Goal: Information Seeking & Learning: Learn about a topic

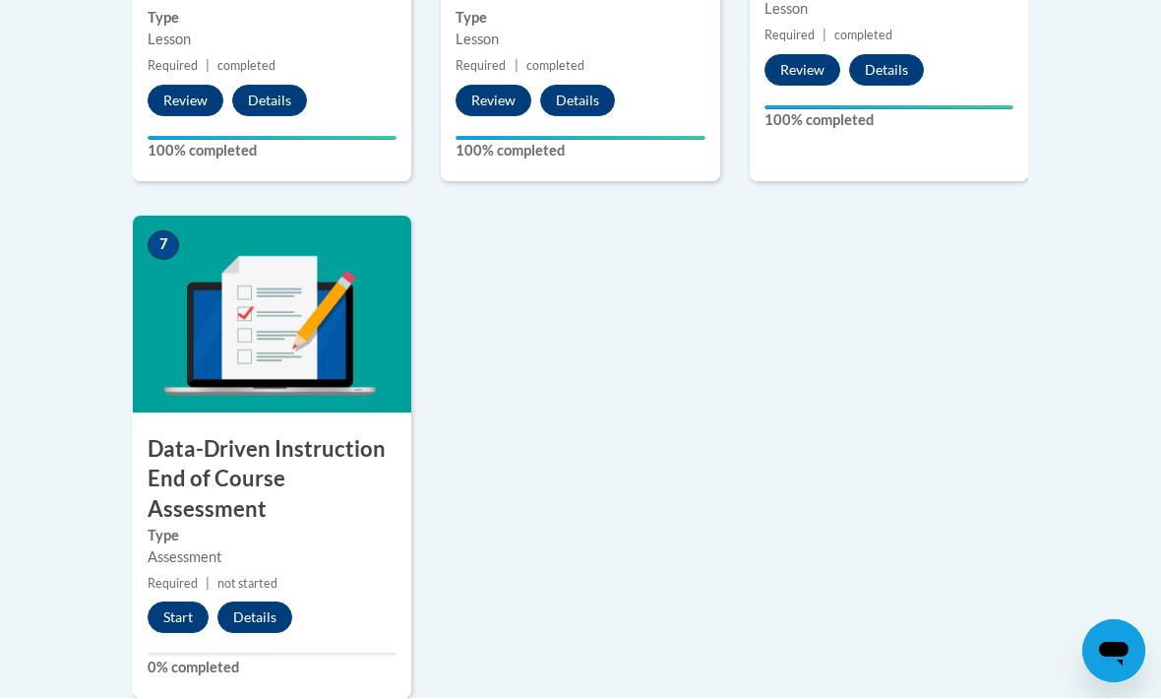
click at [186, 606] on button "Start" at bounding box center [178, 617] width 61 height 31
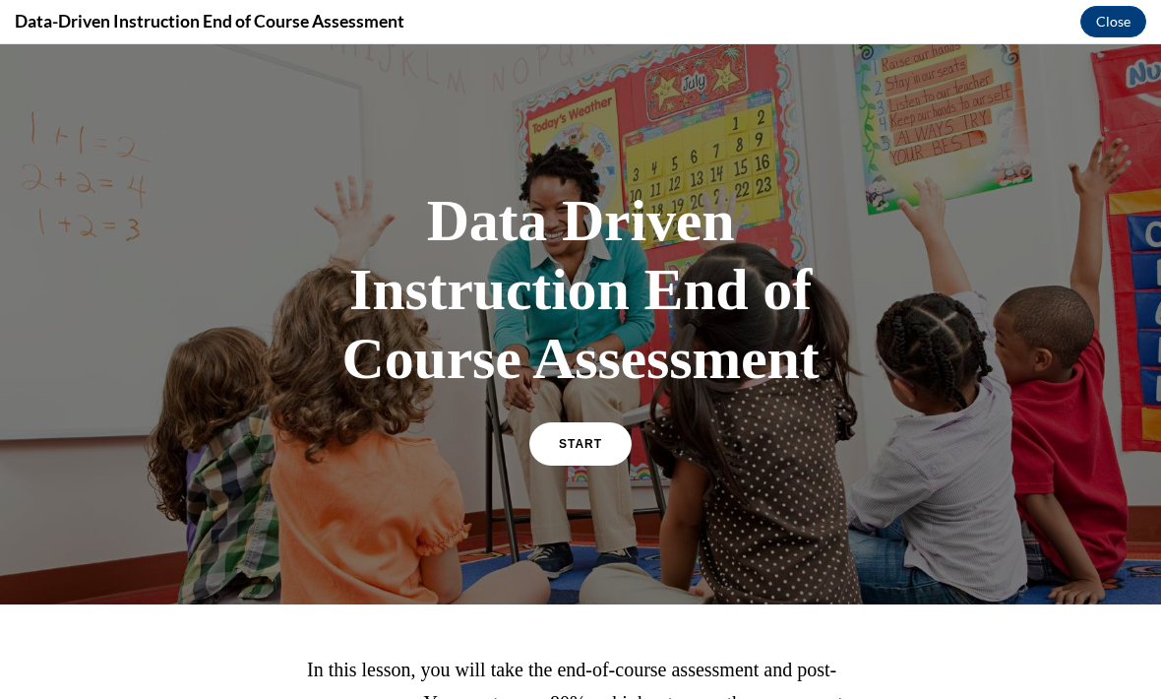
click at [604, 452] on link "START" at bounding box center [580, 443] width 102 height 43
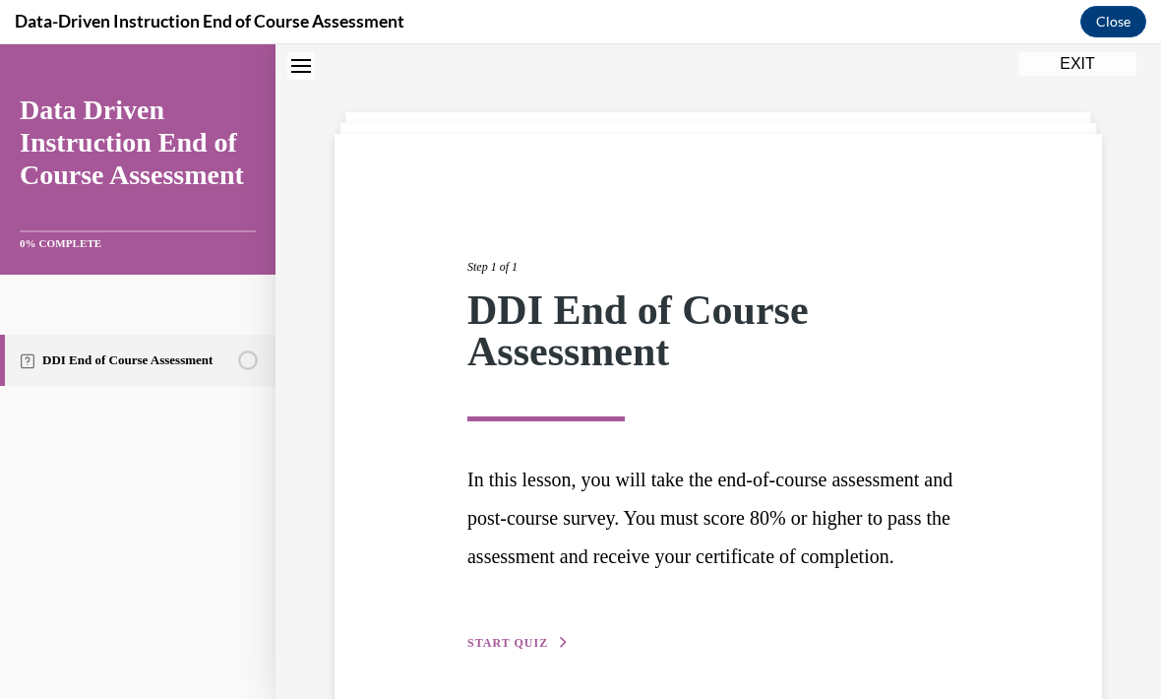
scroll to position [131, 0]
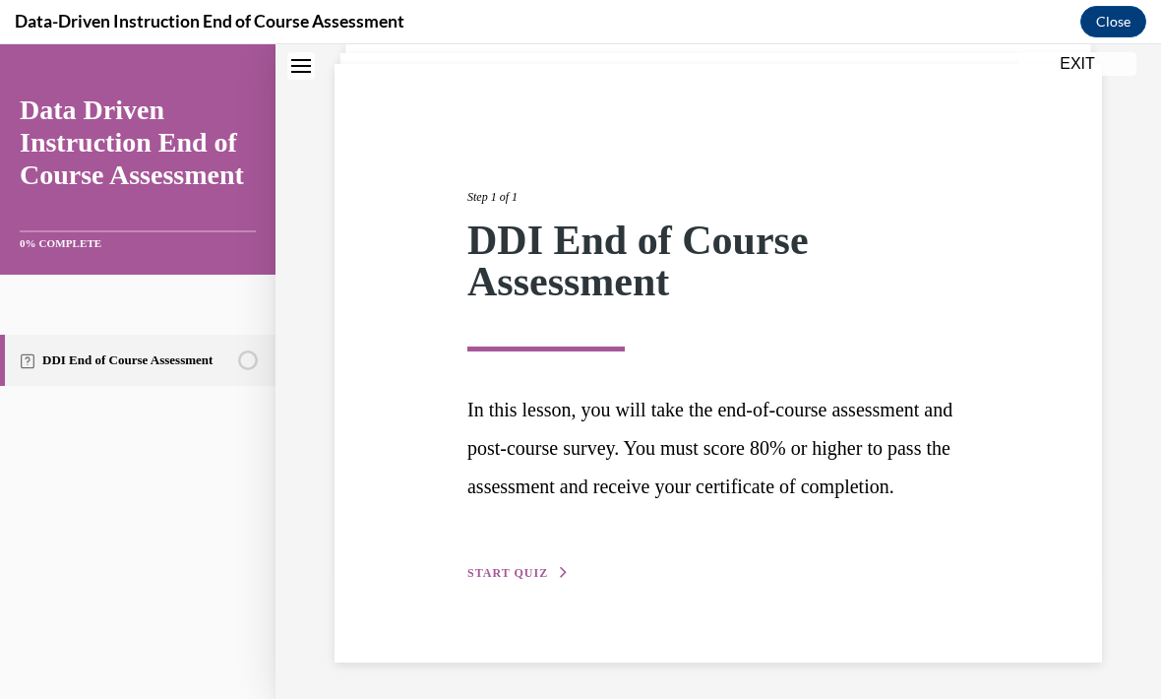
click at [531, 580] on span "START QUIZ" at bounding box center [507, 573] width 81 height 14
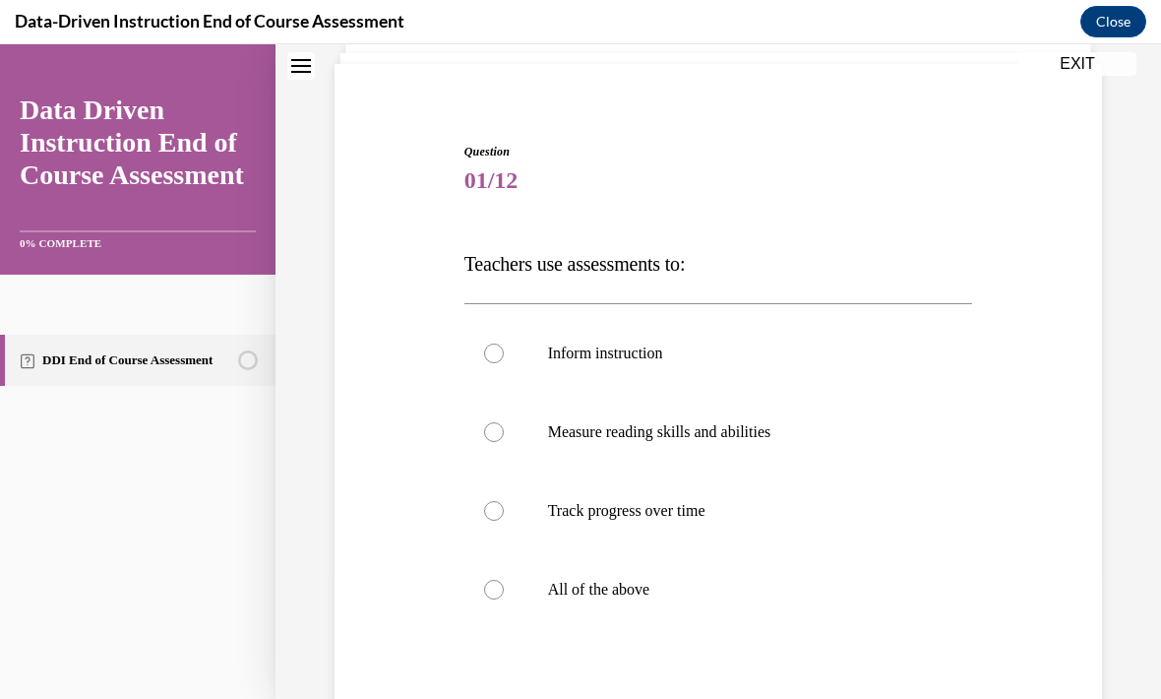
click at [545, 579] on label "All of the above" at bounding box center [718, 589] width 509 height 79
click at [504, 580] on input "All of the above" at bounding box center [494, 590] width 20 height 20
radio input "true"
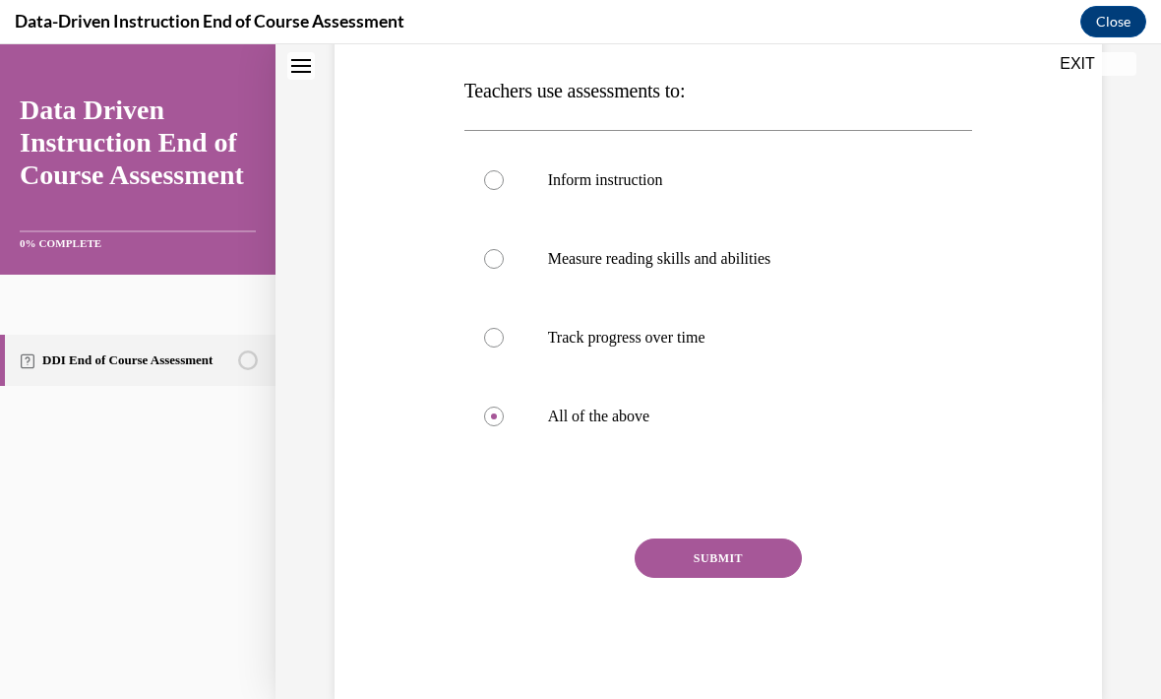
click at [779, 559] on button "SUBMIT" at bounding box center [718, 557] width 167 height 39
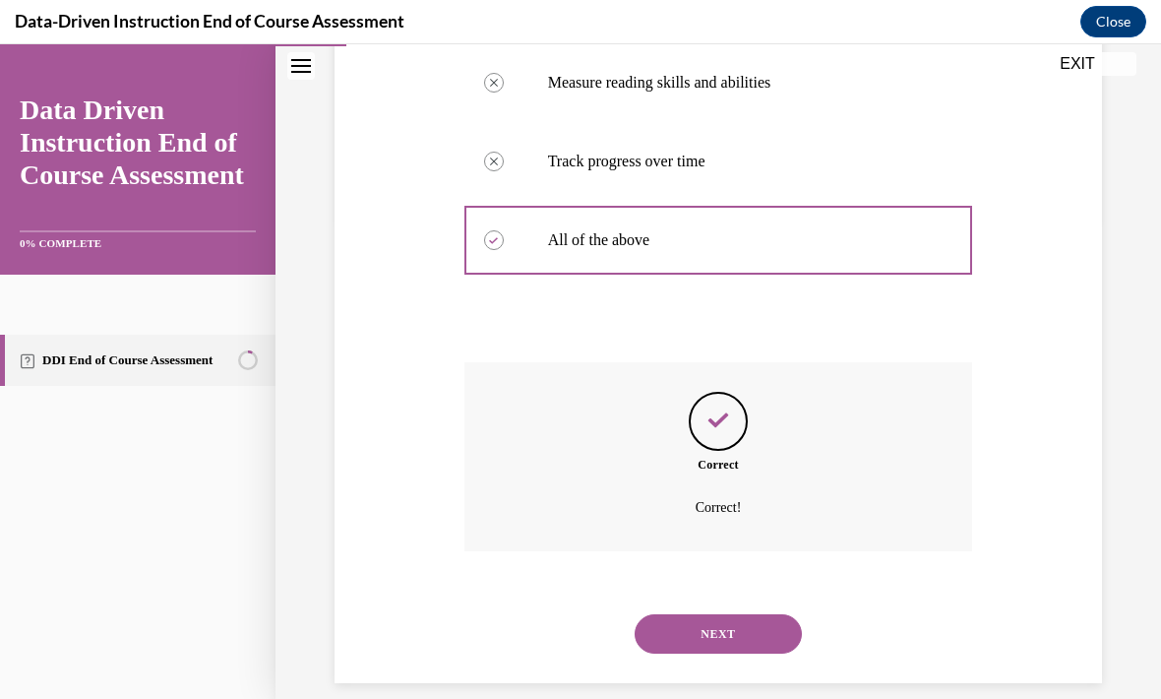
scroll to position [479, 0]
click at [753, 619] on button "NEXT" at bounding box center [718, 634] width 167 height 39
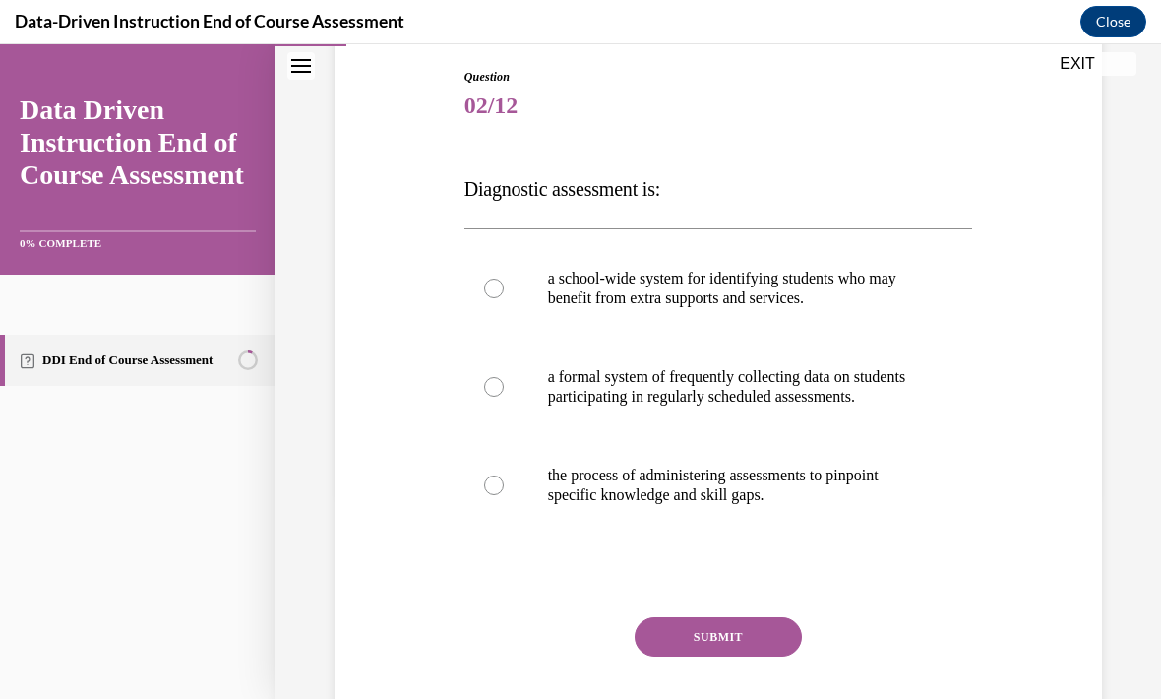
scroll to position [206, 0]
click at [816, 400] on p "a formal system of frequently collecting data on students participating in regu…" at bounding box center [736, 386] width 376 height 39
click at [504, 397] on input "a formal system of frequently collecting data on students participating in regu…" at bounding box center [494, 387] width 20 height 20
radio input "true"
click at [770, 653] on button "SUBMIT" at bounding box center [718, 636] width 167 height 39
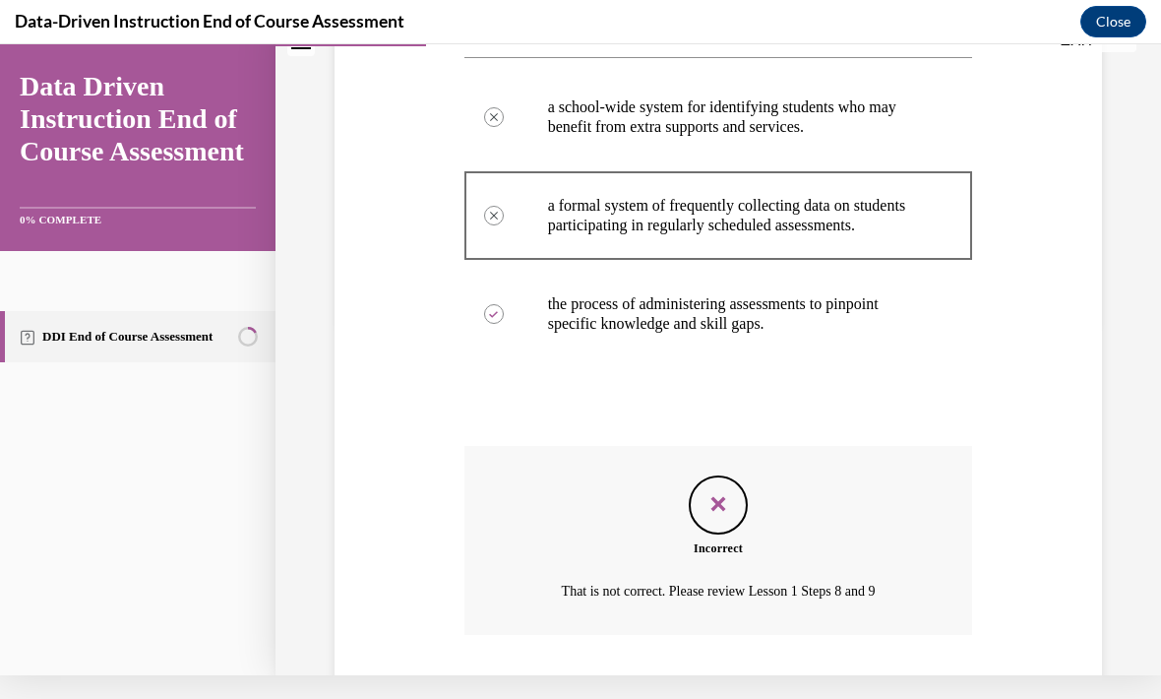
scroll to position [362, 0]
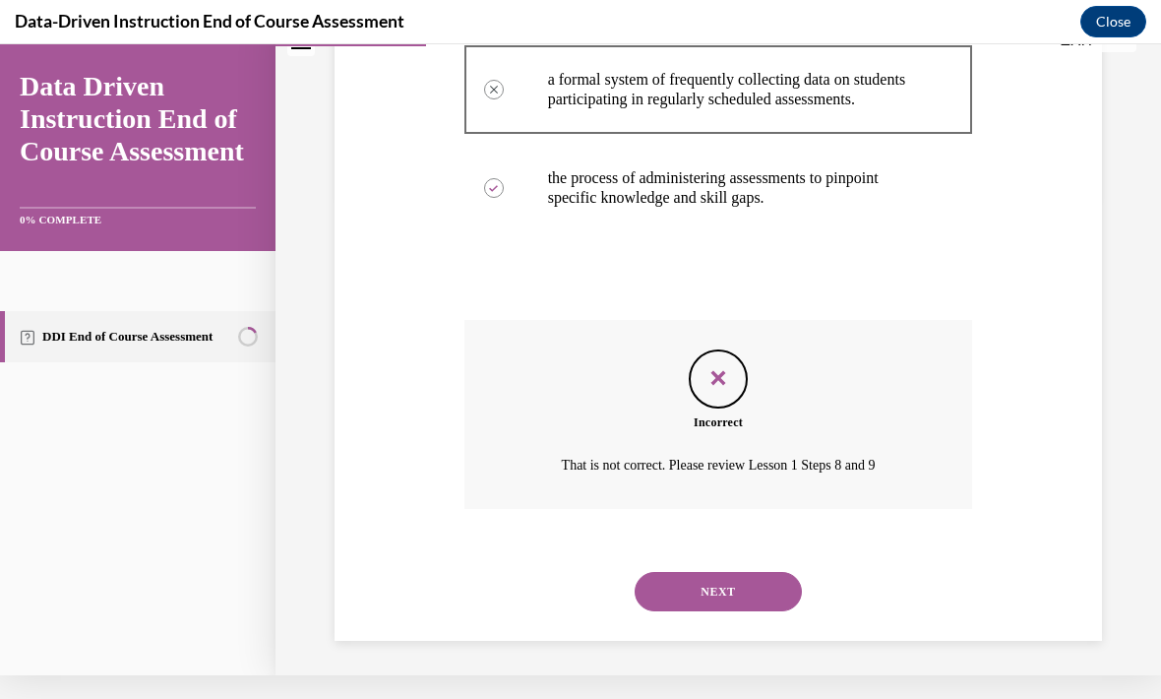
click at [739, 589] on button "NEXT" at bounding box center [718, 591] width 167 height 39
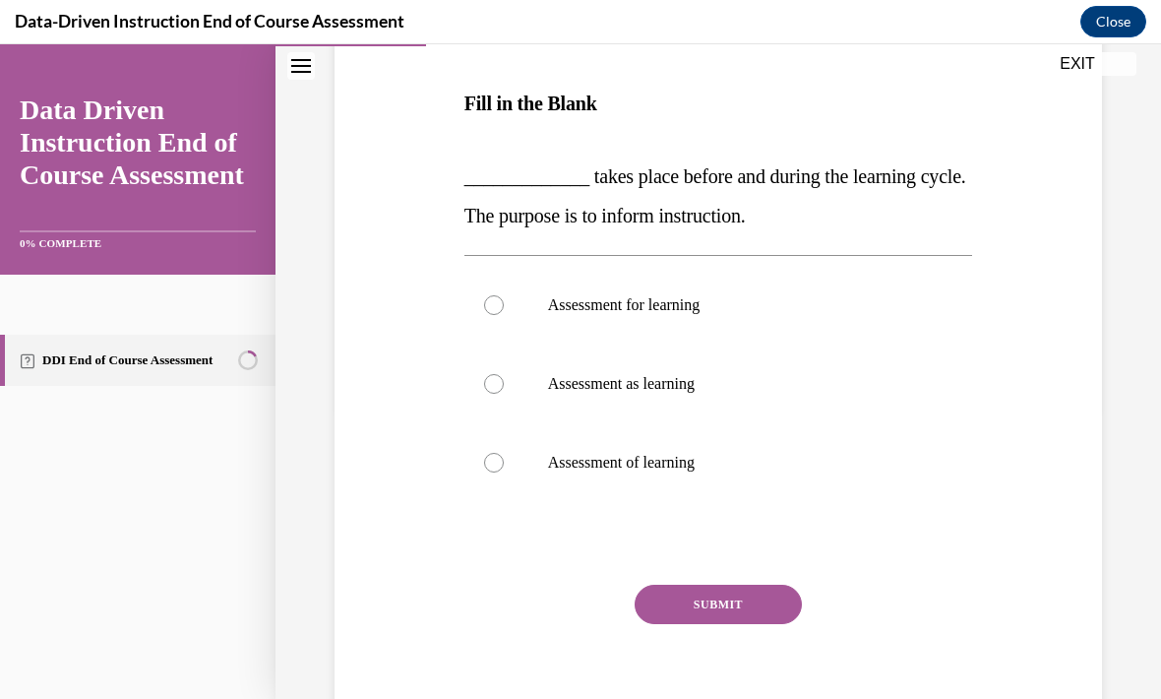
scroll to position [291, 0]
click at [701, 311] on p "Assessment for learning" at bounding box center [736, 305] width 376 height 20
click at [504, 311] on input "Assessment for learning" at bounding box center [494, 305] width 20 height 20
radio input "true"
click at [777, 639] on div "SUBMIT" at bounding box center [718, 633] width 509 height 98
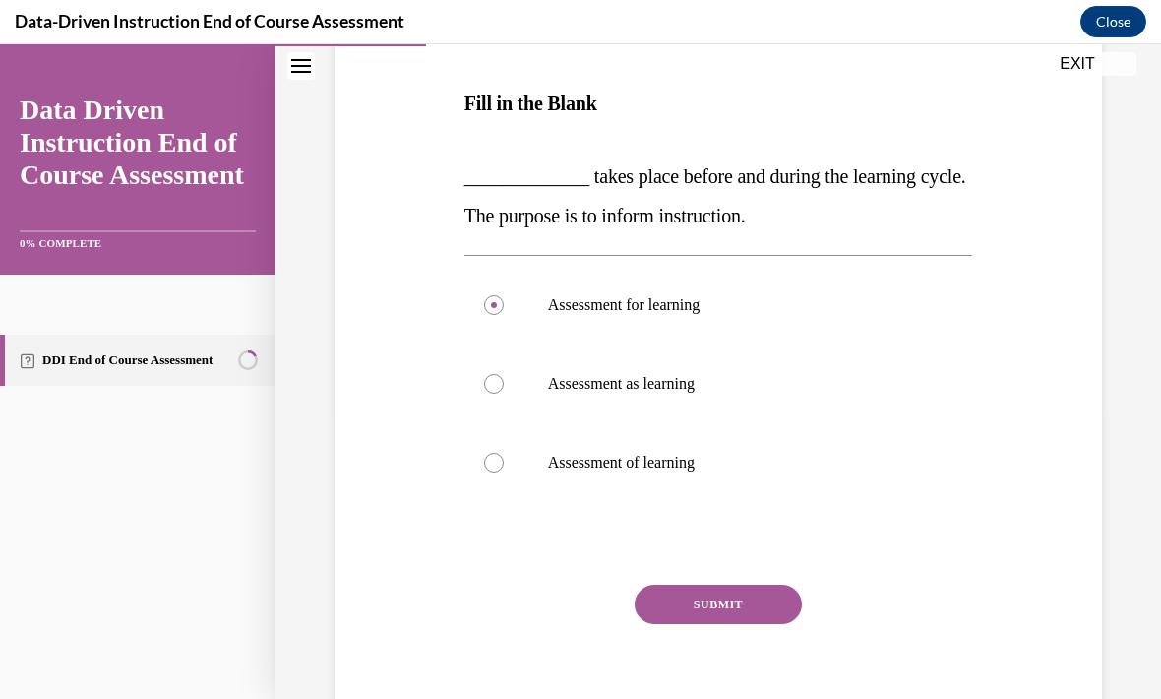
click at [767, 623] on button "SUBMIT" at bounding box center [718, 603] width 167 height 39
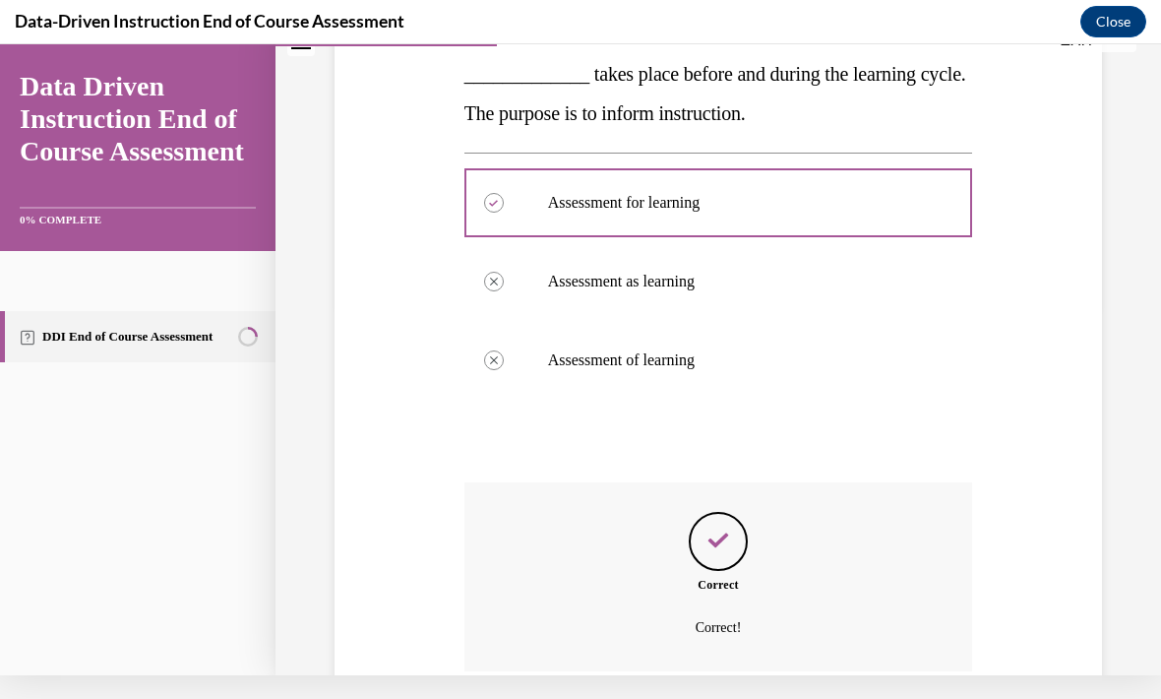
scroll to position [370, 0]
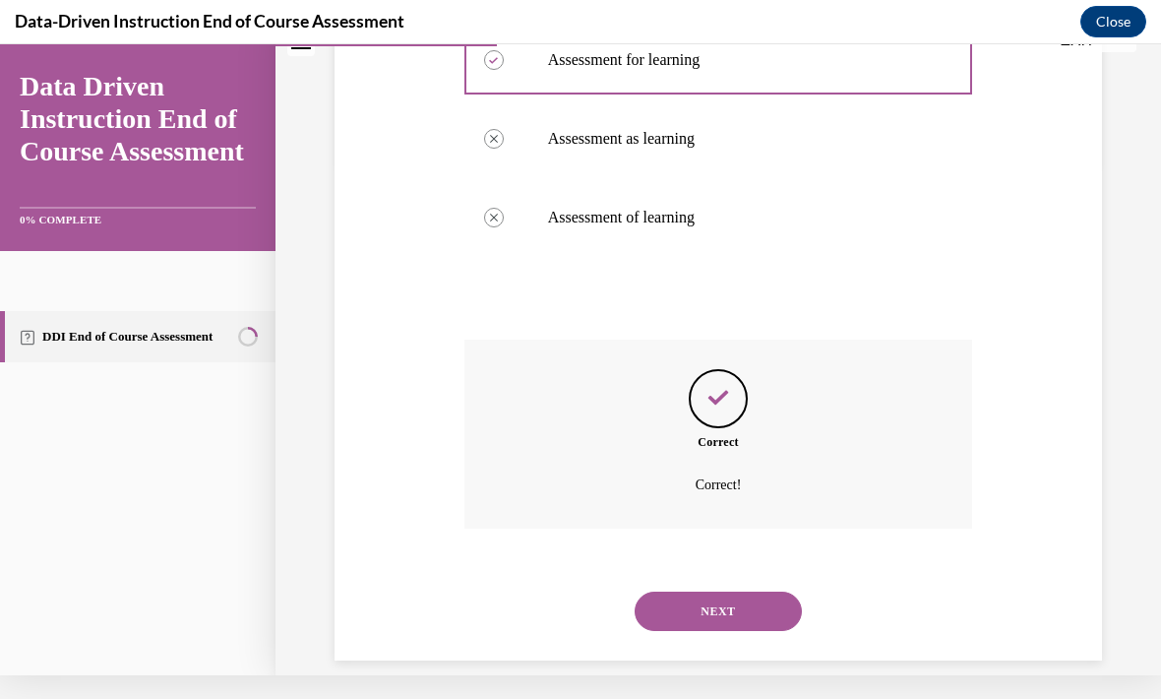
click at [735, 591] on button "NEXT" at bounding box center [718, 610] width 167 height 39
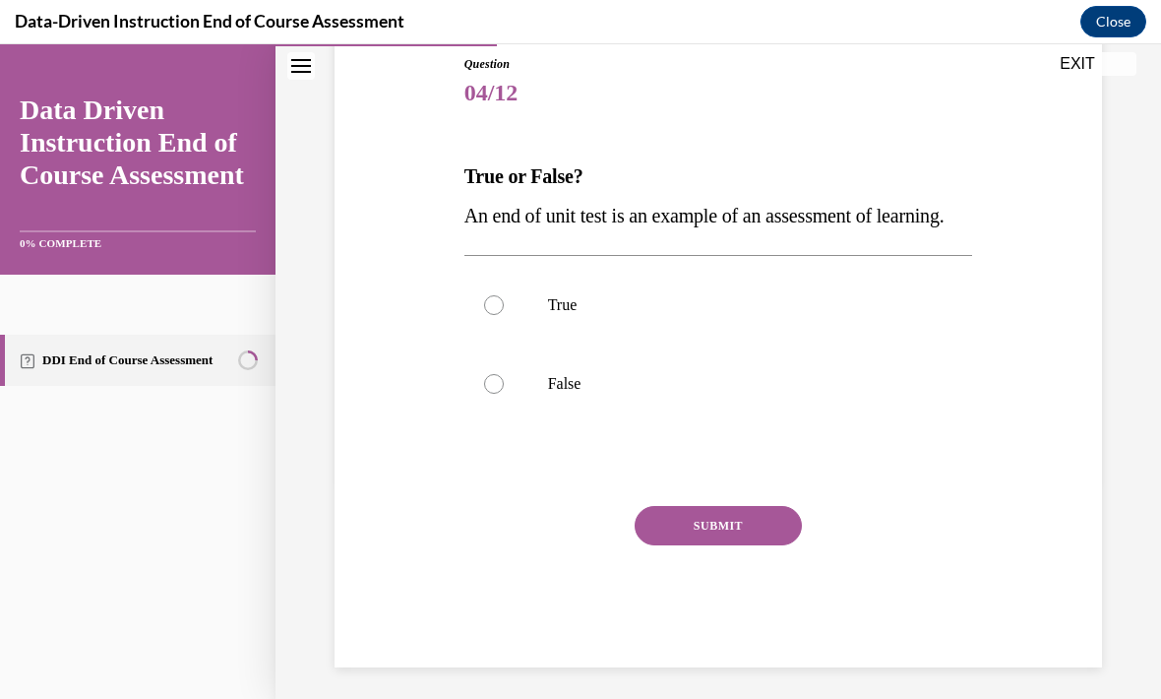
click at [589, 423] on label "False" at bounding box center [718, 383] width 509 height 79
click at [504, 394] on input "False" at bounding box center [494, 384] width 20 height 20
radio input "true"
click at [734, 545] on button "SUBMIT" at bounding box center [718, 525] width 167 height 39
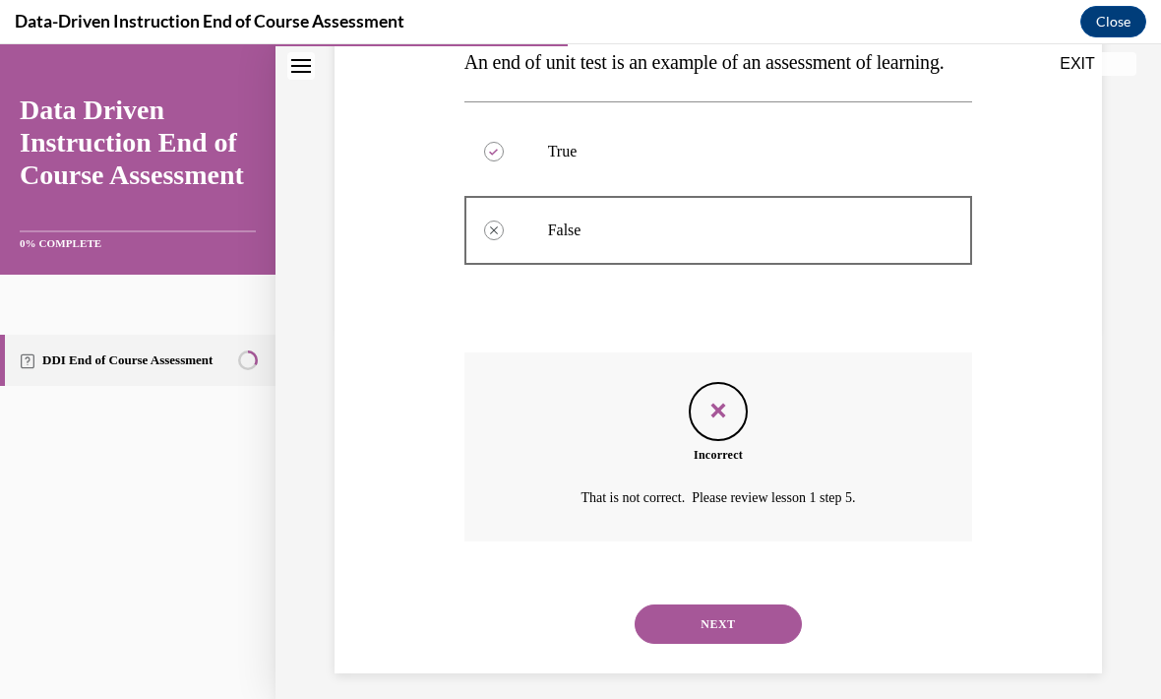
scroll to position [400, 0]
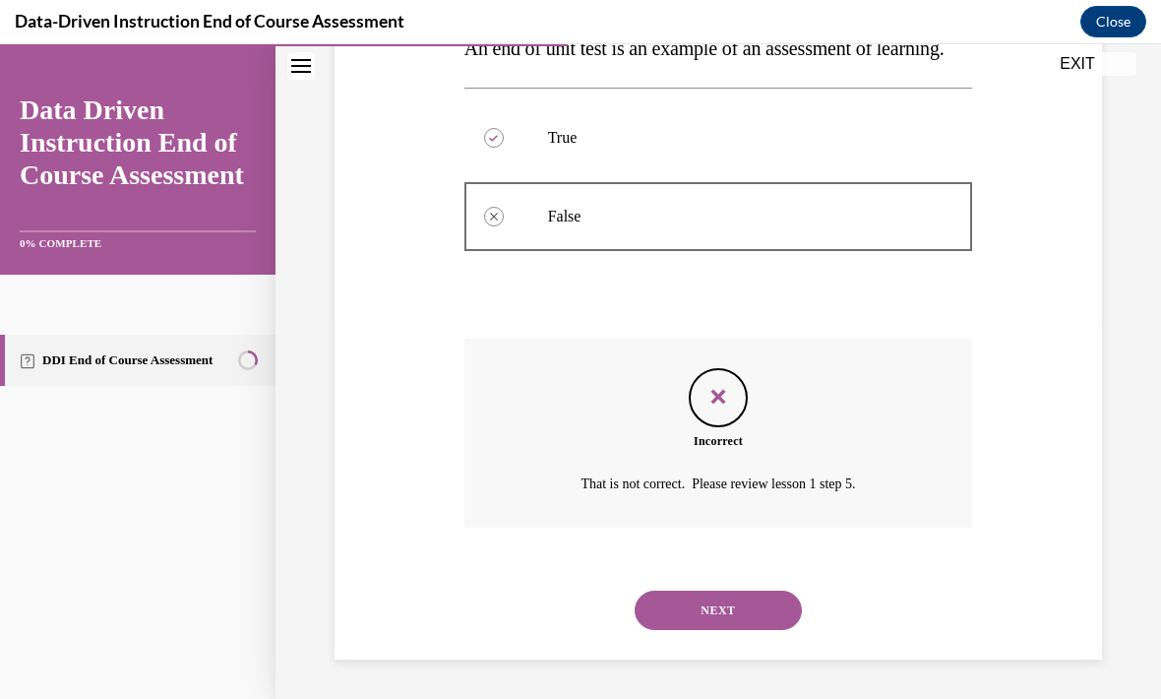
click at [762, 628] on button "NEXT" at bounding box center [718, 609] width 167 height 39
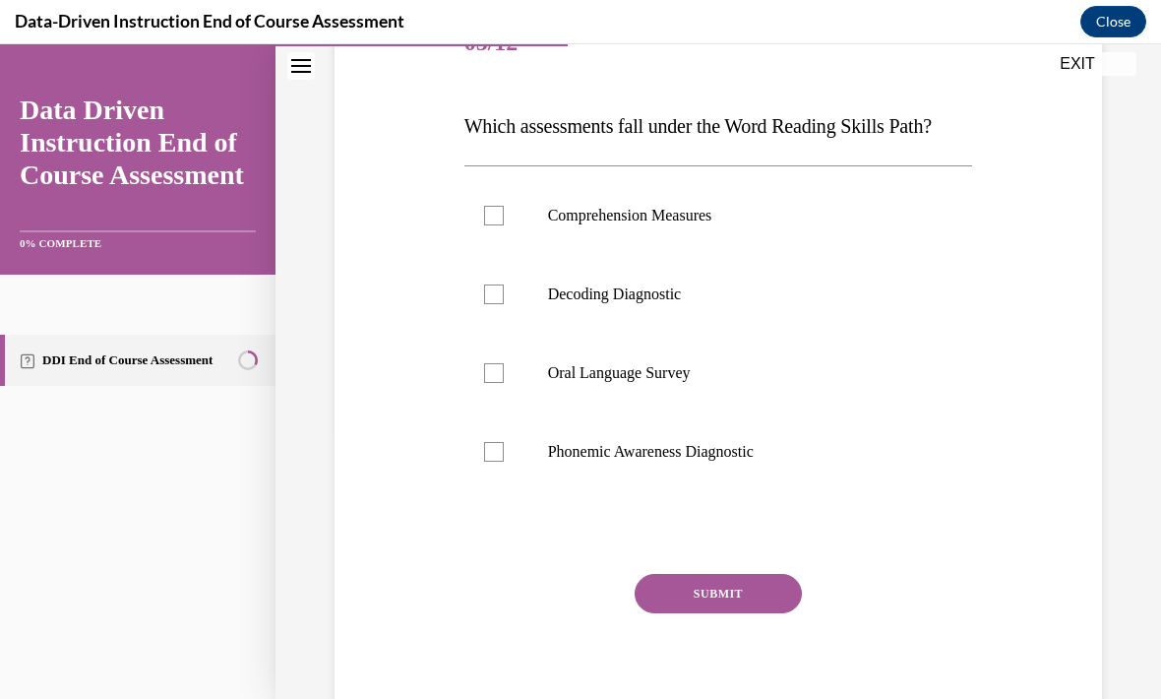
scroll to position [269, 0]
click at [752, 457] on p "Phonemic Awareness Diagnostic" at bounding box center [736, 452] width 376 height 20
click at [504, 457] on input "Phonemic Awareness Diagnostic" at bounding box center [494, 452] width 20 height 20
checkbox input "true"
click at [685, 319] on label "Decoding Diagnostic" at bounding box center [718, 294] width 509 height 79
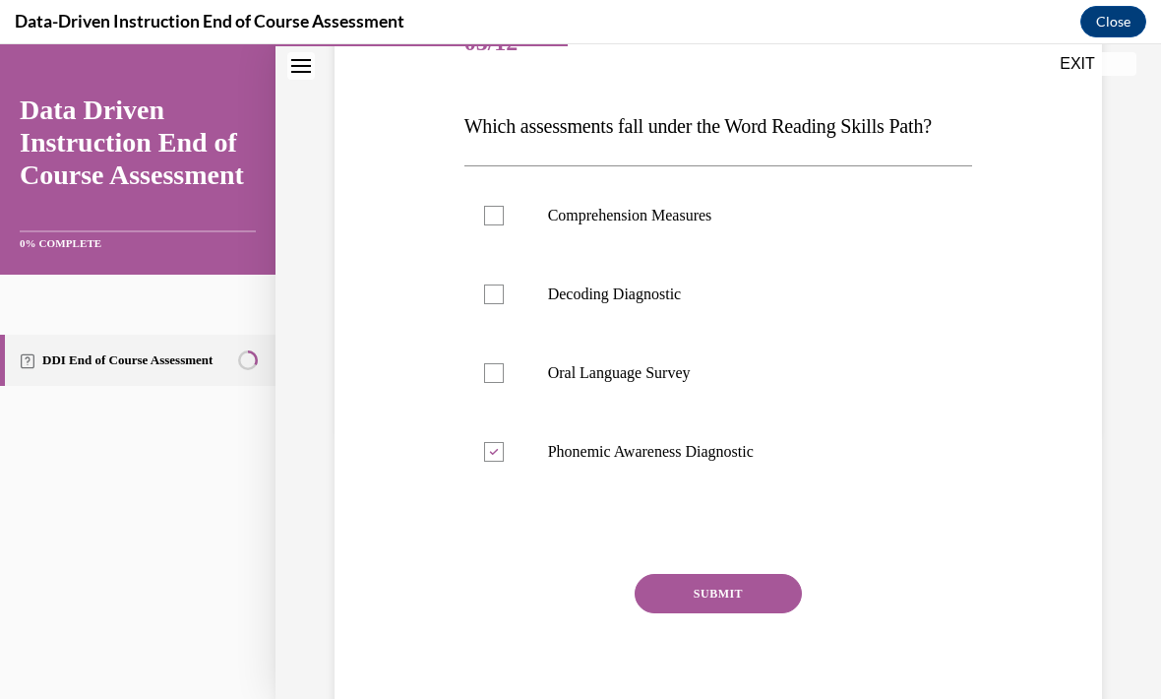
click at [504, 304] on input "Decoding Diagnostic" at bounding box center [494, 294] width 20 height 20
checkbox input "true"
click at [717, 224] on p "Comprehension Measures" at bounding box center [736, 216] width 376 height 20
click at [504, 224] on input "Comprehension Measures" at bounding box center [494, 216] width 20 height 20
checkbox input "true"
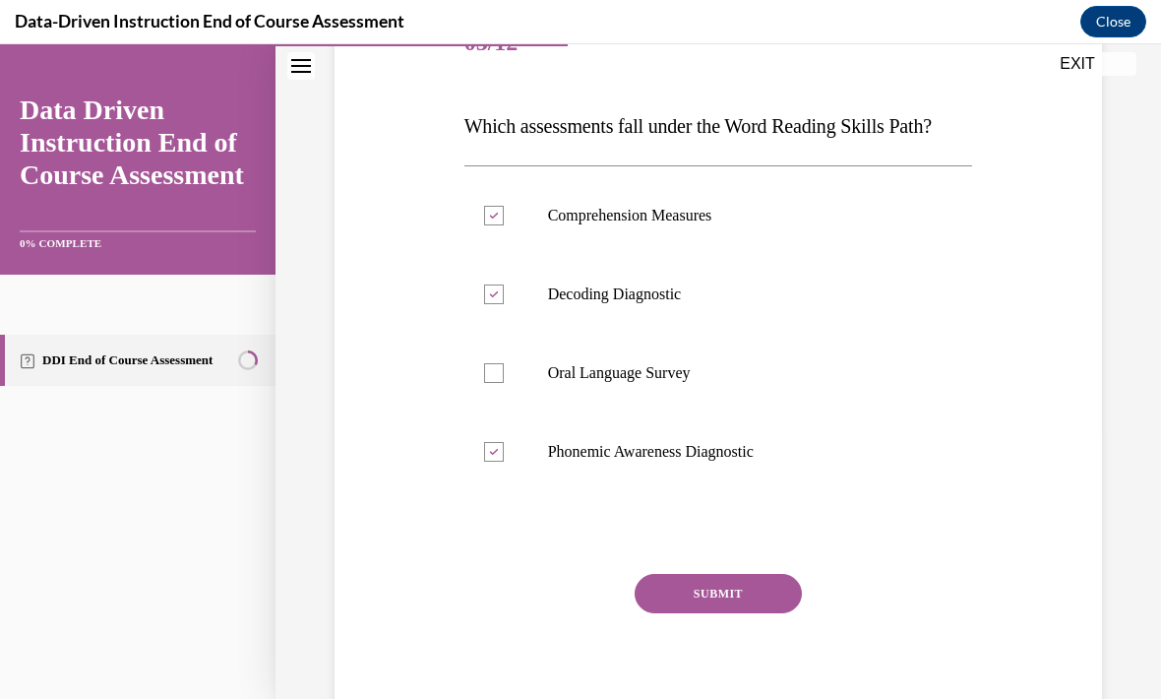
click at [692, 375] on p "Oral Language Survey" at bounding box center [736, 373] width 376 height 20
click at [504, 375] on input "Oral Language Survey" at bounding box center [494, 373] width 20 height 20
checkbox input "true"
click at [782, 607] on button "SUBMIT" at bounding box center [718, 593] width 167 height 39
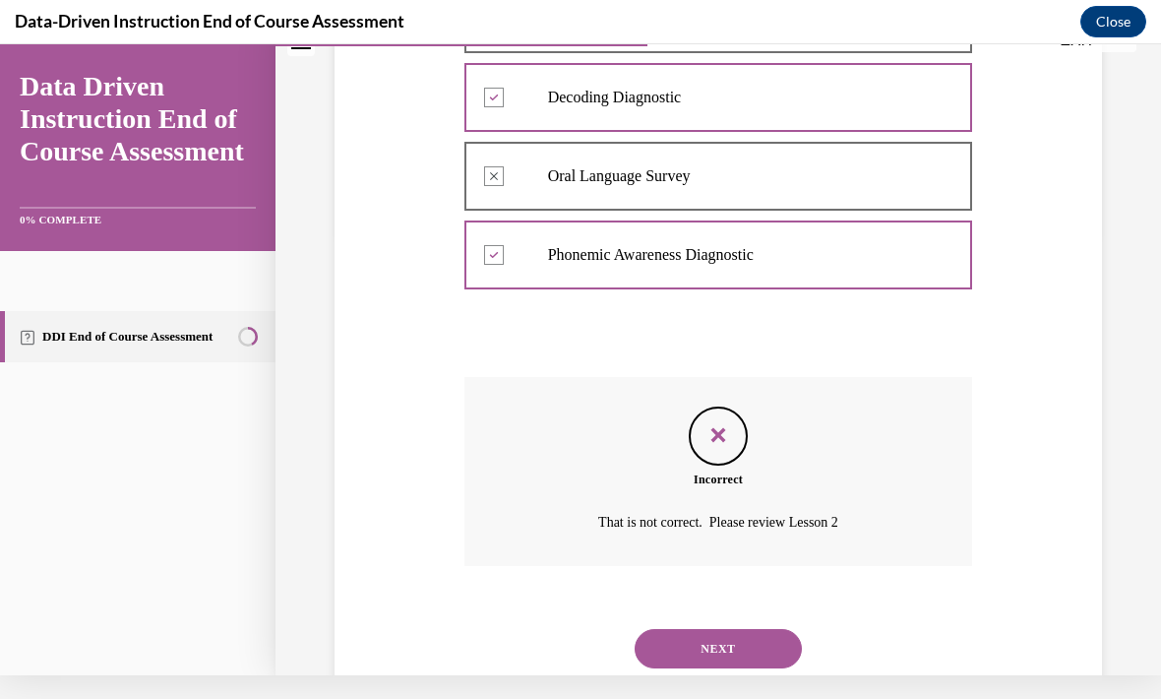
scroll to position [442, 0]
click at [756, 631] on button "NEXT" at bounding box center [718, 648] width 167 height 39
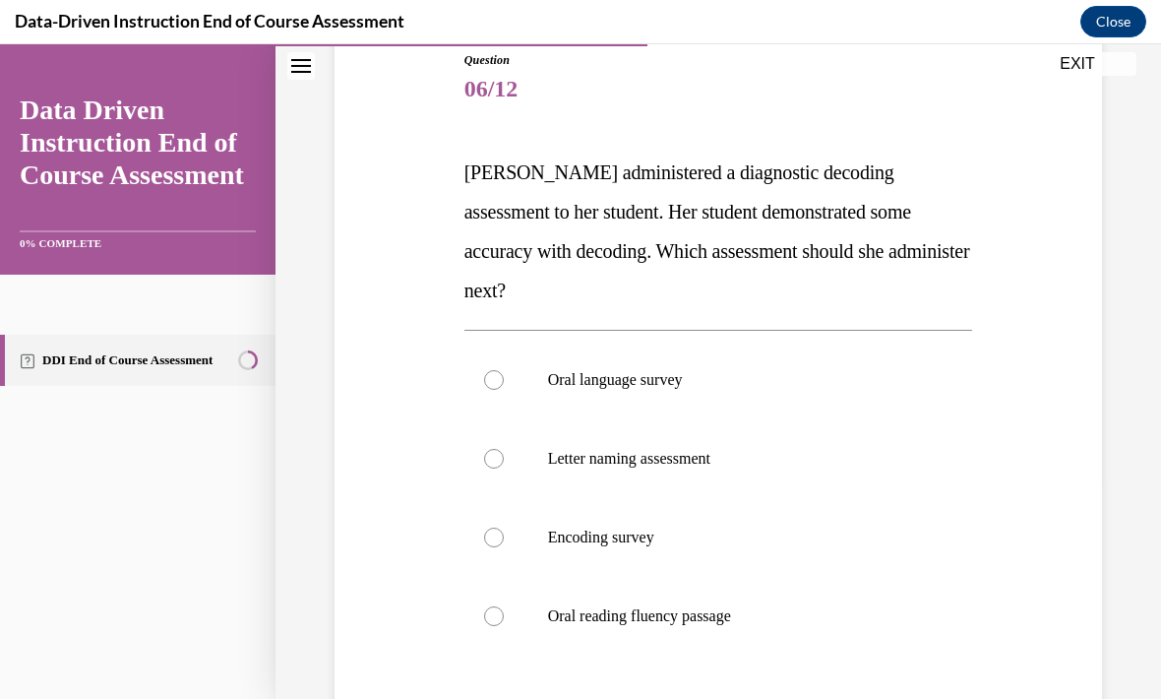
scroll to position [223, 0]
click at [636, 518] on label "Encoding survey" at bounding box center [718, 536] width 509 height 79
click at [504, 526] on input "Encoding survey" at bounding box center [494, 536] width 20 height 20
radio input "true"
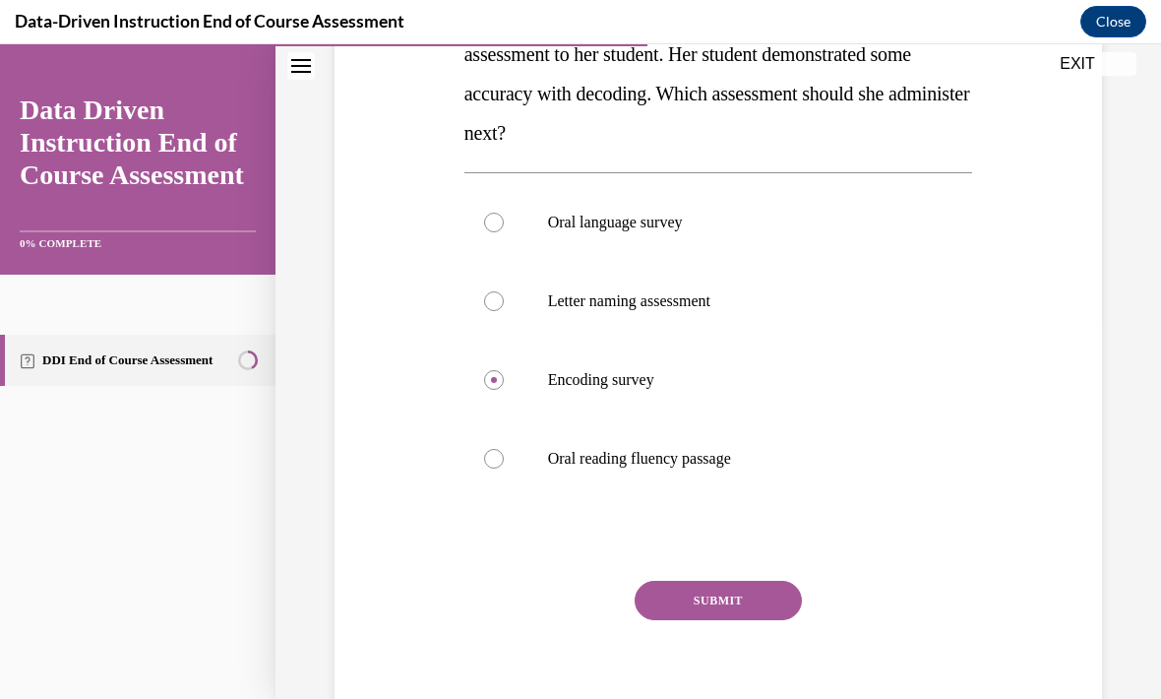
click at [759, 580] on button "SUBMIT" at bounding box center [718, 599] width 167 height 39
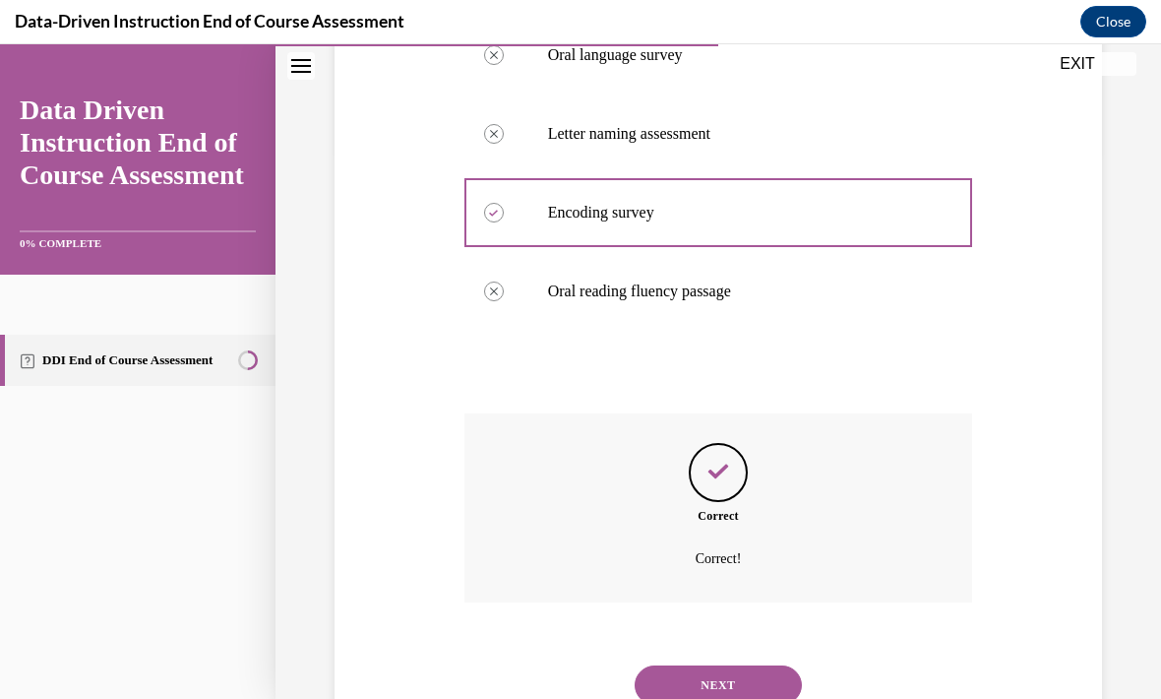
scroll to position [558, 0]
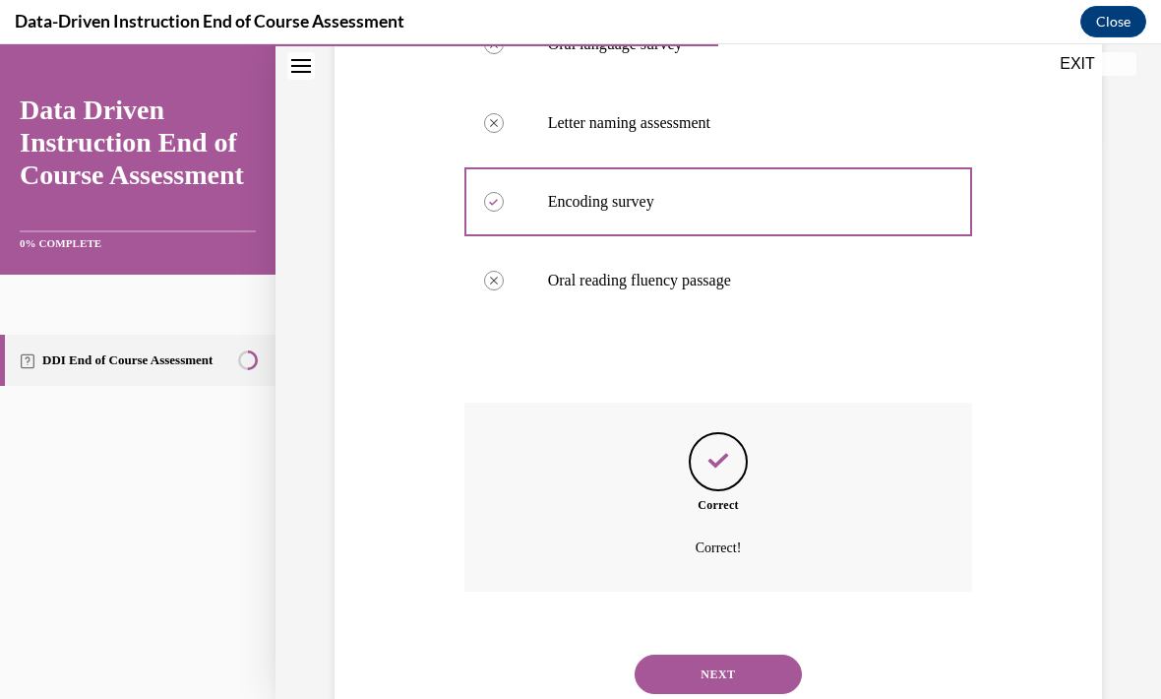
click at [774, 654] on button "NEXT" at bounding box center [718, 673] width 167 height 39
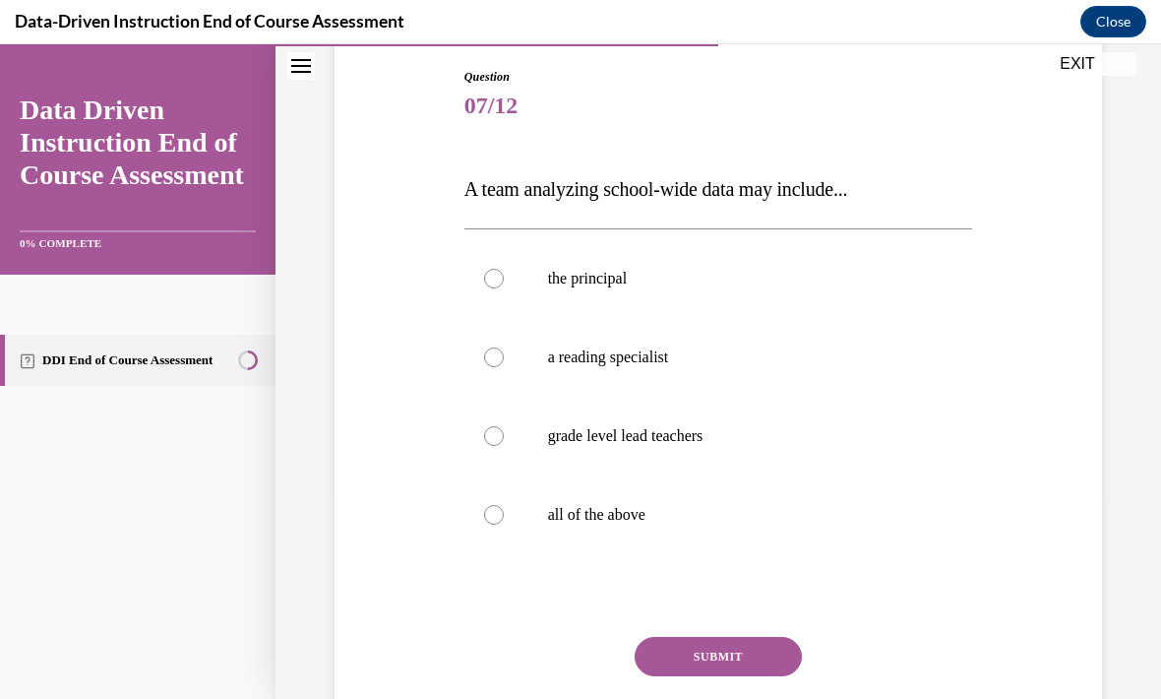
scroll to position [207, 0]
click at [617, 525] on label "all of the above" at bounding box center [718, 513] width 509 height 79
click at [504, 523] on input "all of the above" at bounding box center [494, 514] width 20 height 20
radio input "true"
click at [774, 659] on button "SUBMIT" at bounding box center [718, 655] width 167 height 39
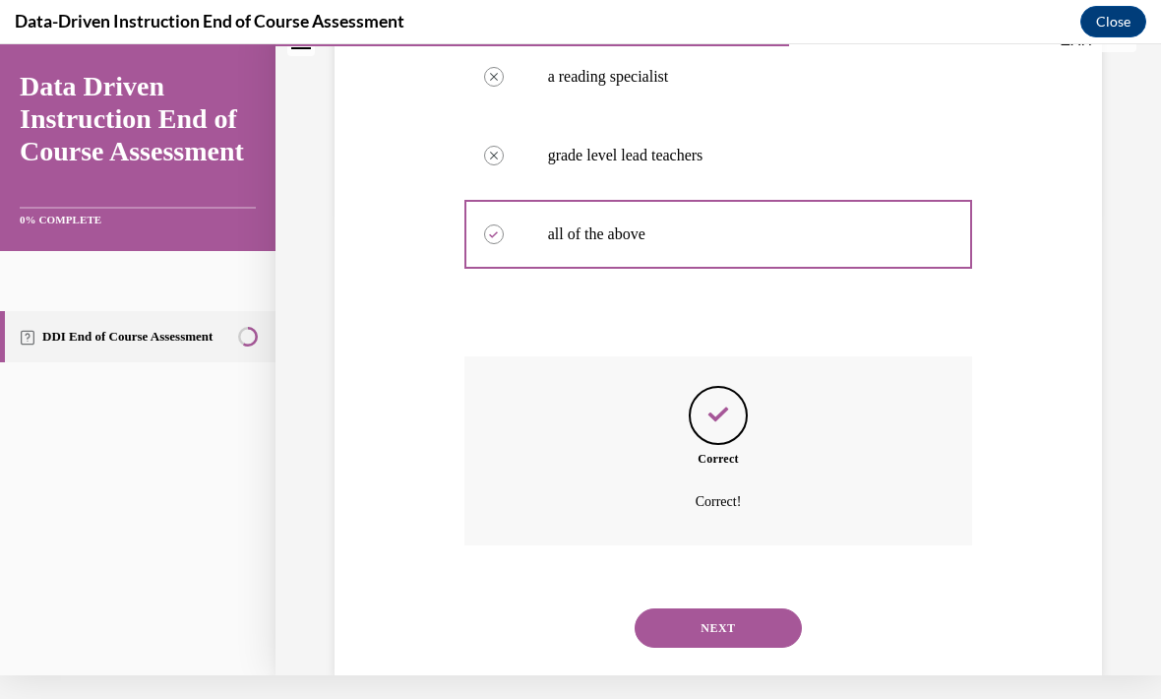
scroll to position [479, 0]
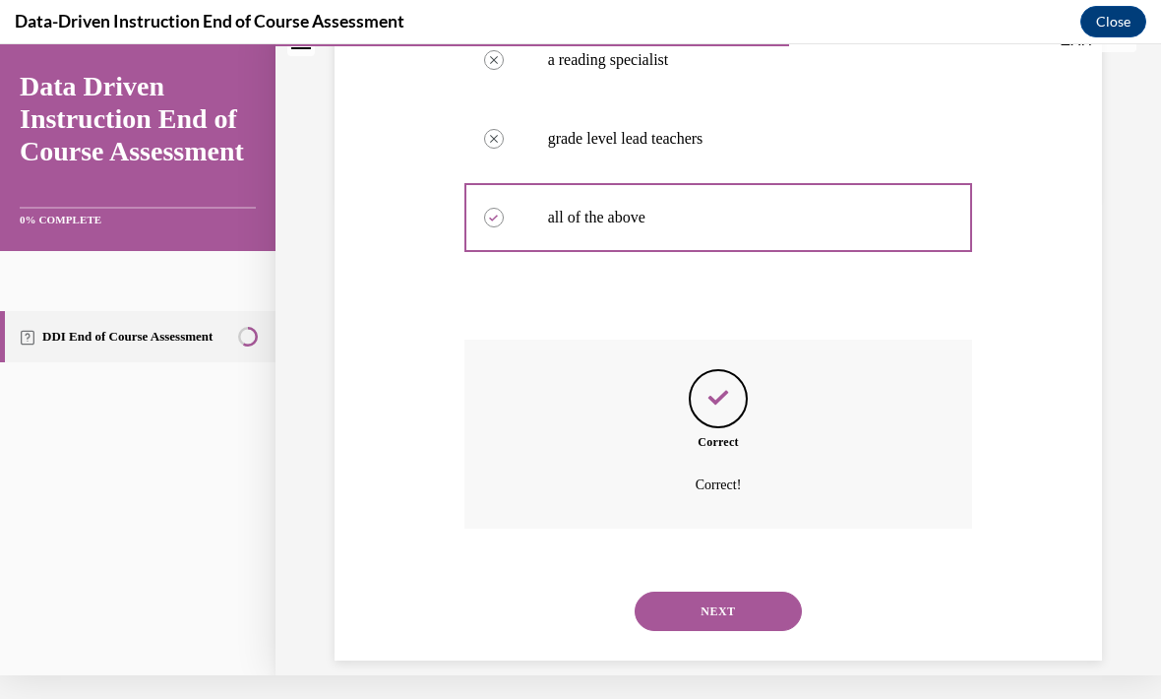
click at [758, 591] on button "NEXT" at bounding box center [718, 610] width 167 height 39
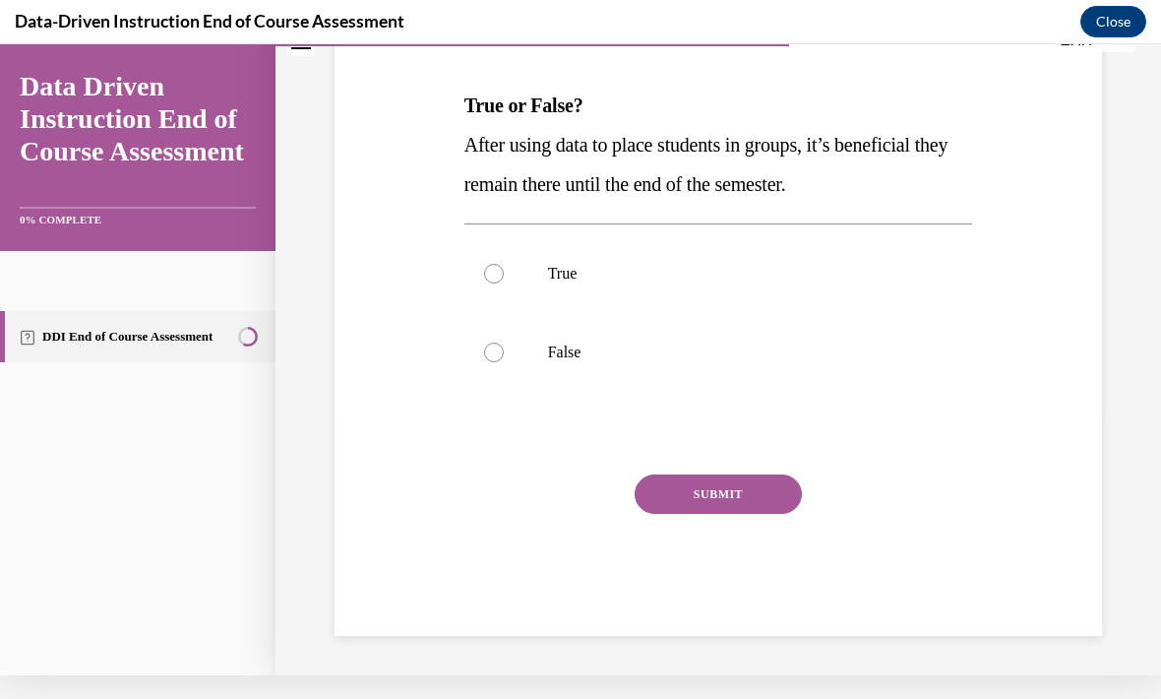
scroll to position [0, 0]
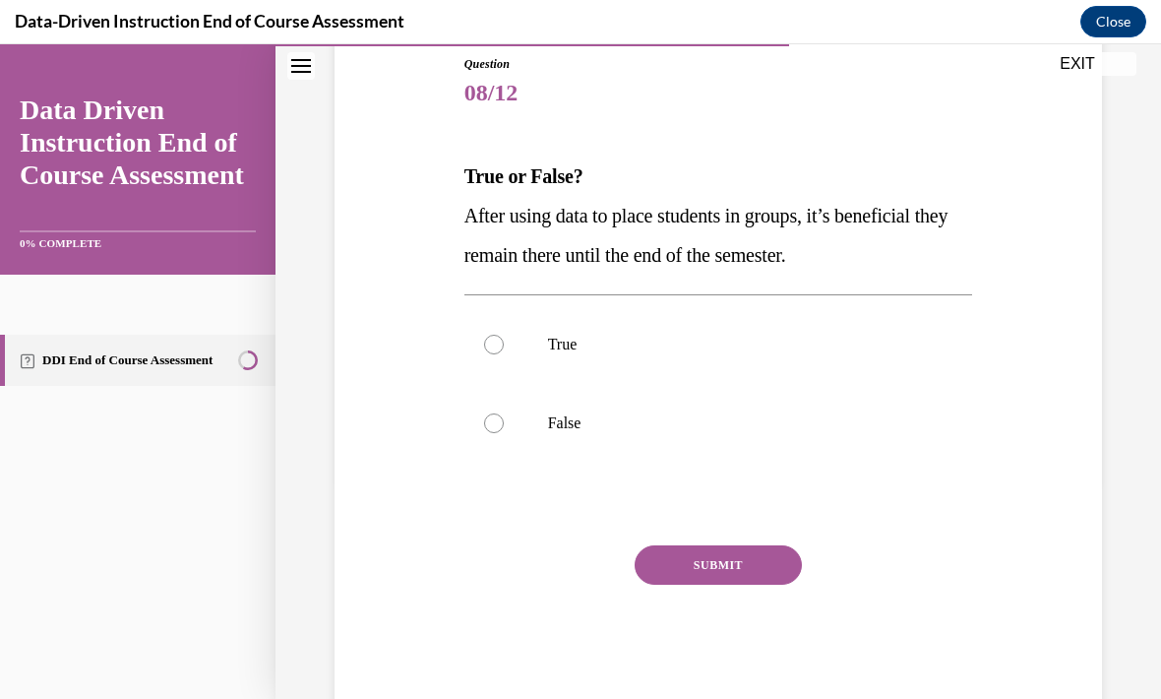
click at [568, 356] on label "True" at bounding box center [718, 344] width 509 height 79
click at [504, 354] on input "True" at bounding box center [494, 345] width 20 height 20
radio input "true"
click at [743, 580] on button "SUBMIT" at bounding box center [718, 564] width 167 height 39
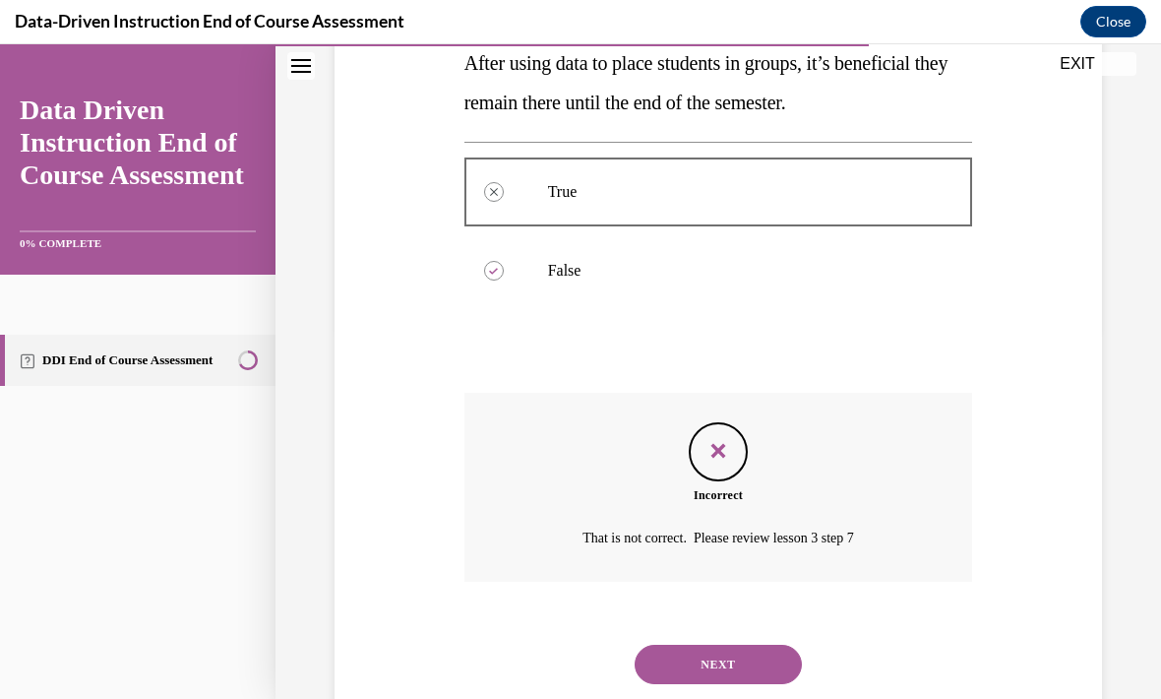
scroll to position [400, 0]
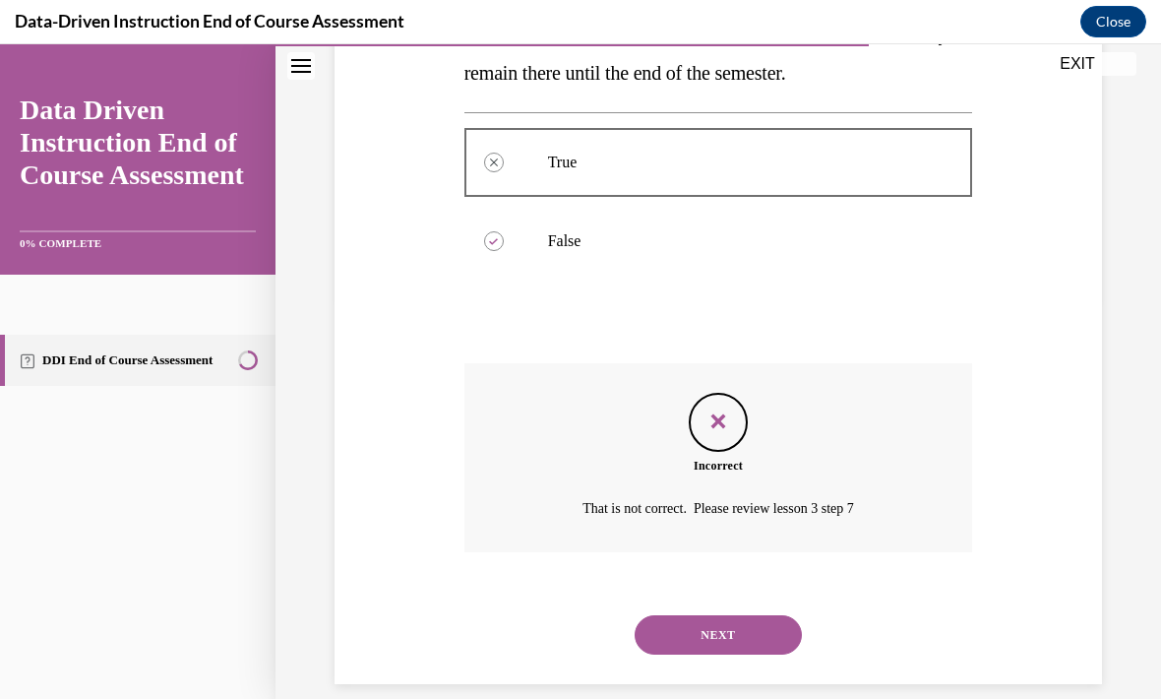
click at [749, 615] on button "NEXT" at bounding box center [718, 634] width 167 height 39
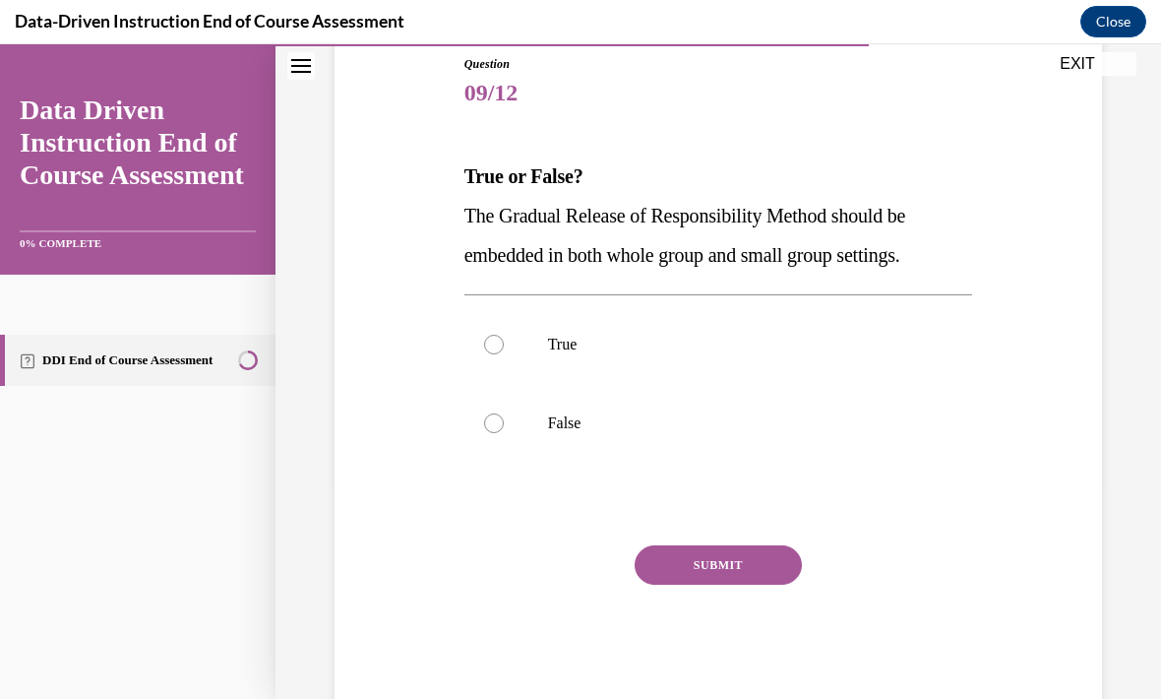
click at [545, 356] on label "True" at bounding box center [718, 344] width 509 height 79
click at [504, 354] on input "True" at bounding box center [494, 345] width 20 height 20
radio input "true"
click at [759, 579] on button "SUBMIT" at bounding box center [718, 564] width 167 height 39
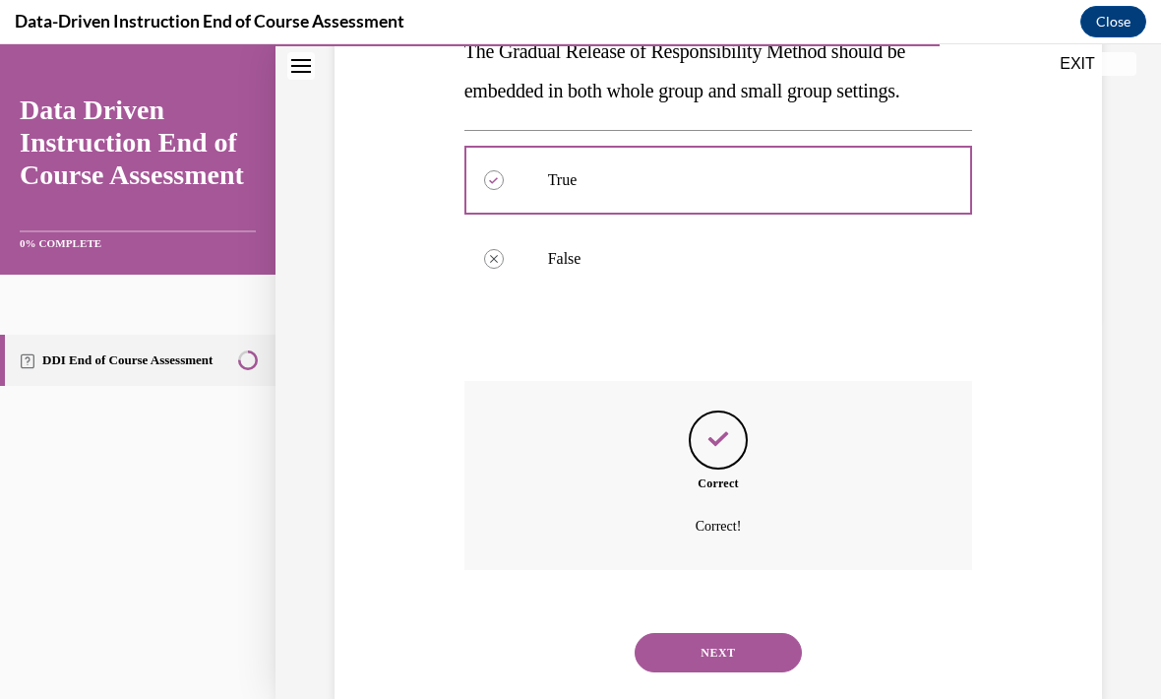
scroll to position [400, 0]
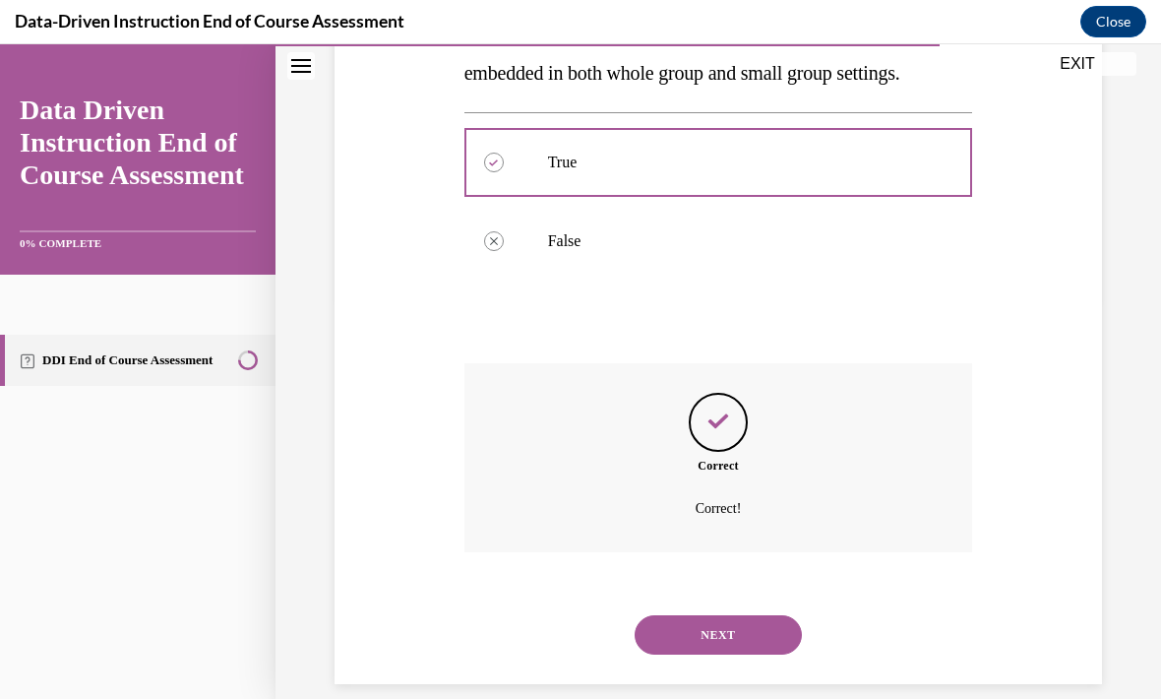
click at [758, 615] on button "NEXT" at bounding box center [718, 634] width 167 height 39
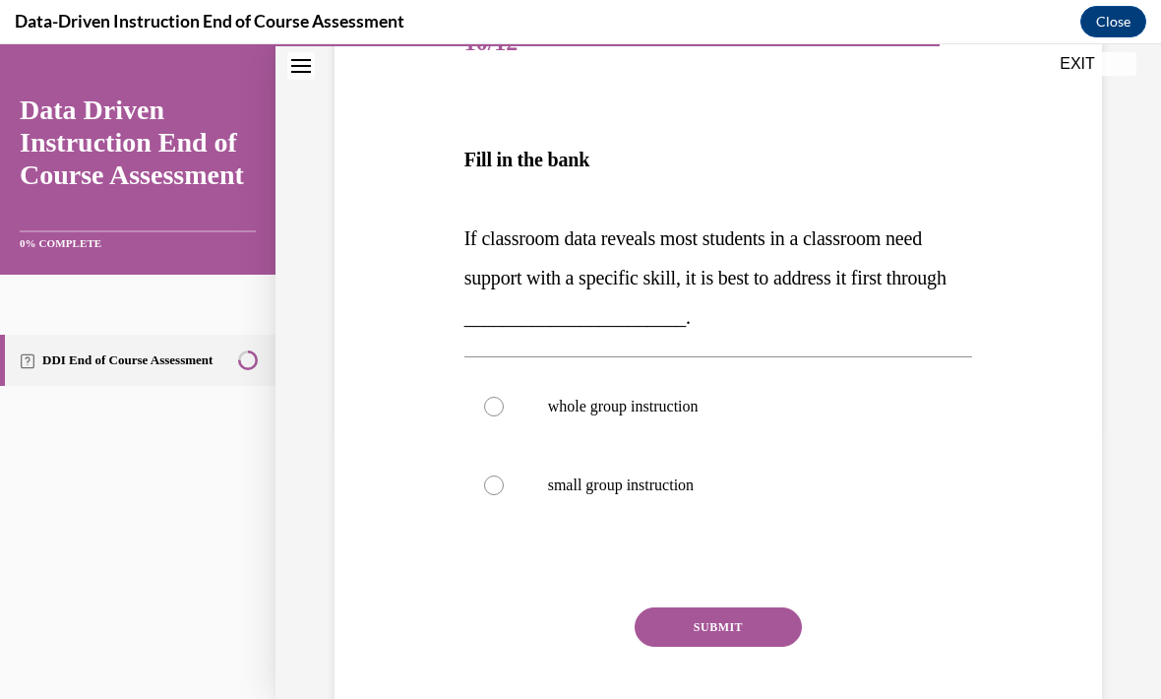
scroll to position [276, 0]
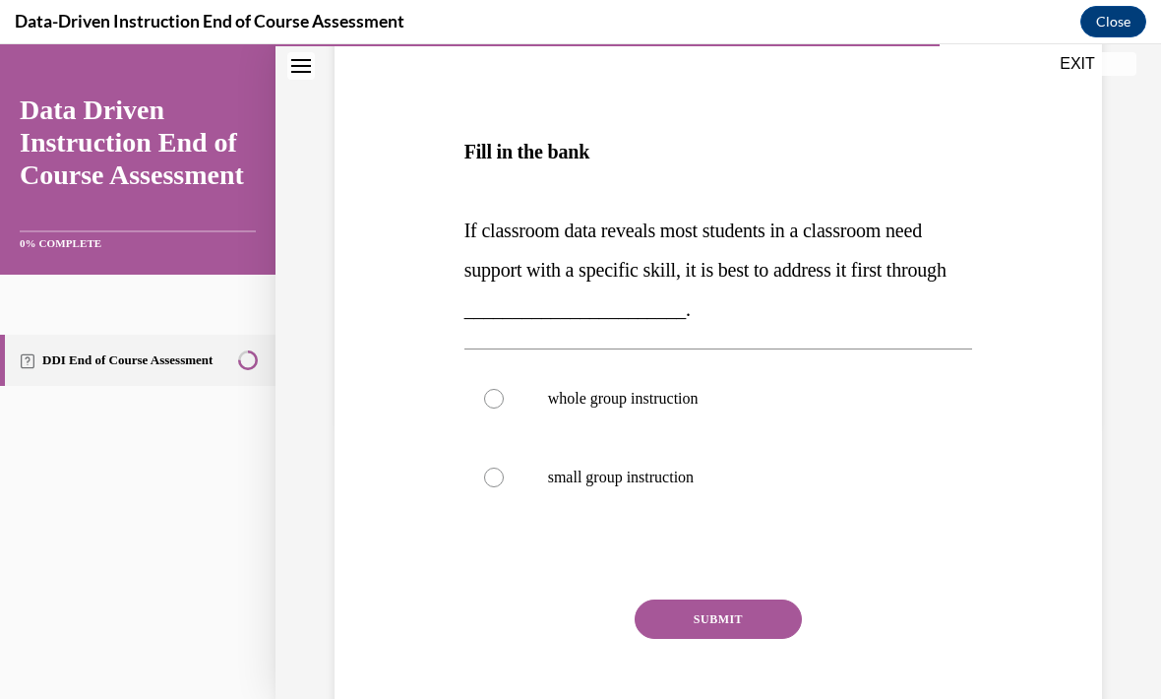
click at [663, 497] on label "small group instruction" at bounding box center [718, 477] width 509 height 79
click at [504, 487] on input "small group instruction" at bounding box center [494, 477] width 20 height 20
radio input "true"
click at [788, 638] on button "SUBMIT" at bounding box center [718, 618] width 167 height 39
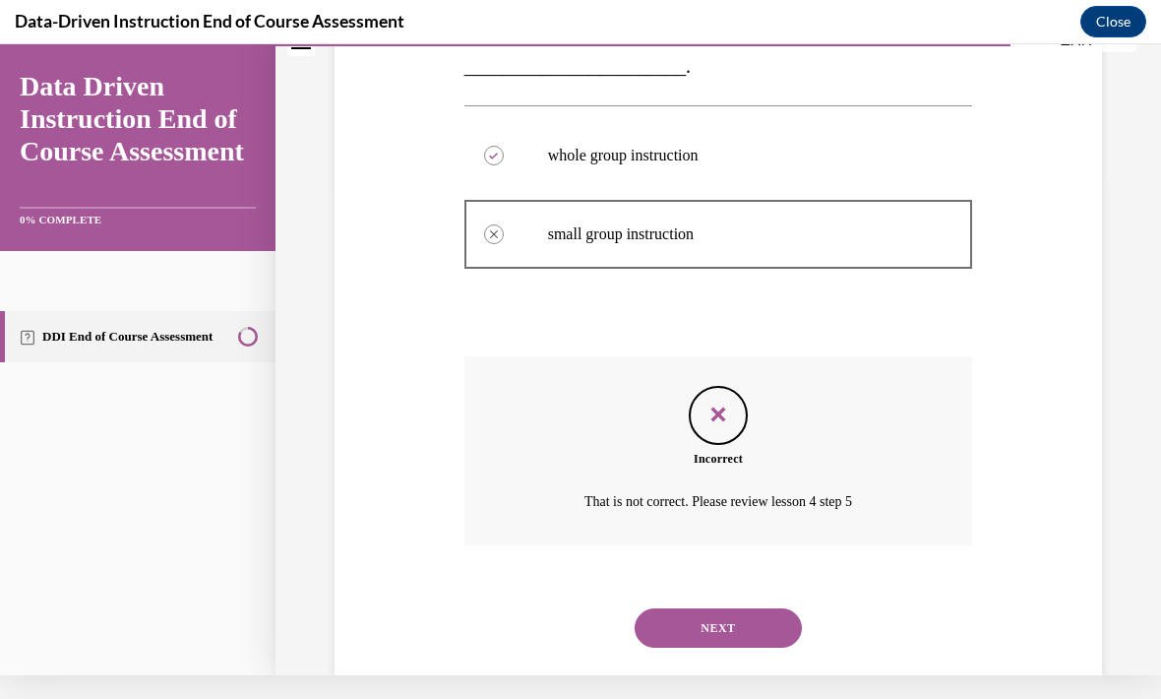
scroll to position [513, 0]
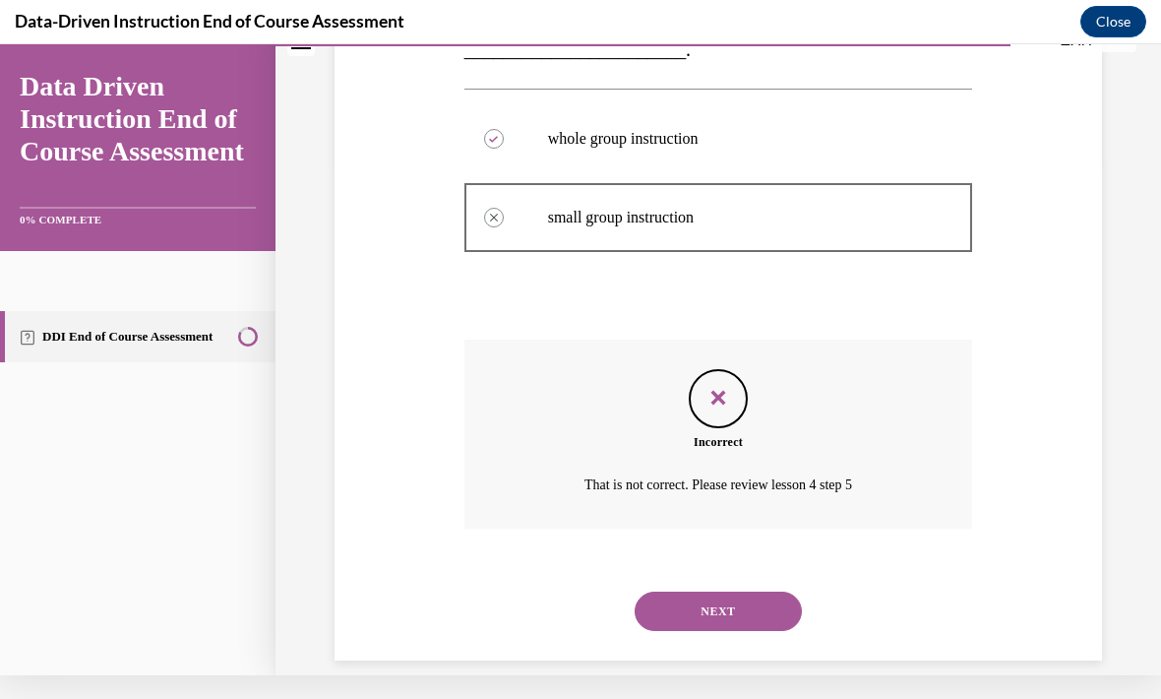
click at [734, 594] on button "NEXT" at bounding box center [718, 610] width 167 height 39
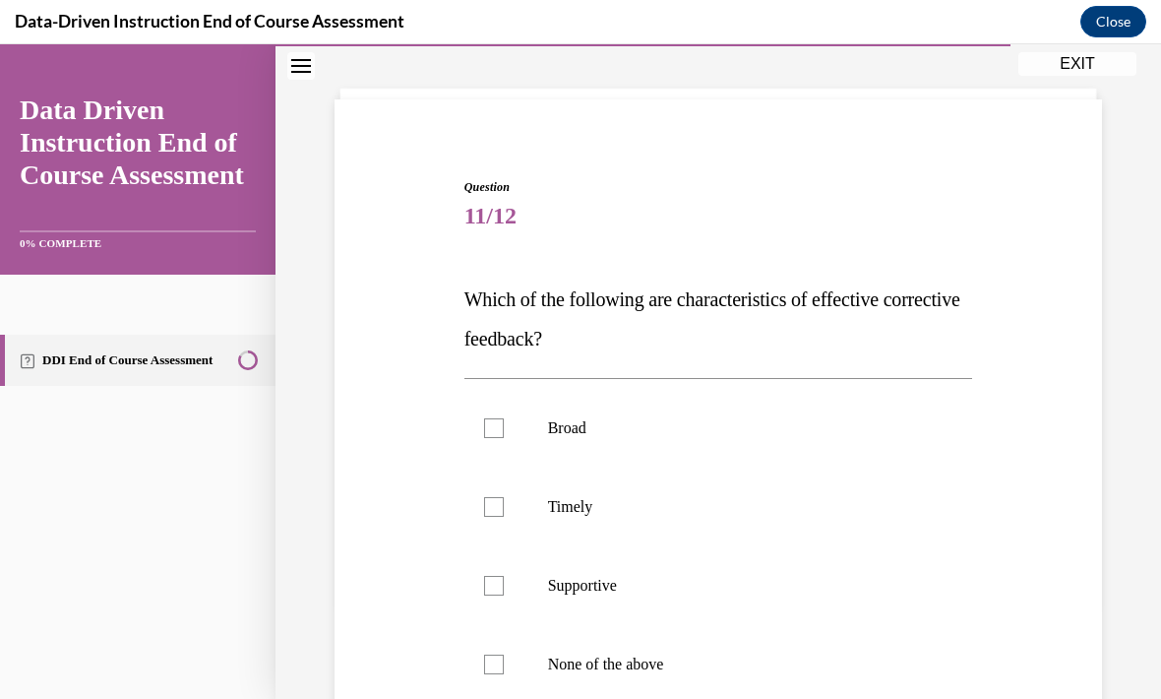
scroll to position [95, 0]
click at [582, 594] on p "Supportive" at bounding box center [736, 586] width 376 height 20
click at [504, 594] on input "Supportive" at bounding box center [494, 586] width 20 height 20
checkbox input "true"
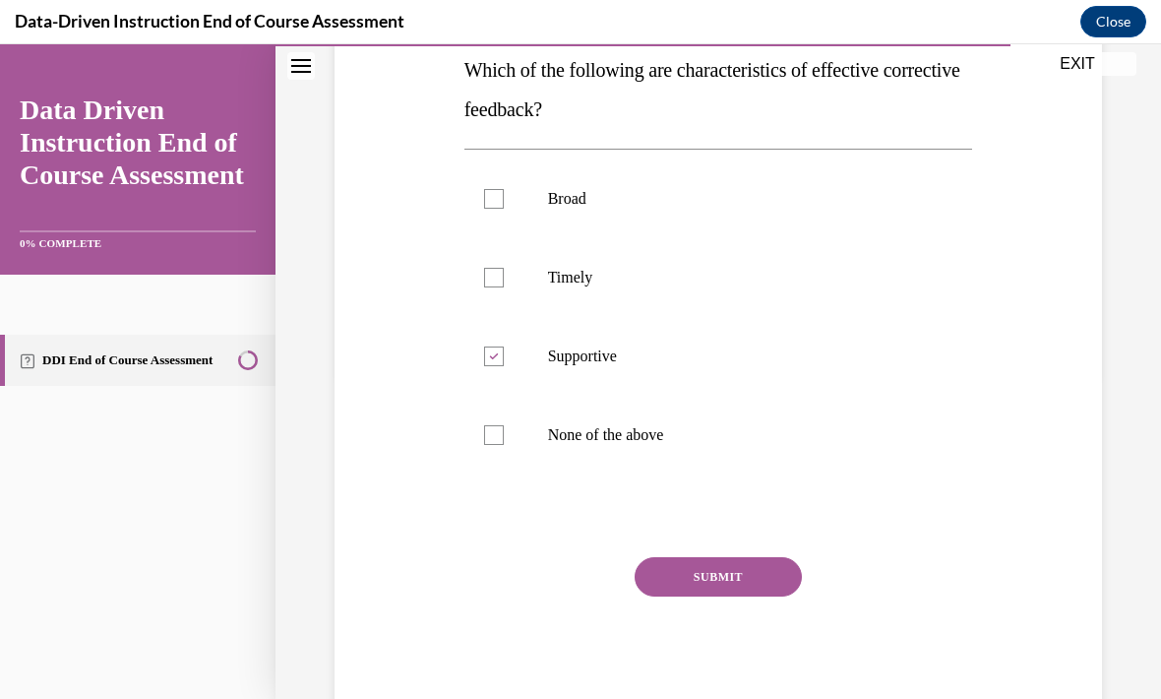
click at [728, 587] on button "SUBMIT" at bounding box center [718, 576] width 167 height 39
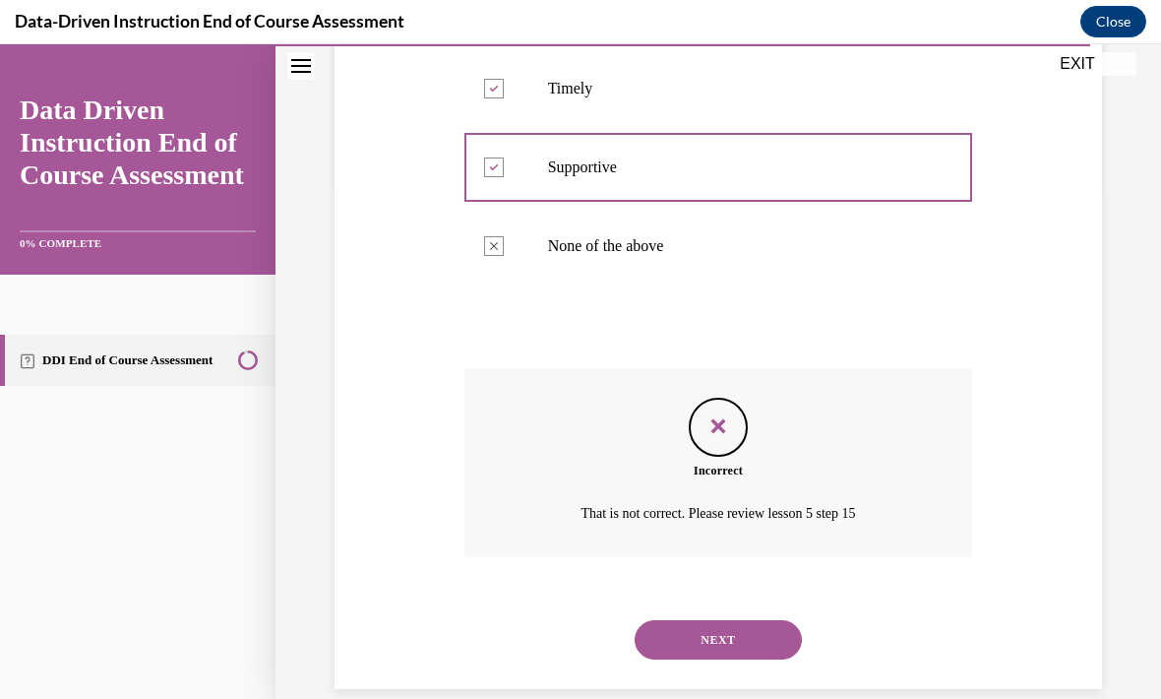
scroll to position [510, 0]
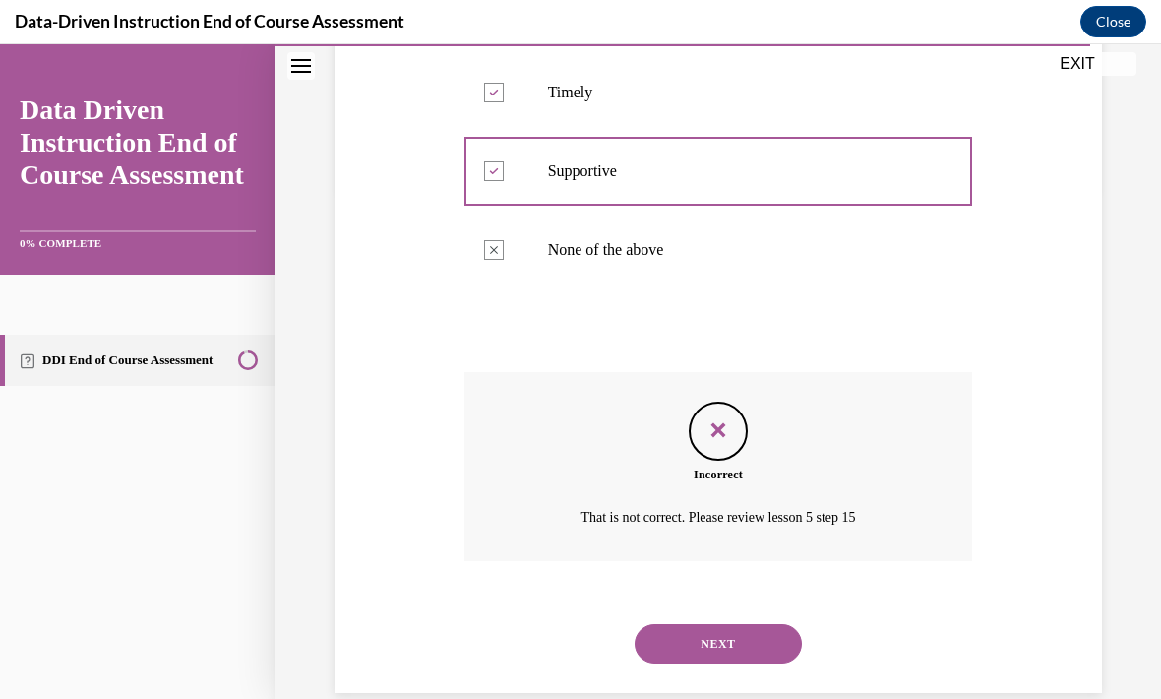
click at [745, 627] on button "NEXT" at bounding box center [718, 643] width 167 height 39
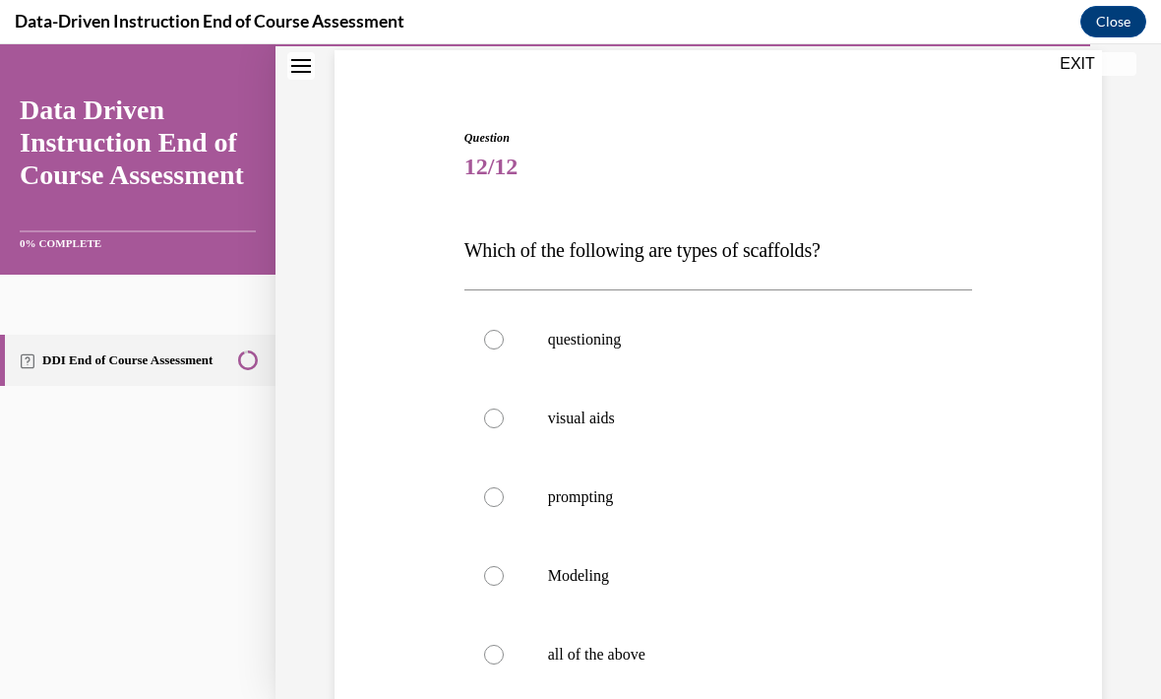
scroll to position [146, 0]
click at [589, 662] on p "all of the above" at bounding box center [736, 653] width 376 height 20
click at [504, 662] on input "all of the above" at bounding box center [494, 653] width 20 height 20
radio input "true"
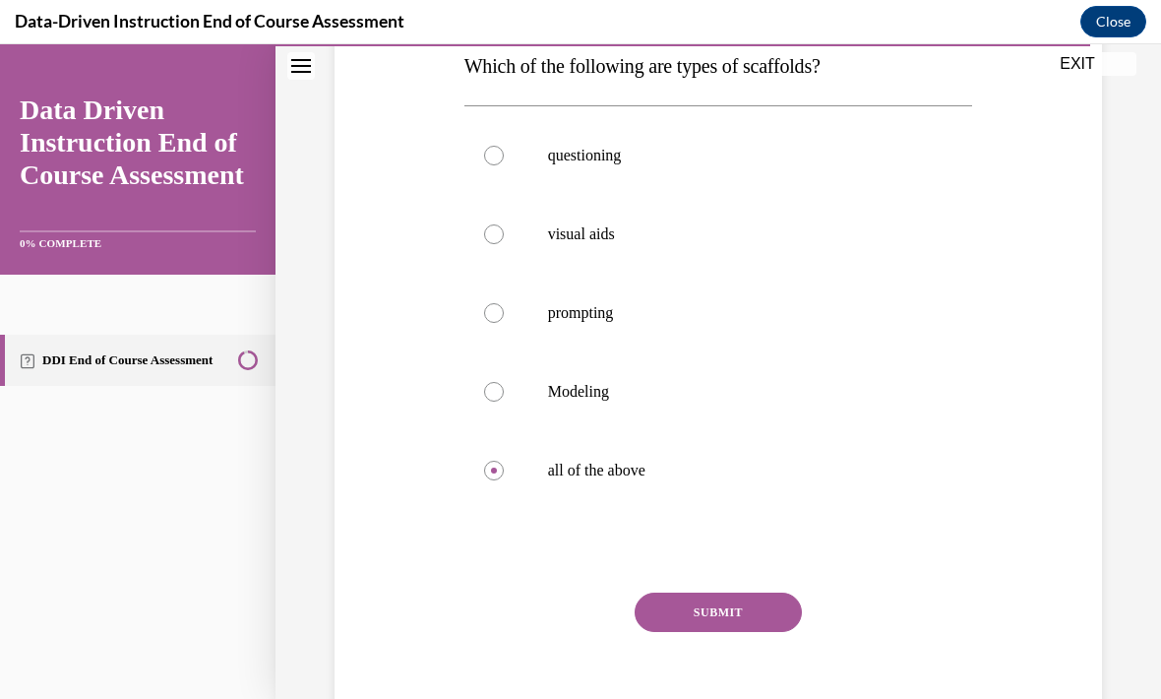
click at [752, 629] on button "SUBMIT" at bounding box center [718, 611] width 167 height 39
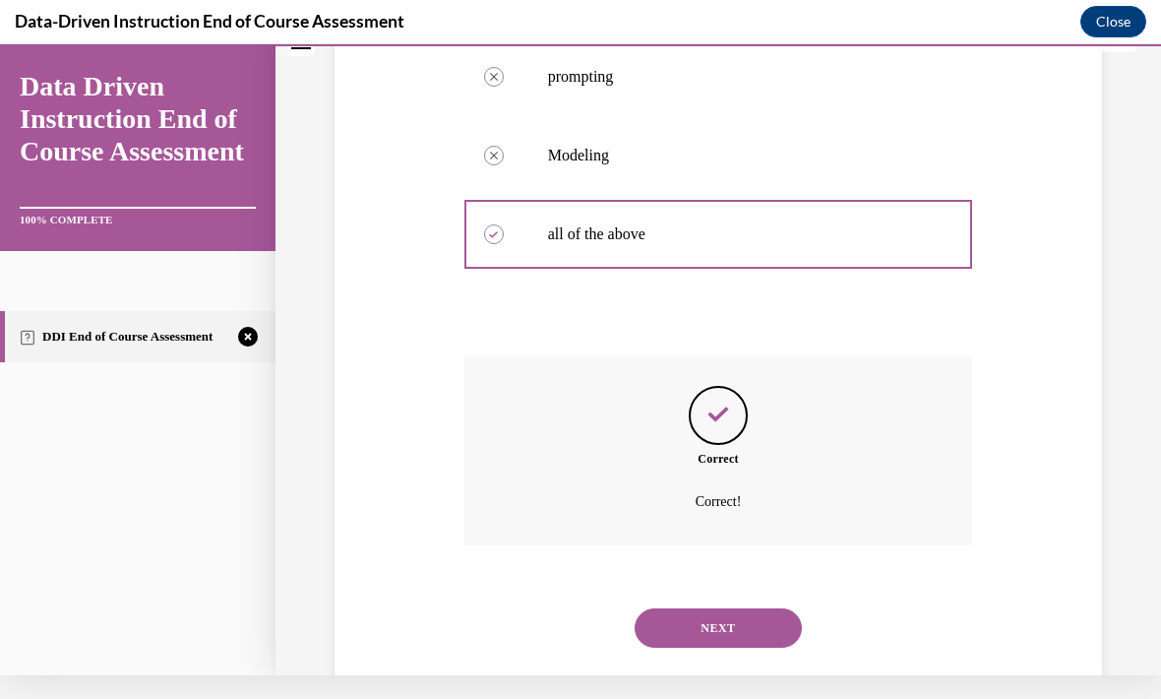
scroll to position [558, 0]
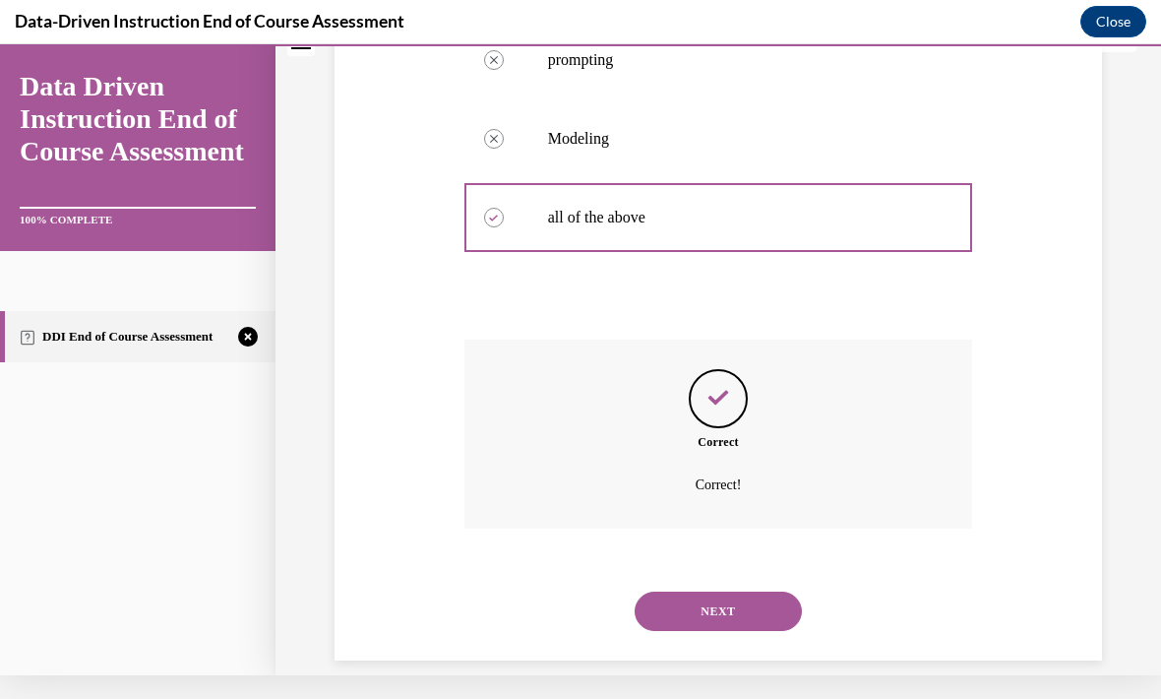
click at [755, 591] on button "NEXT" at bounding box center [718, 610] width 167 height 39
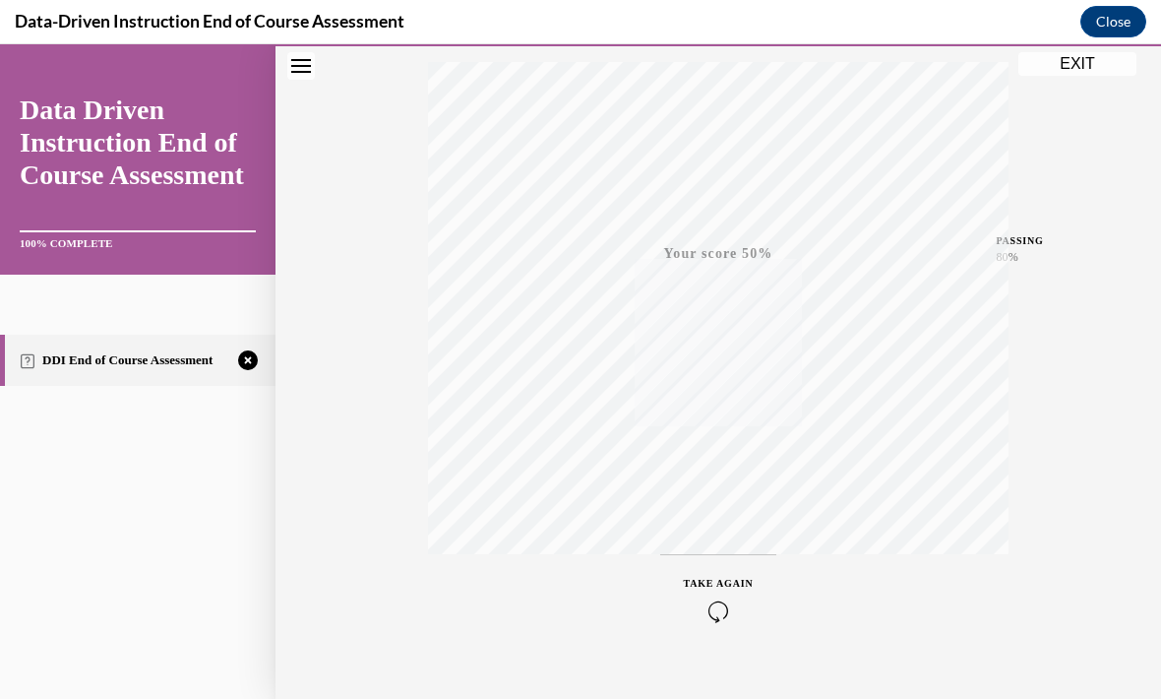
scroll to position [354, 0]
click at [711, 585] on icon "button" at bounding box center [719, 579] width 70 height 22
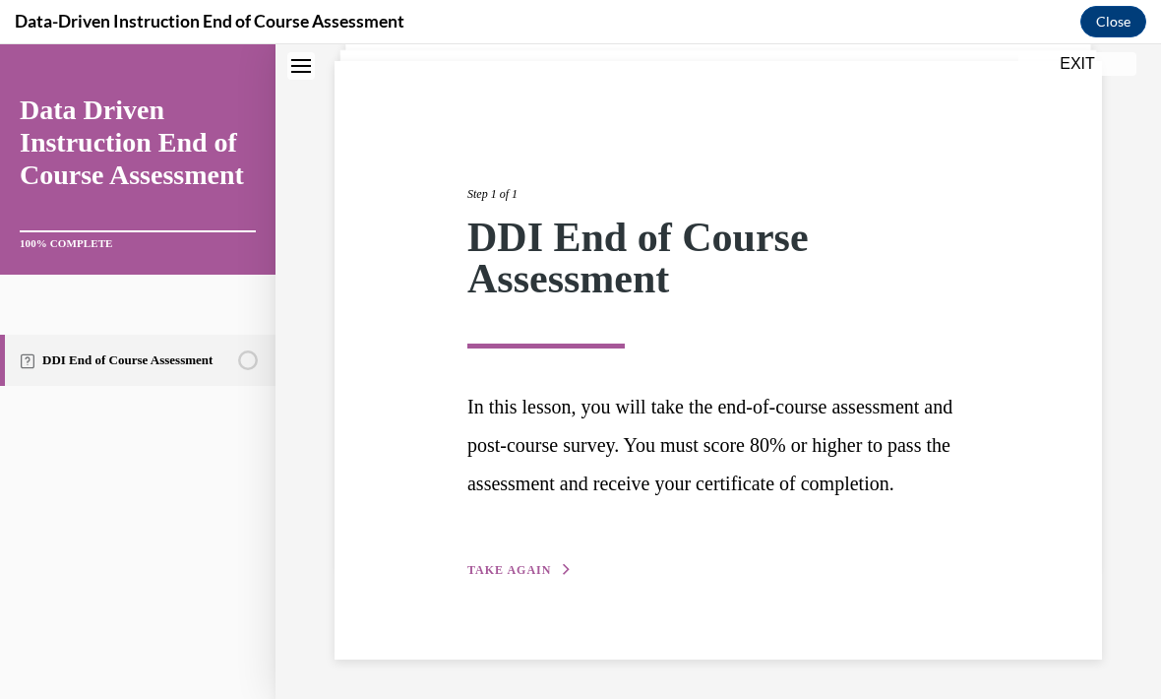
scroll to position [168, 0]
click at [531, 578] on button "TAKE AGAIN" at bounding box center [519, 570] width 105 height 18
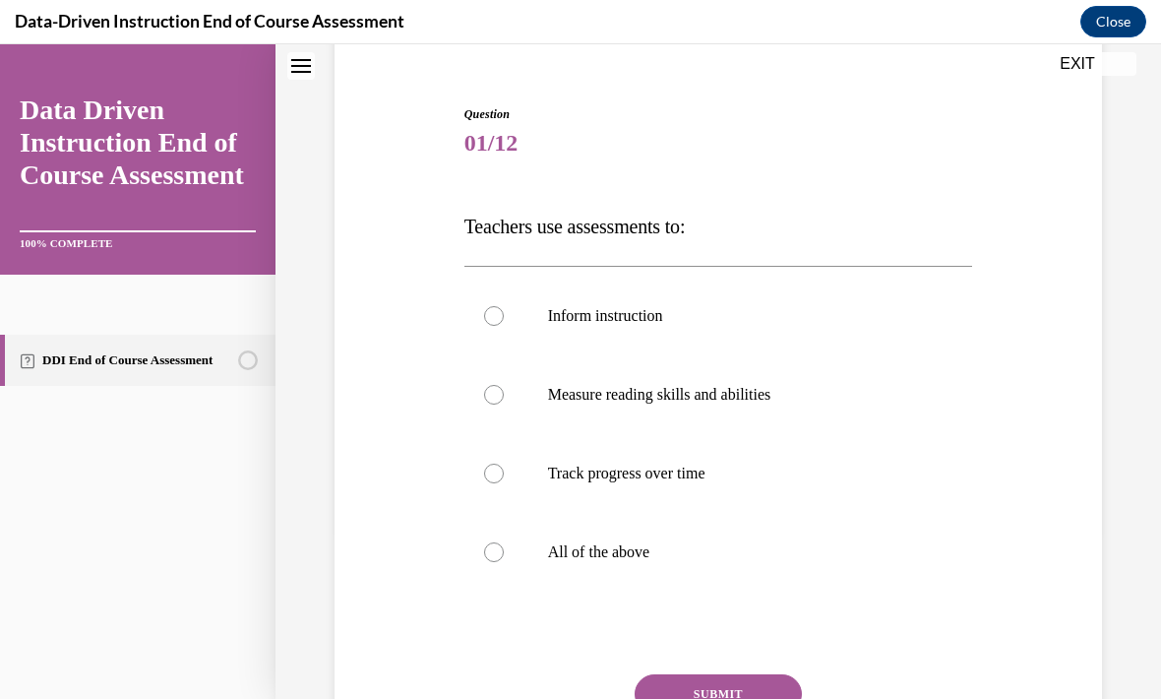
click at [614, 577] on label "All of the above" at bounding box center [718, 552] width 509 height 79
click at [504, 562] on input "All of the above" at bounding box center [494, 552] width 20 height 20
radio input "true"
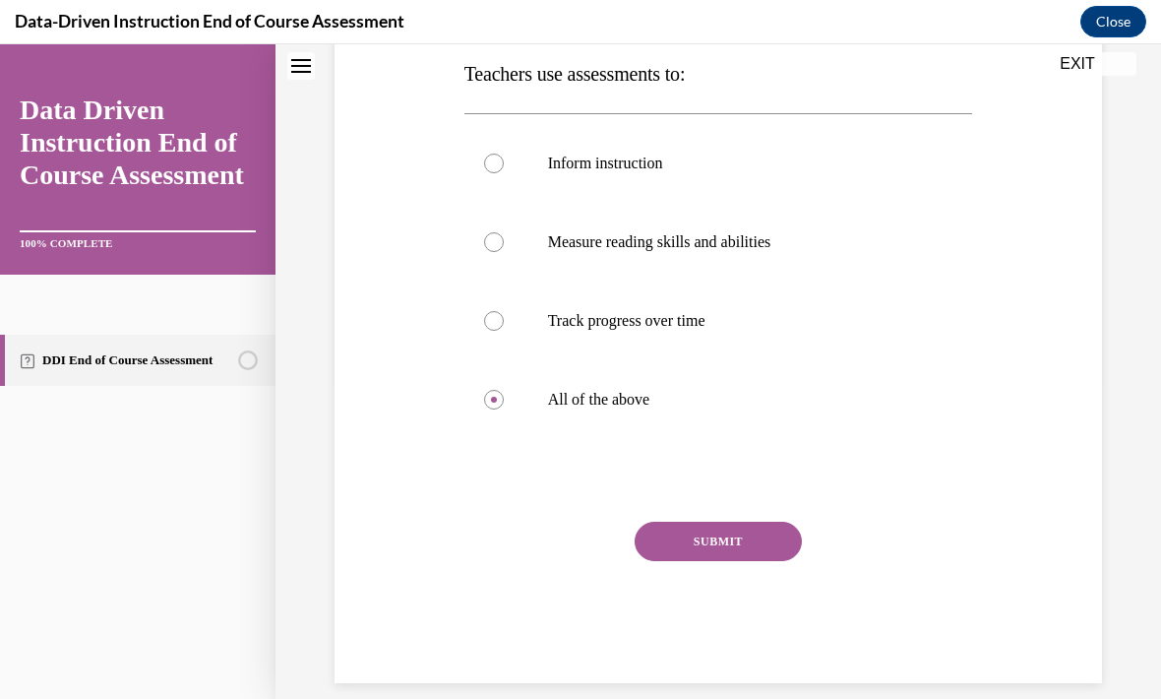
click at [762, 547] on button "SUBMIT" at bounding box center [718, 540] width 167 height 39
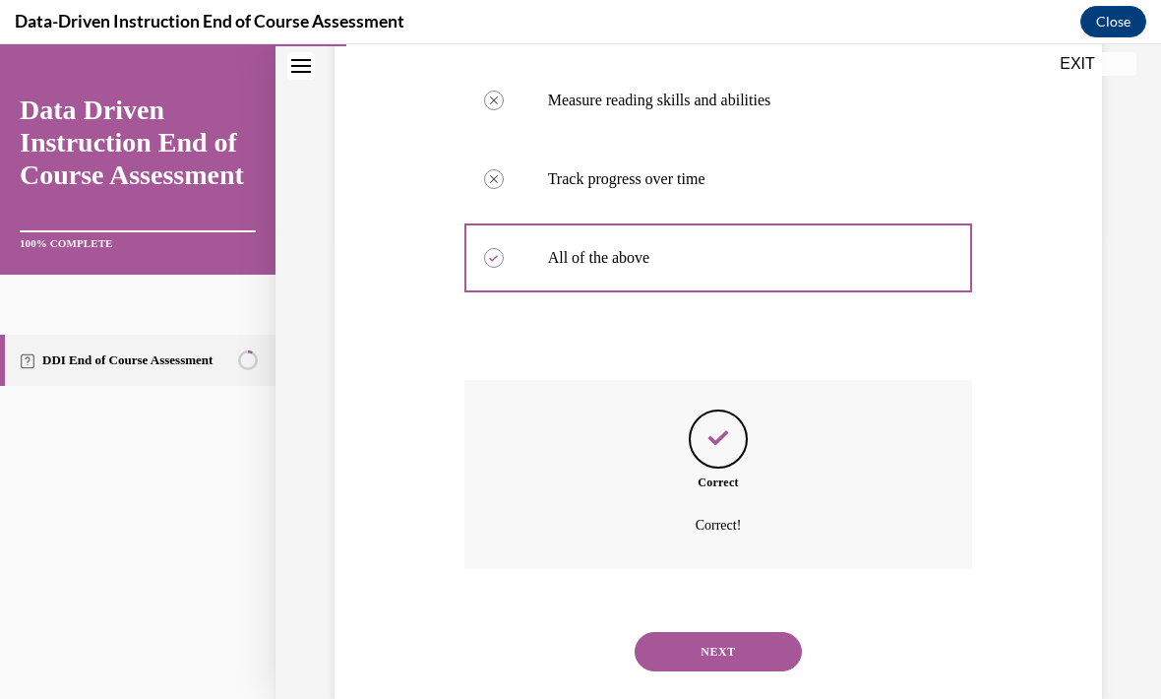
scroll to position [479, 0]
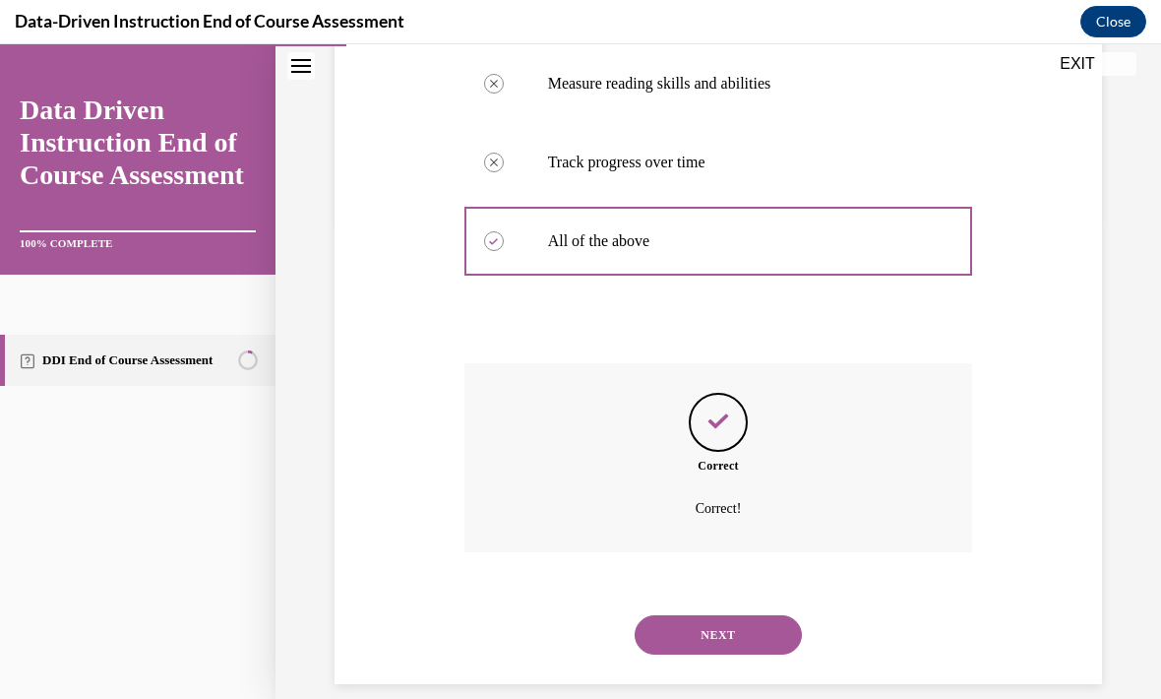
click at [760, 615] on button "NEXT" at bounding box center [718, 634] width 167 height 39
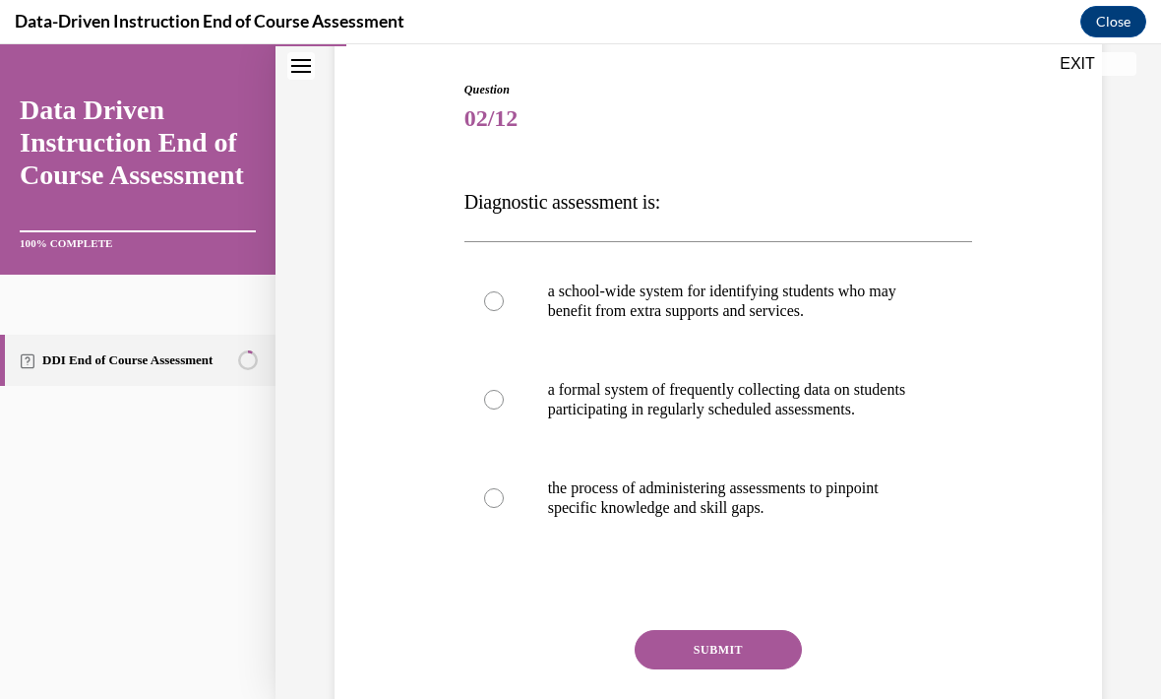
scroll to position [193, 0]
click at [782, 518] on p "the process of administering assessments to pinpoint specific knowledge and ski…" at bounding box center [736, 497] width 376 height 39
click at [504, 508] on input "the process of administering assessments to pinpoint specific knowledge and ski…" at bounding box center [494, 498] width 20 height 20
radio input "true"
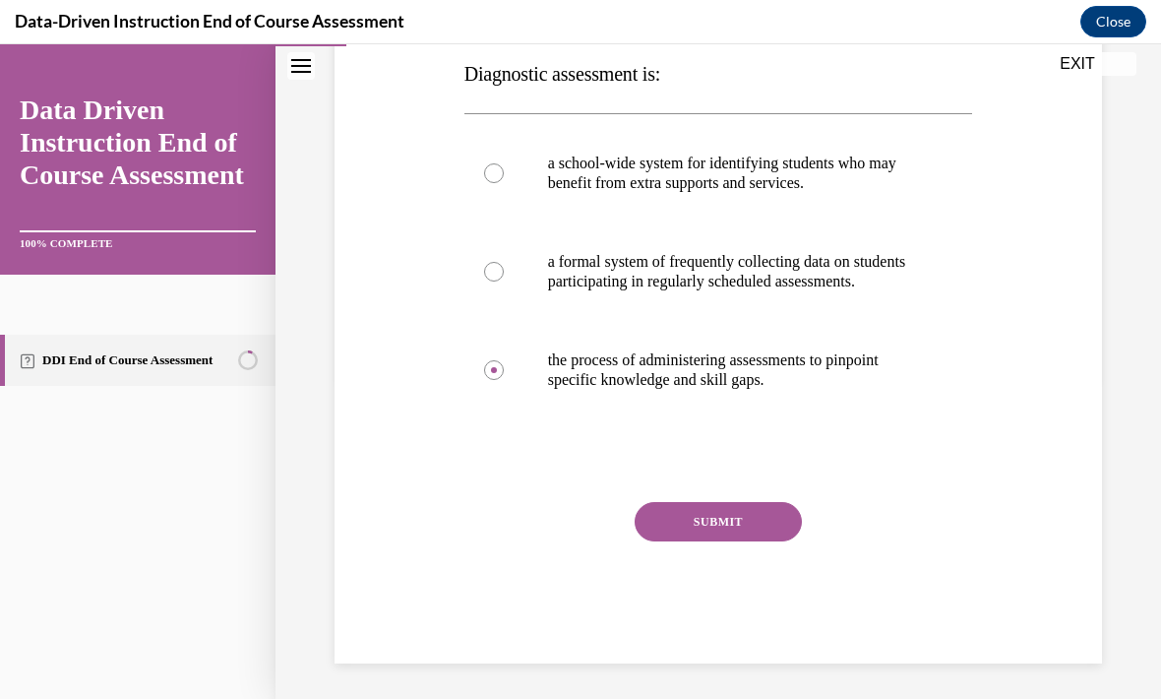
click at [760, 541] on button "SUBMIT" at bounding box center [718, 521] width 167 height 39
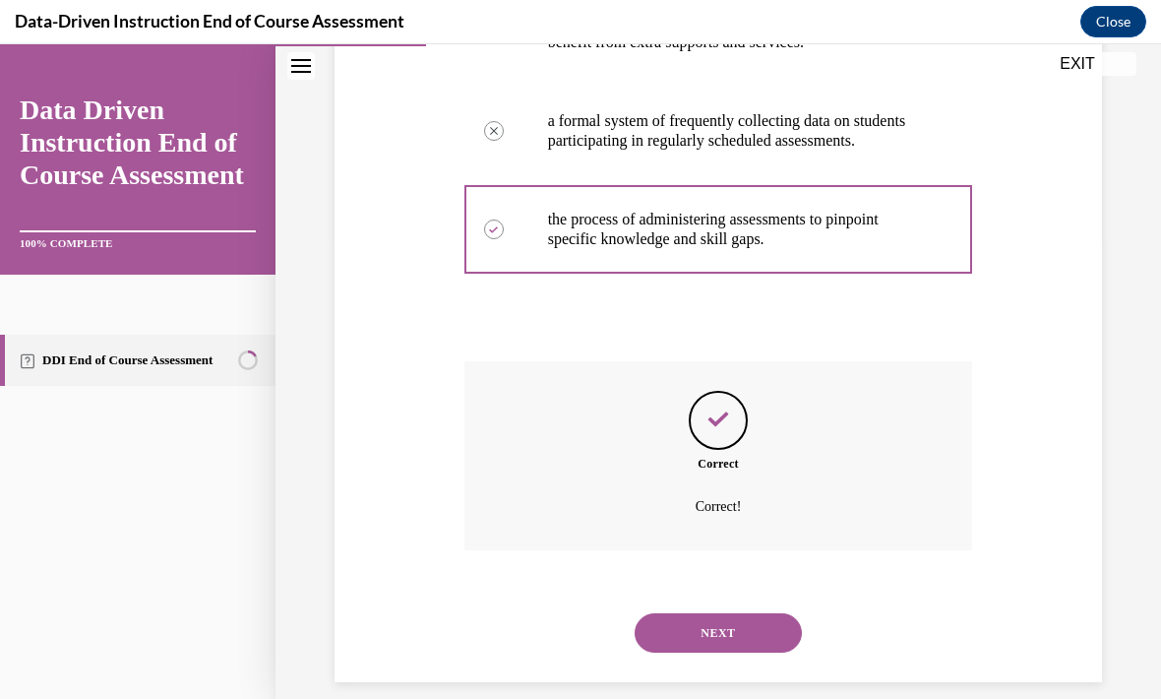
scroll to position [479, 0]
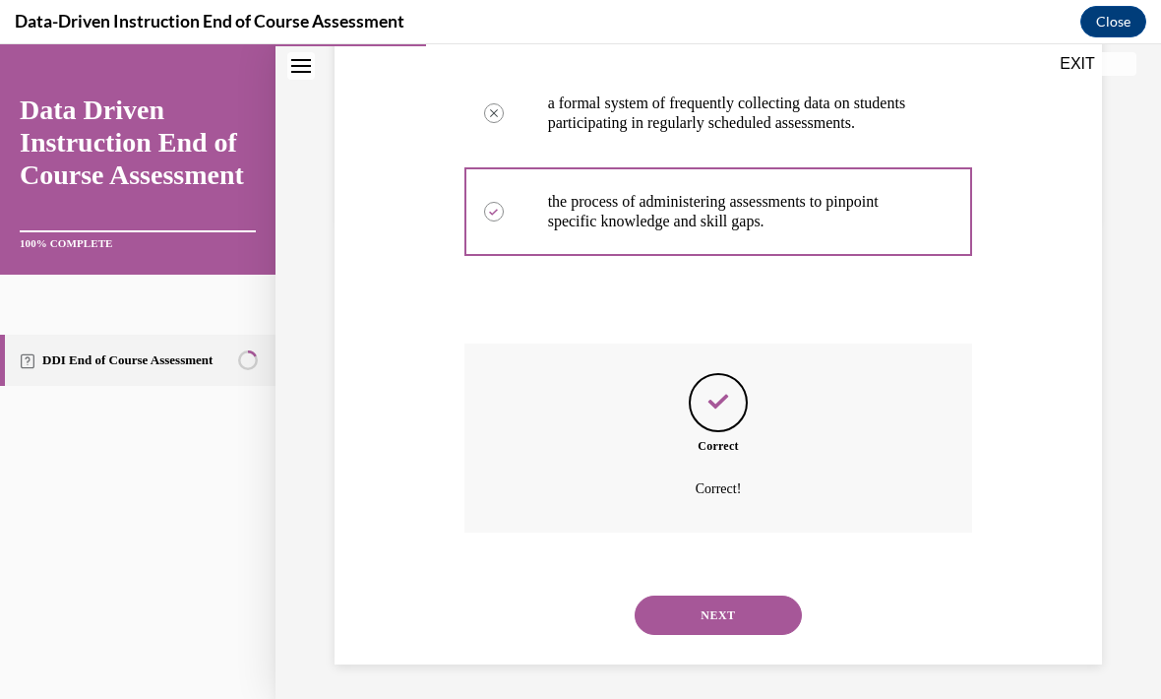
click at [752, 612] on button "NEXT" at bounding box center [718, 614] width 167 height 39
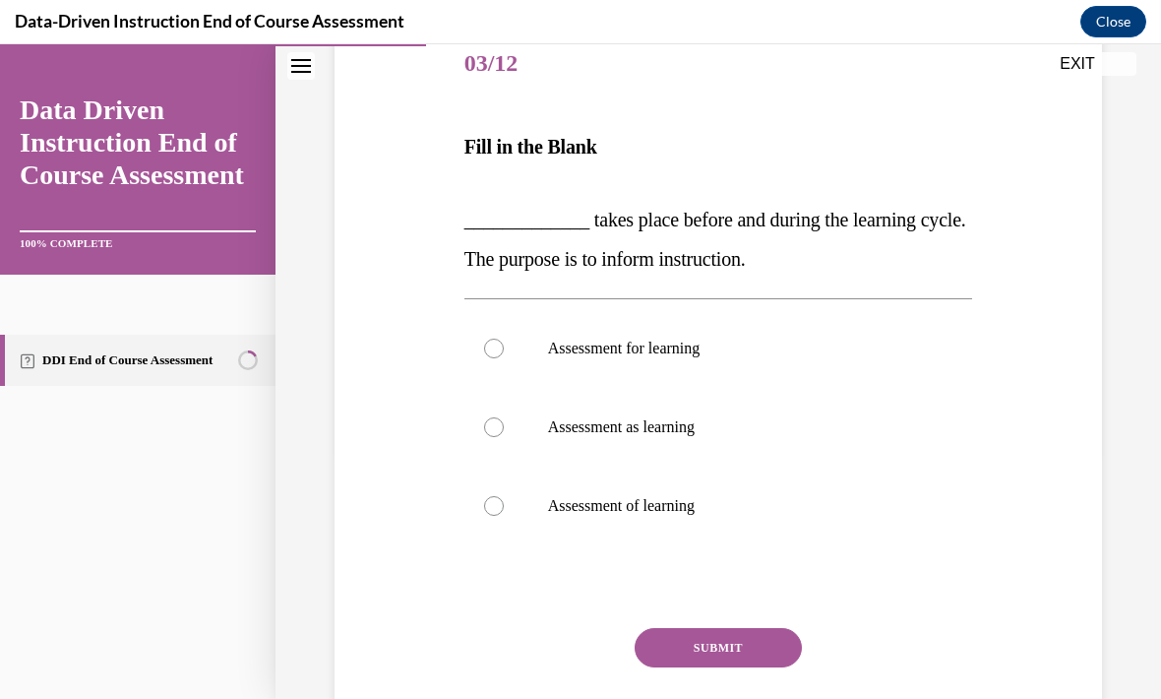
scroll to position [253, 0]
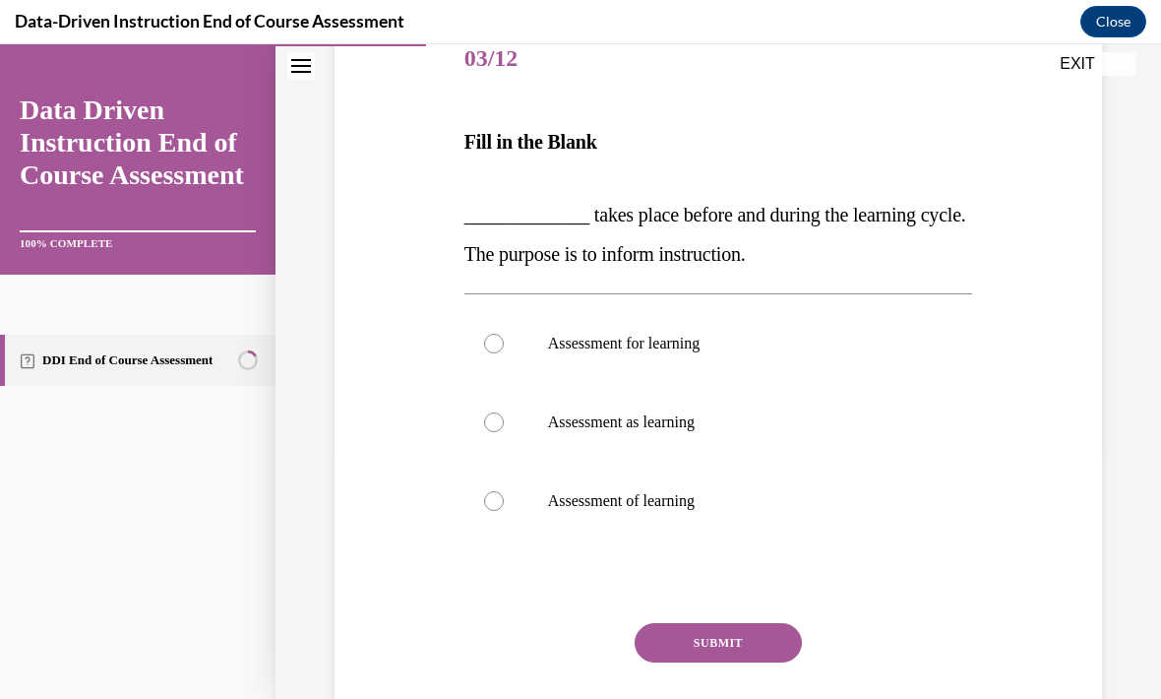
click at [688, 334] on p "Assessment for learning" at bounding box center [736, 344] width 376 height 20
click at [504, 334] on input "Assessment for learning" at bounding box center [494, 344] width 20 height 20
radio input "true"
click at [764, 646] on button "SUBMIT" at bounding box center [718, 642] width 167 height 39
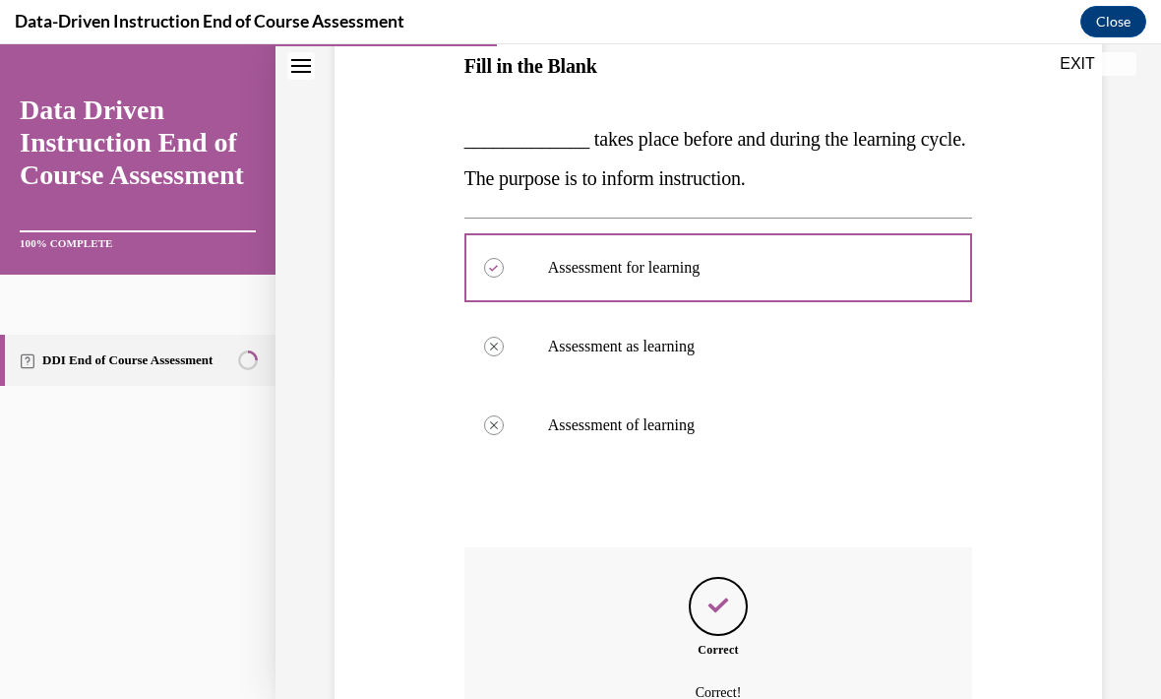
scroll to position [24, 0]
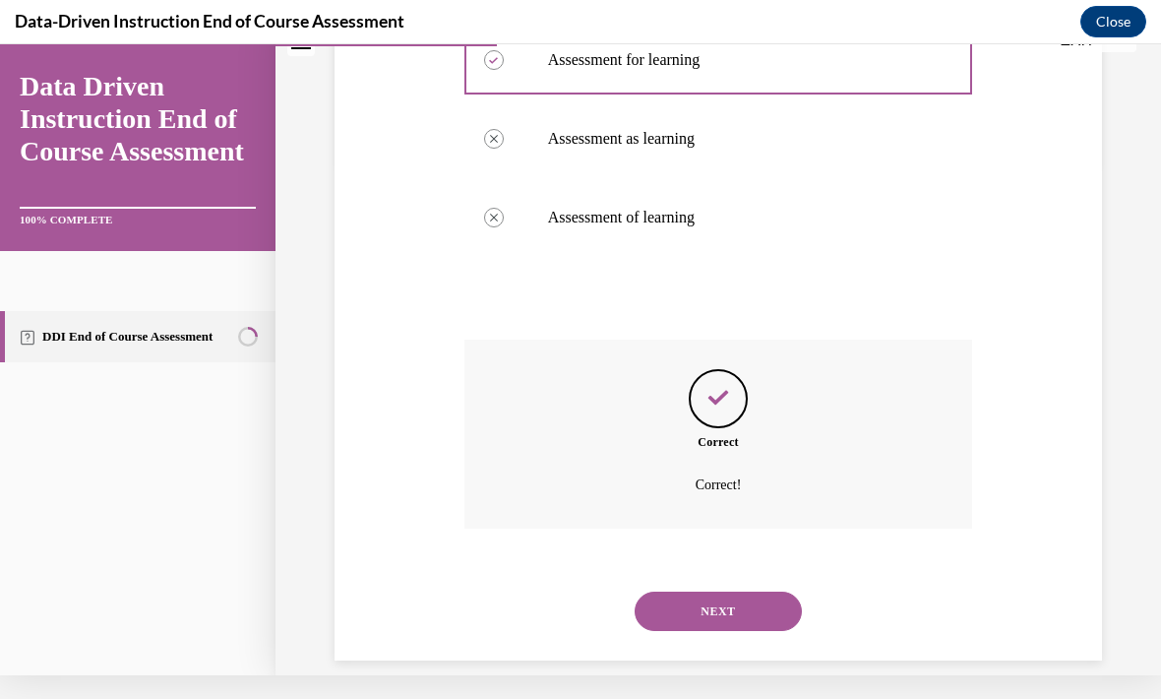
click at [761, 601] on button "NEXT" at bounding box center [718, 610] width 167 height 39
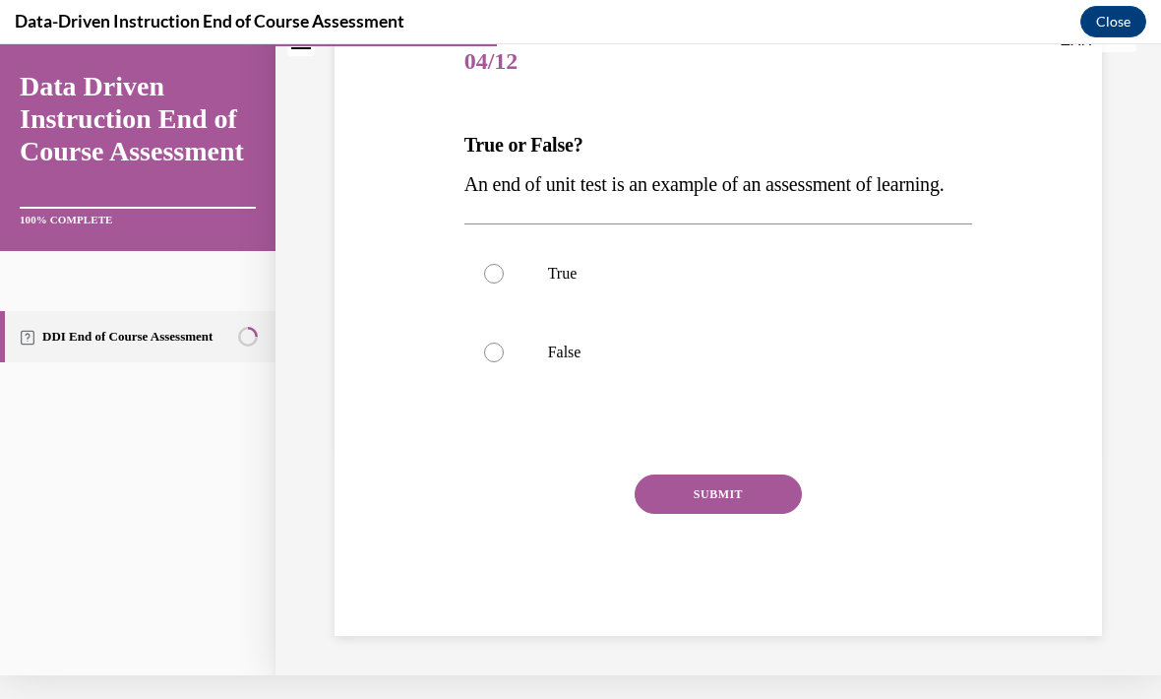
scroll to position [0, 0]
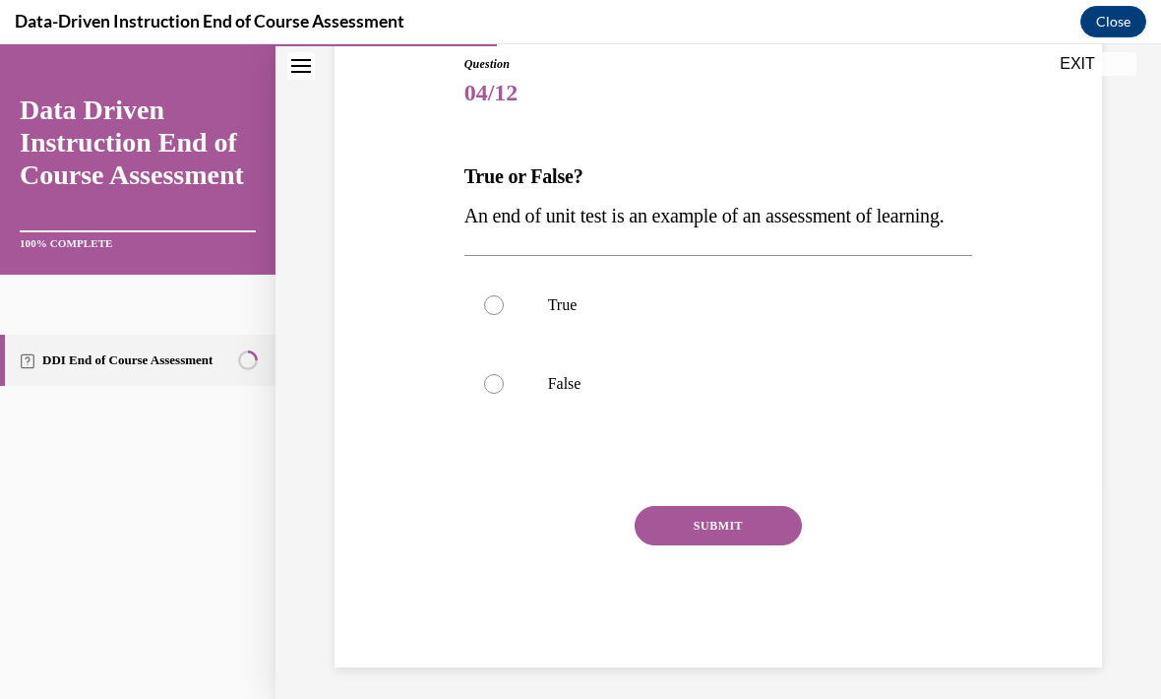
click at [581, 315] on p "True" at bounding box center [736, 305] width 376 height 20
click at [504, 315] on input "True" at bounding box center [494, 305] width 20 height 20
radio input "true"
click at [768, 545] on button "SUBMIT" at bounding box center [718, 525] width 167 height 39
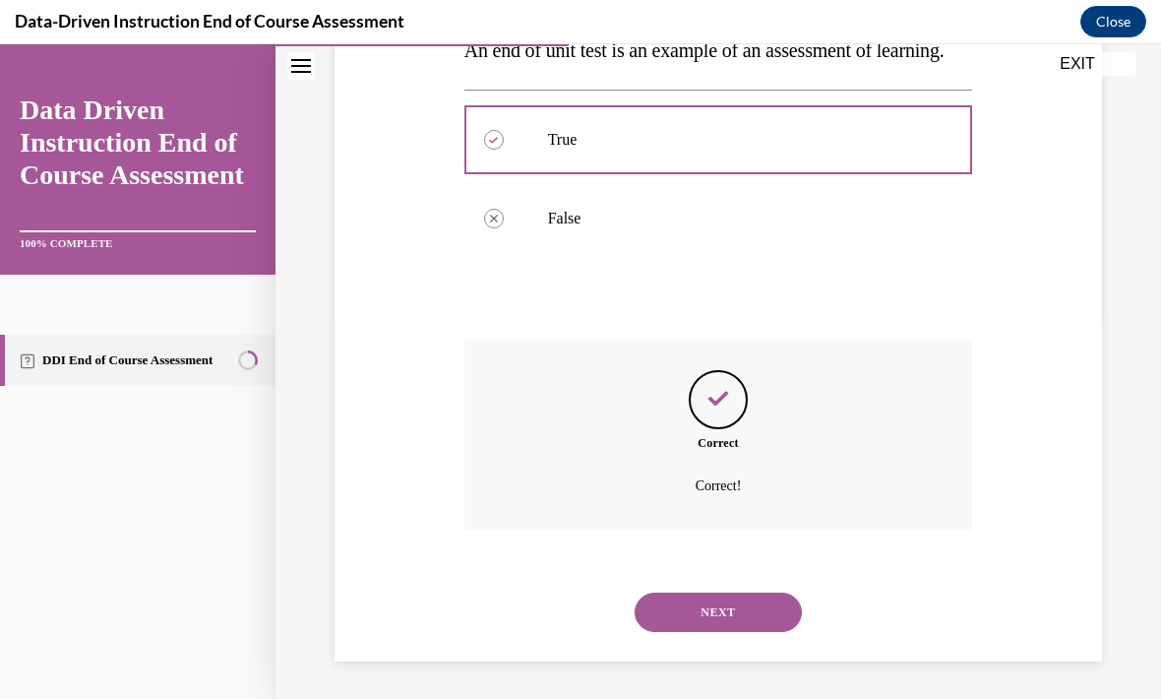
scroll to position [400, 0]
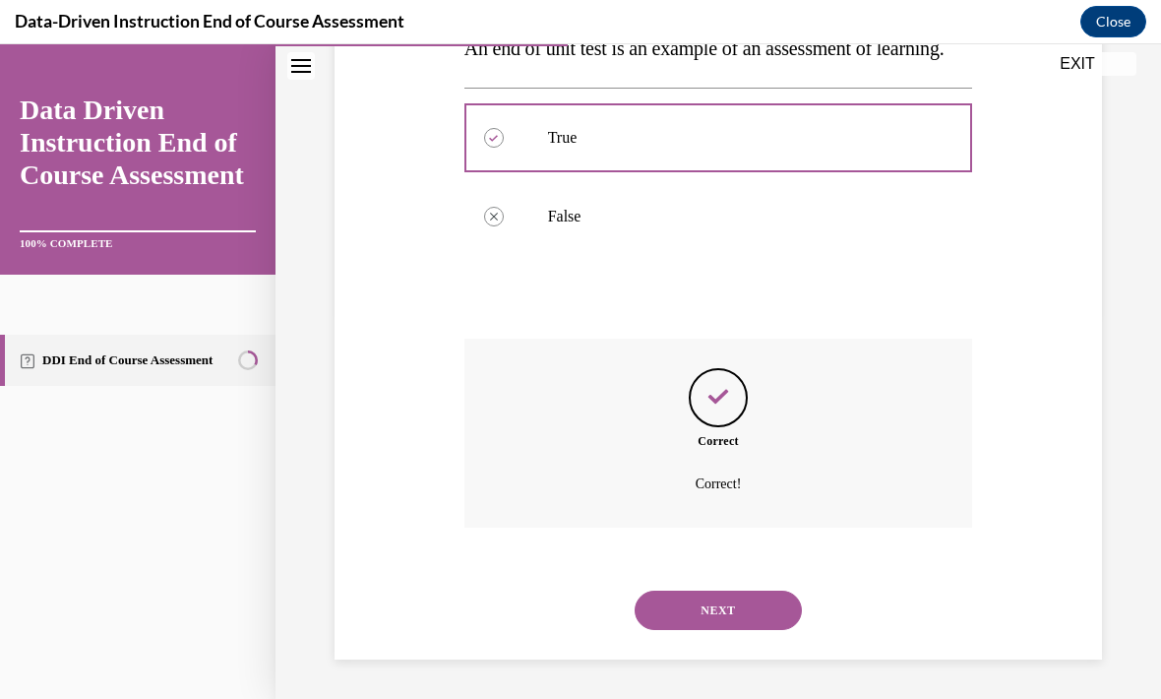
click at [764, 624] on button "NEXT" at bounding box center [718, 609] width 167 height 39
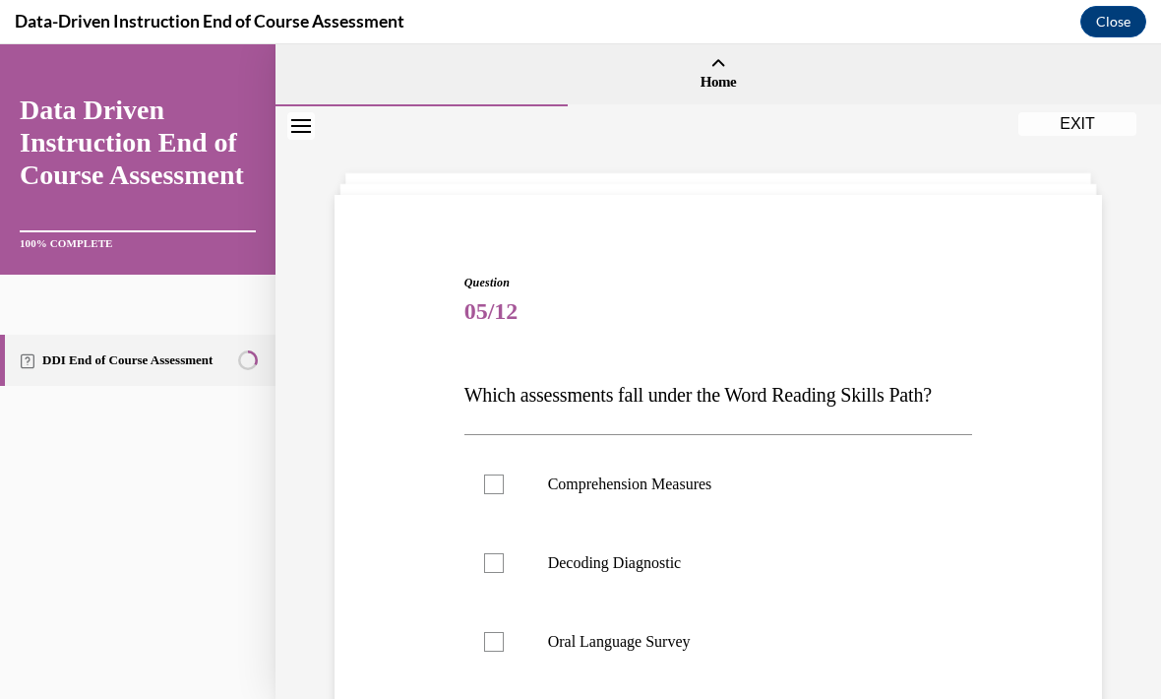
scroll to position [99, 0]
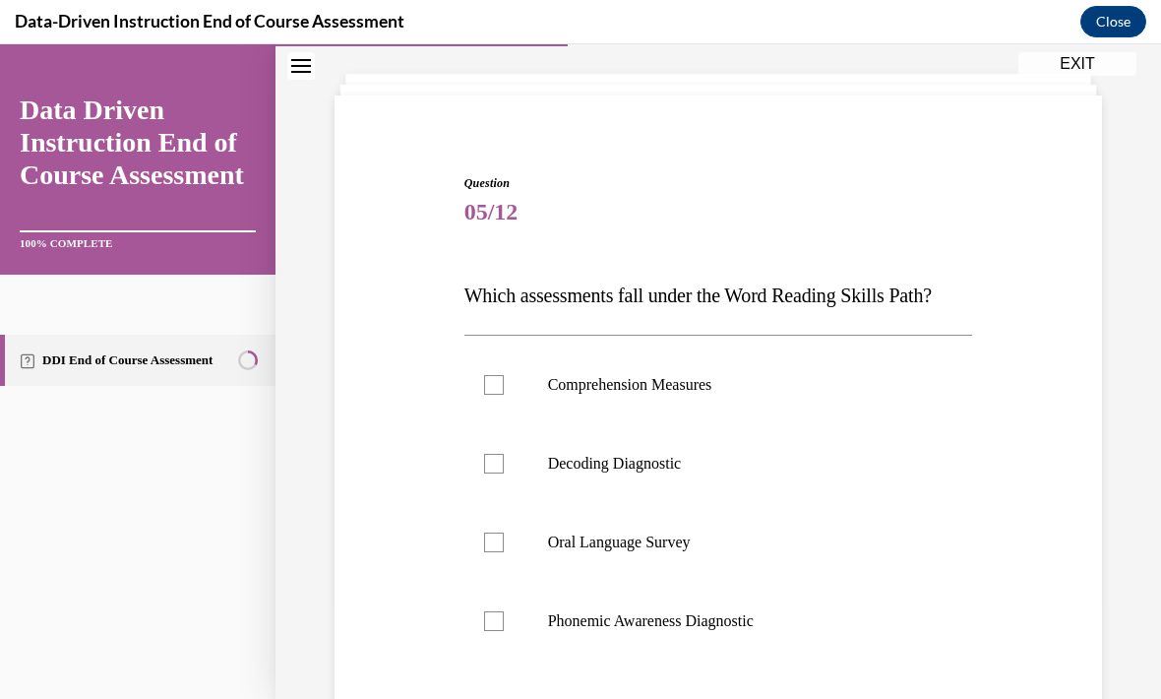
click at [683, 386] on p "Comprehension Measures" at bounding box center [736, 385] width 376 height 20
click at [504, 386] on input "Comprehension Measures" at bounding box center [494, 385] width 20 height 20
checkbox input "true"
click at [663, 492] on label "Decoding Diagnostic" at bounding box center [718, 463] width 509 height 79
click at [504, 473] on input "Decoding Diagnostic" at bounding box center [494, 464] width 20 height 20
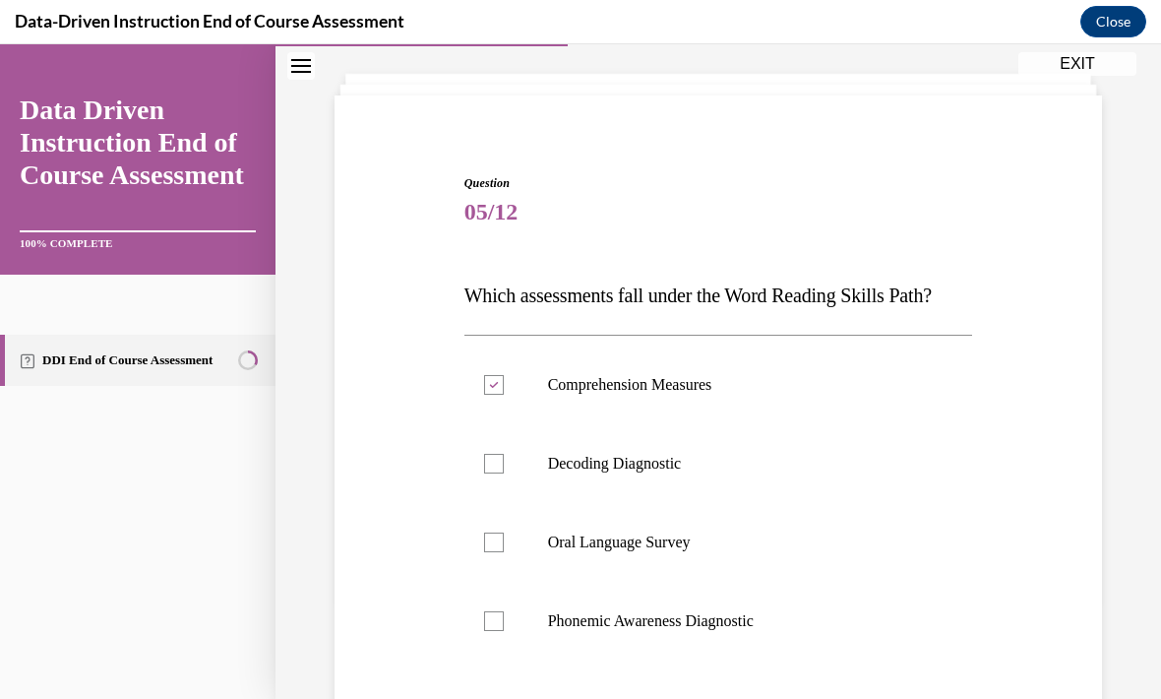
checkbox input "true"
click at [674, 635] on label "Phonemic Awareness Diagnostic" at bounding box center [718, 620] width 509 height 79
click at [504, 631] on input "Phonemic Awareness Diagnostic" at bounding box center [494, 621] width 20 height 20
checkbox input "true"
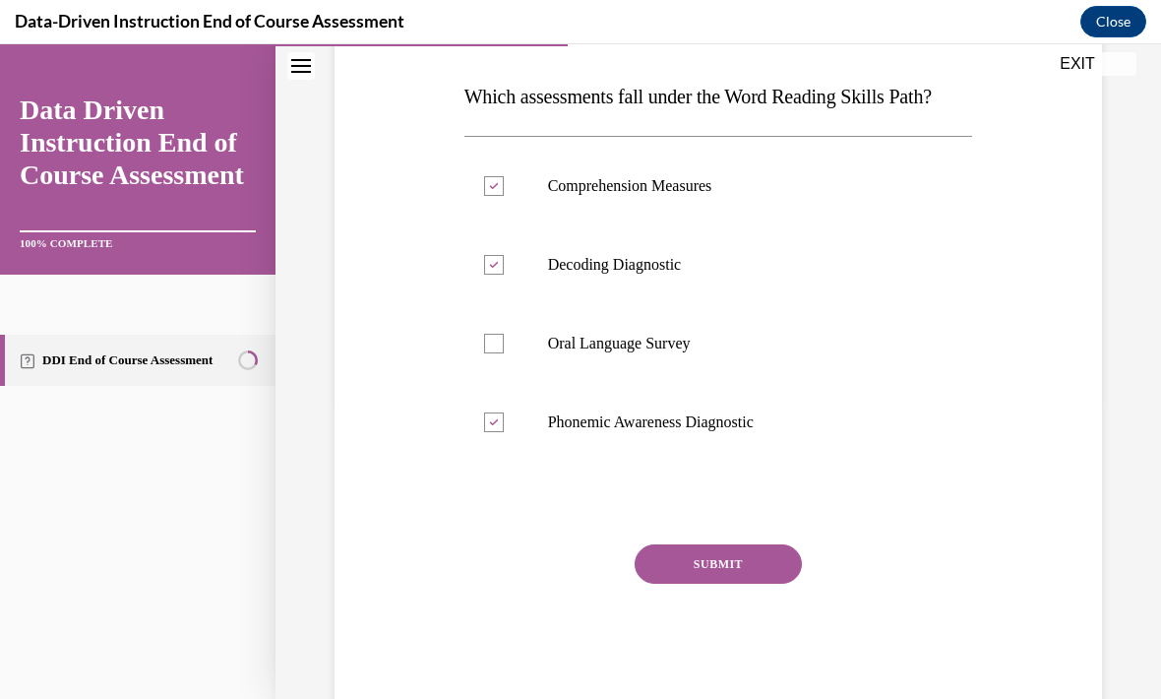
click at [770, 581] on button "SUBMIT" at bounding box center [718, 563] width 167 height 39
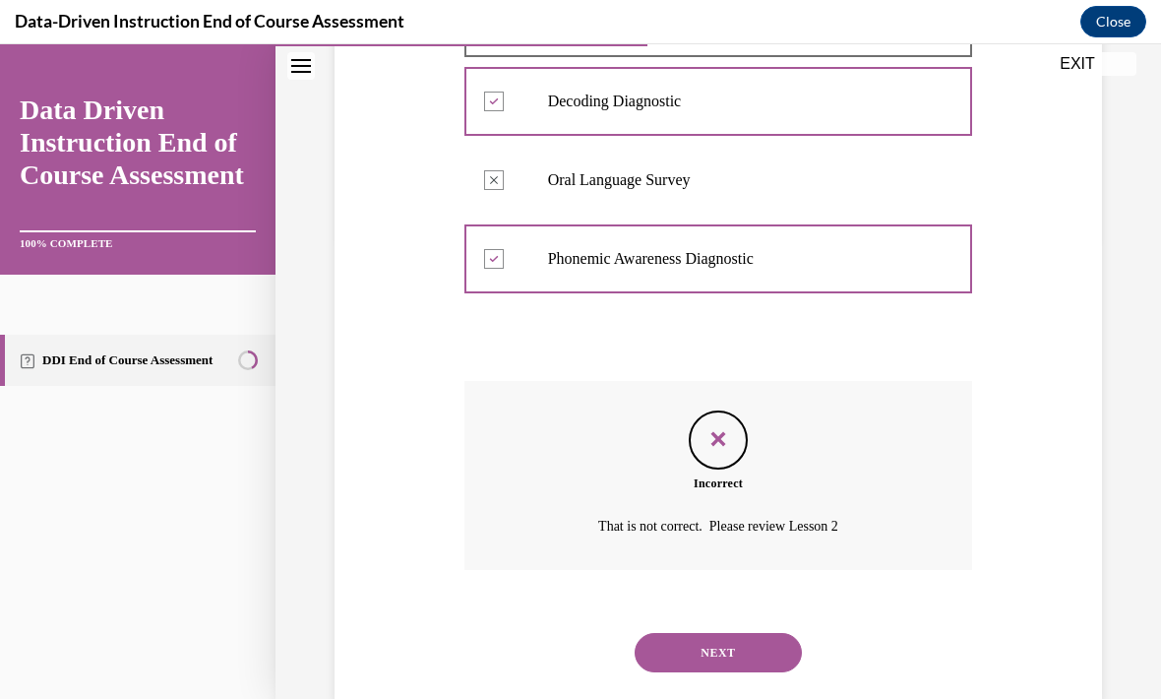
scroll to position [479, 0]
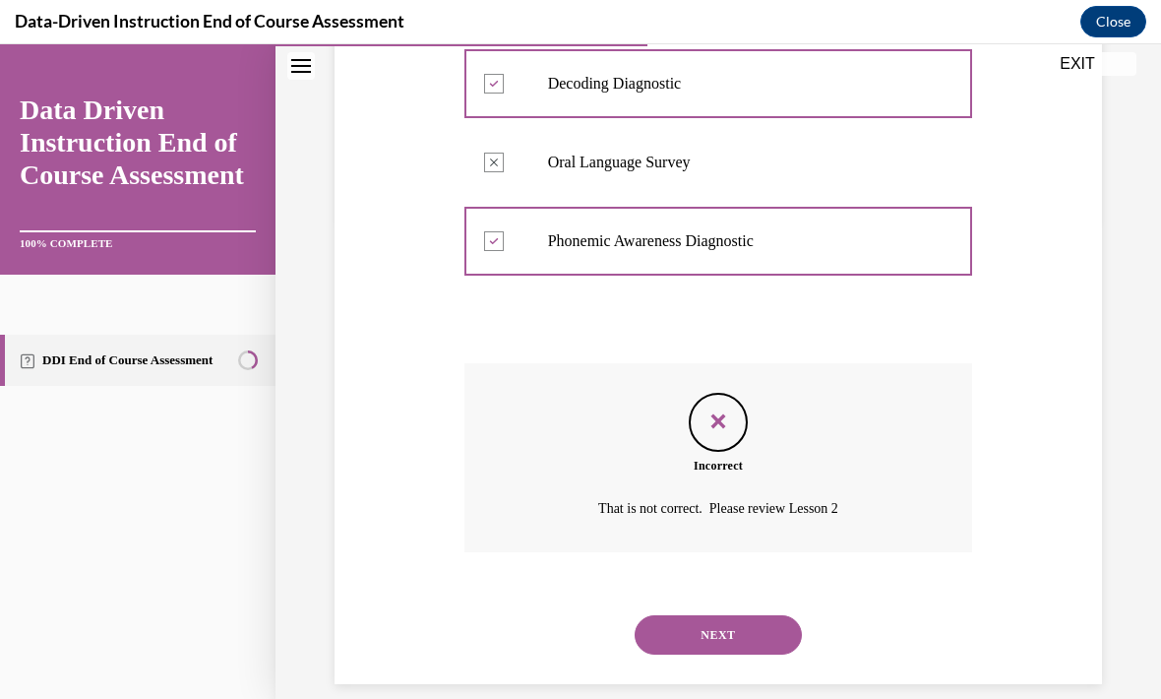
click at [743, 640] on div "NEXT" at bounding box center [718, 634] width 509 height 79
click at [767, 615] on button "NEXT" at bounding box center [718, 634] width 167 height 39
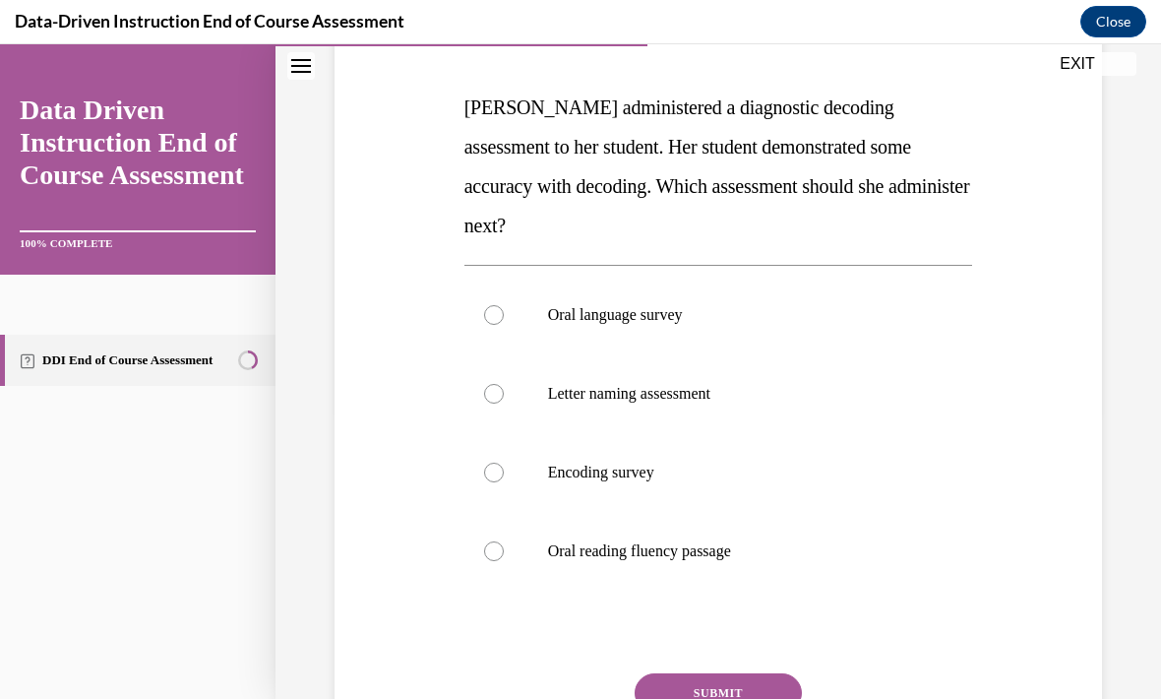
scroll to position [288, 0]
click at [652, 447] on label "Encoding survey" at bounding box center [718, 471] width 509 height 79
click at [504, 461] on input "Encoding survey" at bounding box center [494, 471] width 20 height 20
radio input "true"
click at [755, 672] on button "SUBMIT" at bounding box center [718, 691] width 167 height 39
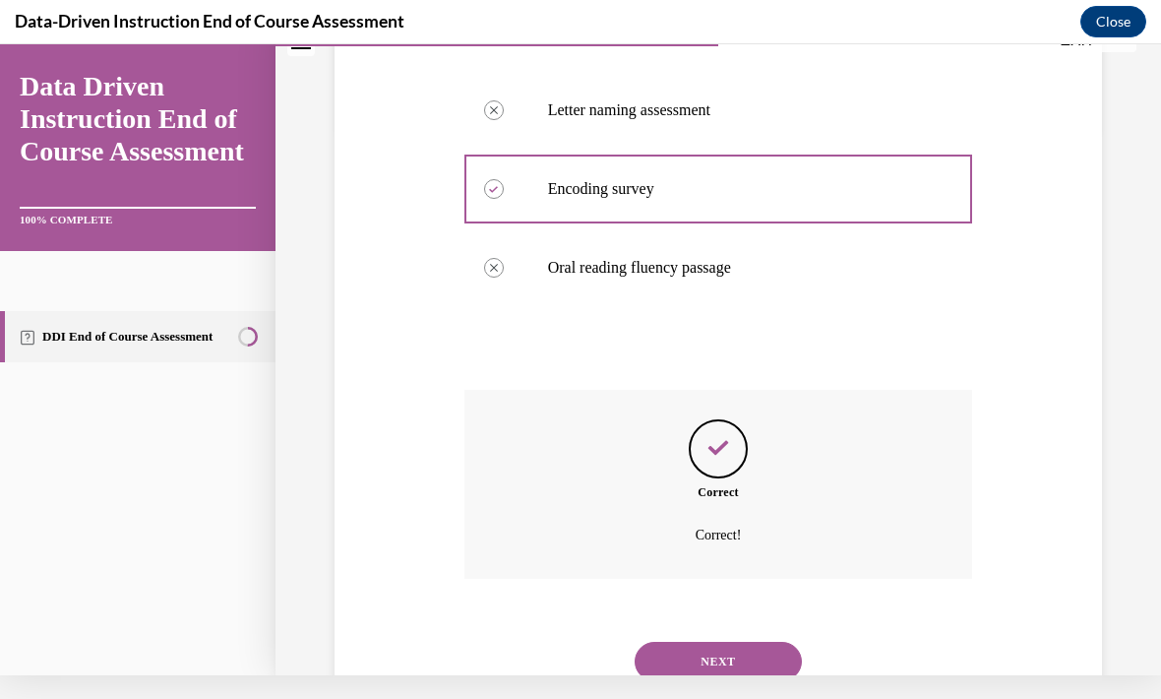
scroll to position [558, 0]
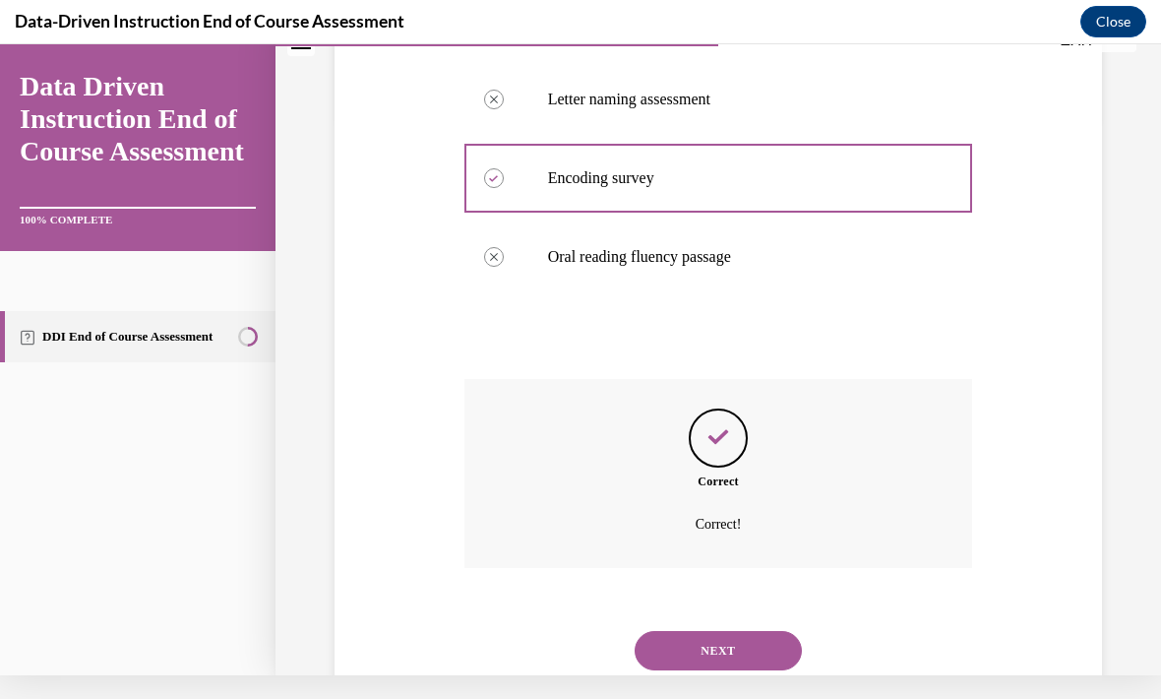
click at [774, 631] on button "NEXT" at bounding box center [718, 650] width 167 height 39
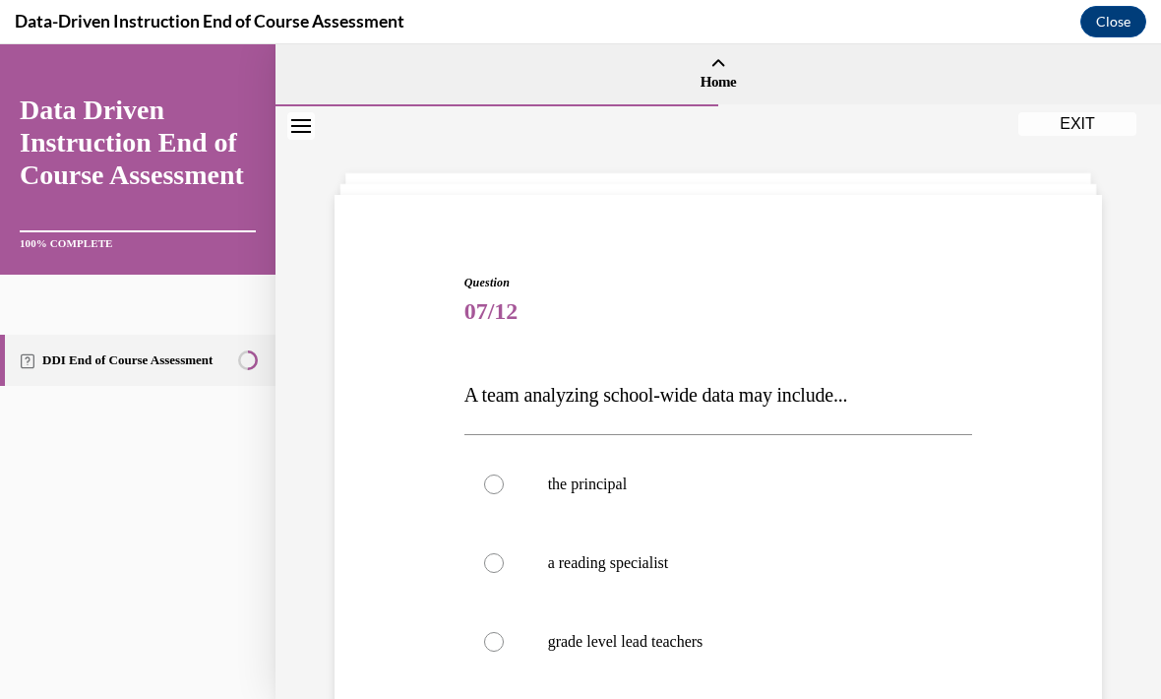
scroll to position [86, 0]
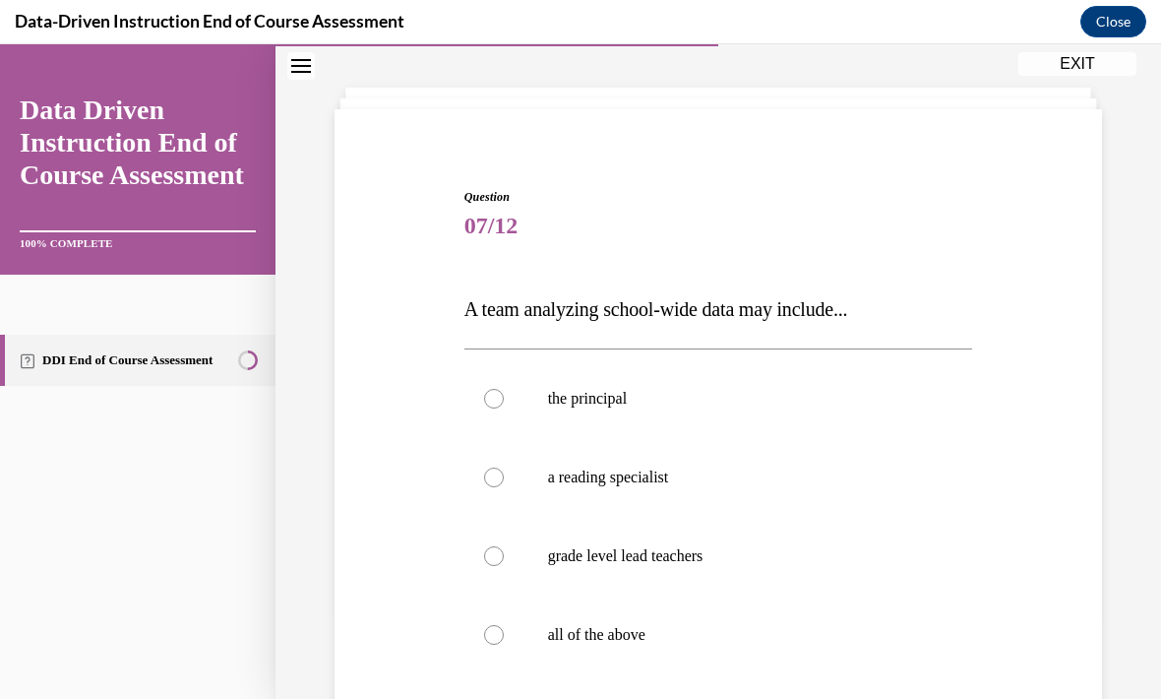
click at [647, 647] on label "all of the above" at bounding box center [718, 634] width 509 height 79
click at [504, 644] on input "all of the above" at bounding box center [494, 635] width 20 height 20
radio input "true"
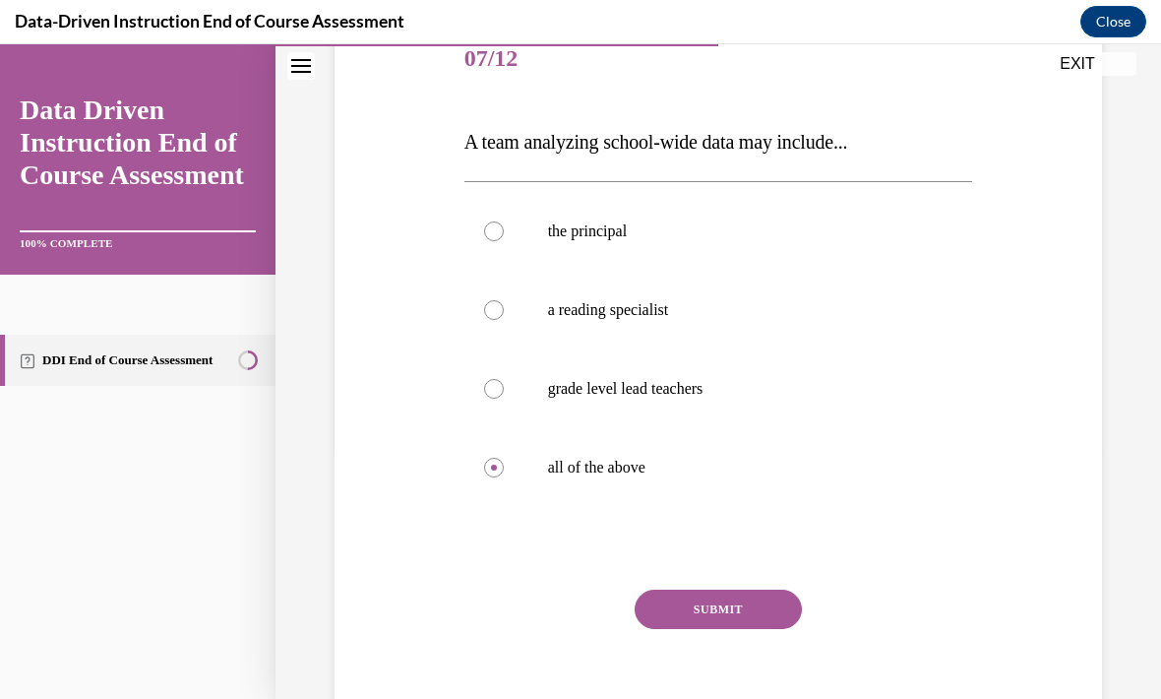
click at [769, 627] on button "SUBMIT" at bounding box center [718, 608] width 167 height 39
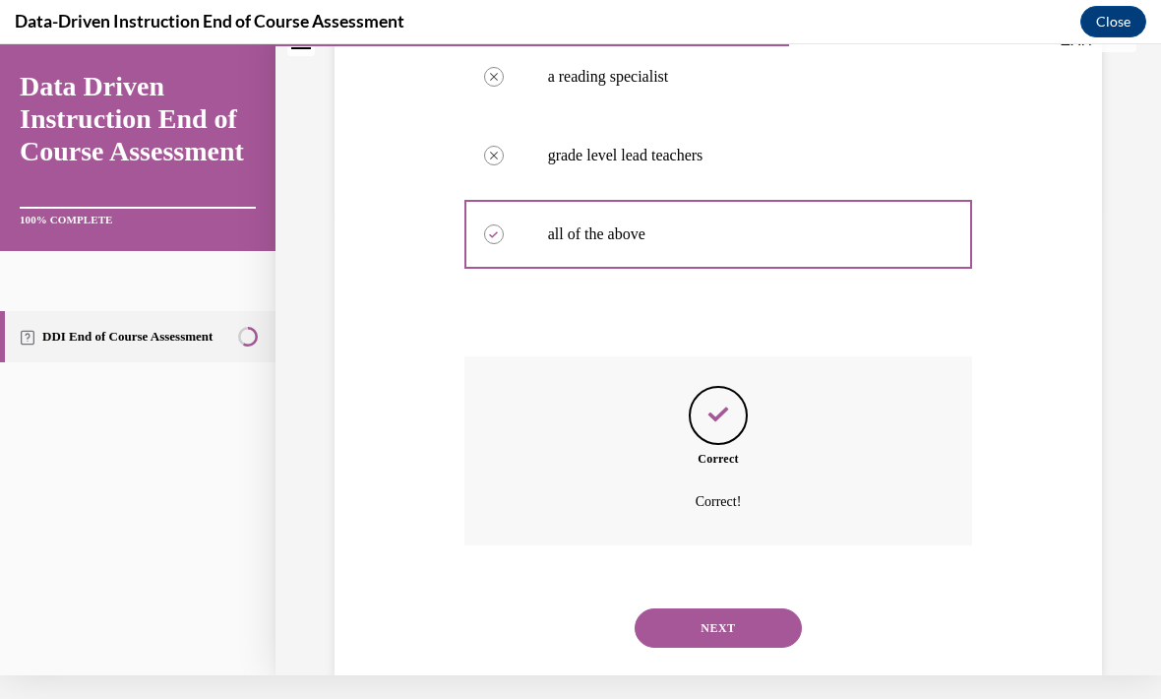
scroll to position [479, 0]
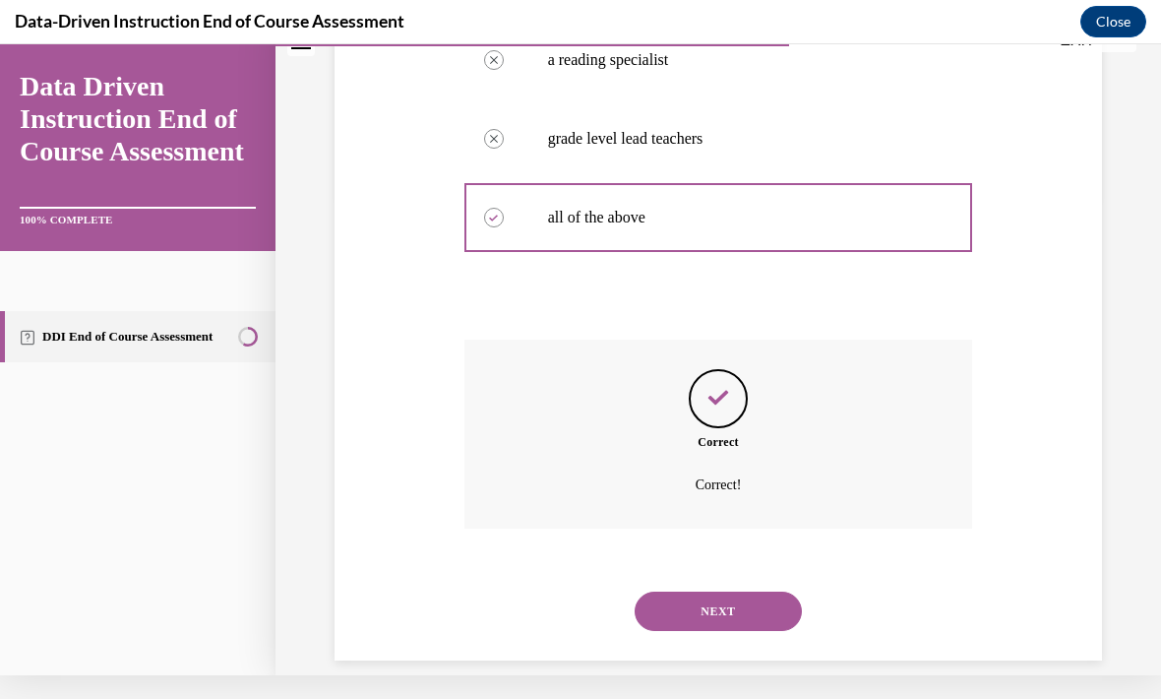
click at [761, 592] on button "NEXT" at bounding box center [718, 610] width 167 height 39
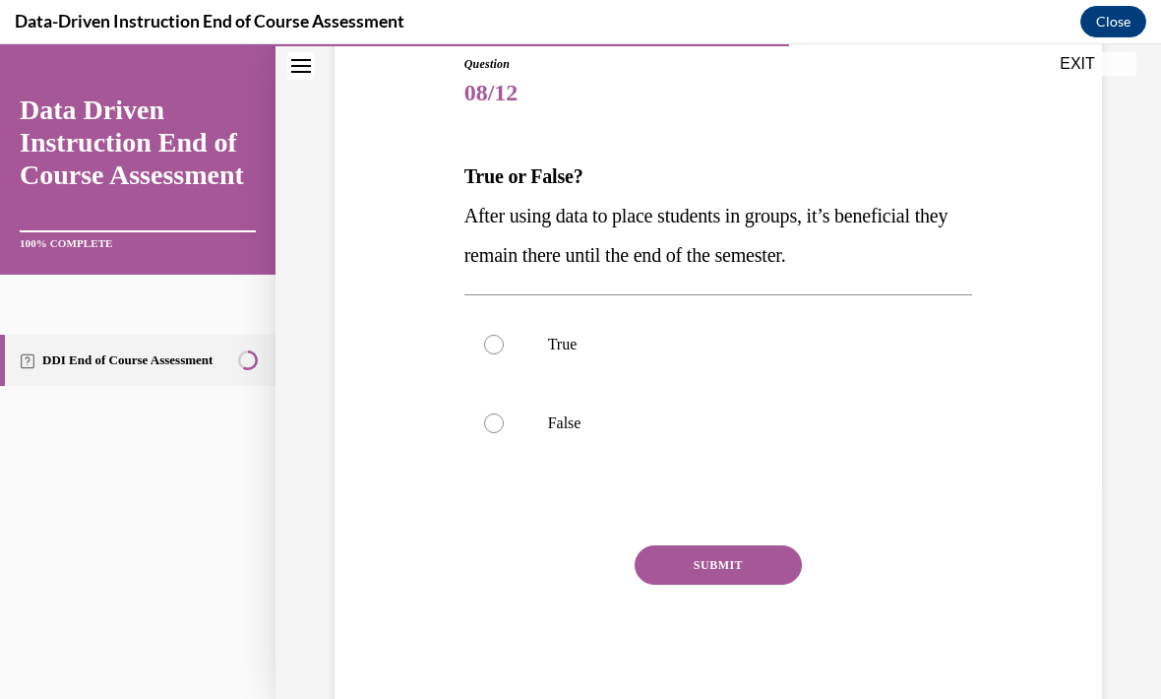
click at [571, 441] on label "False" at bounding box center [718, 423] width 509 height 79
click at [504, 433] on input "False" at bounding box center [494, 423] width 20 height 20
radio input "true"
click at [769, 580] on button "SUBMIT" at bounding box center [718, 564] width 167 height 39
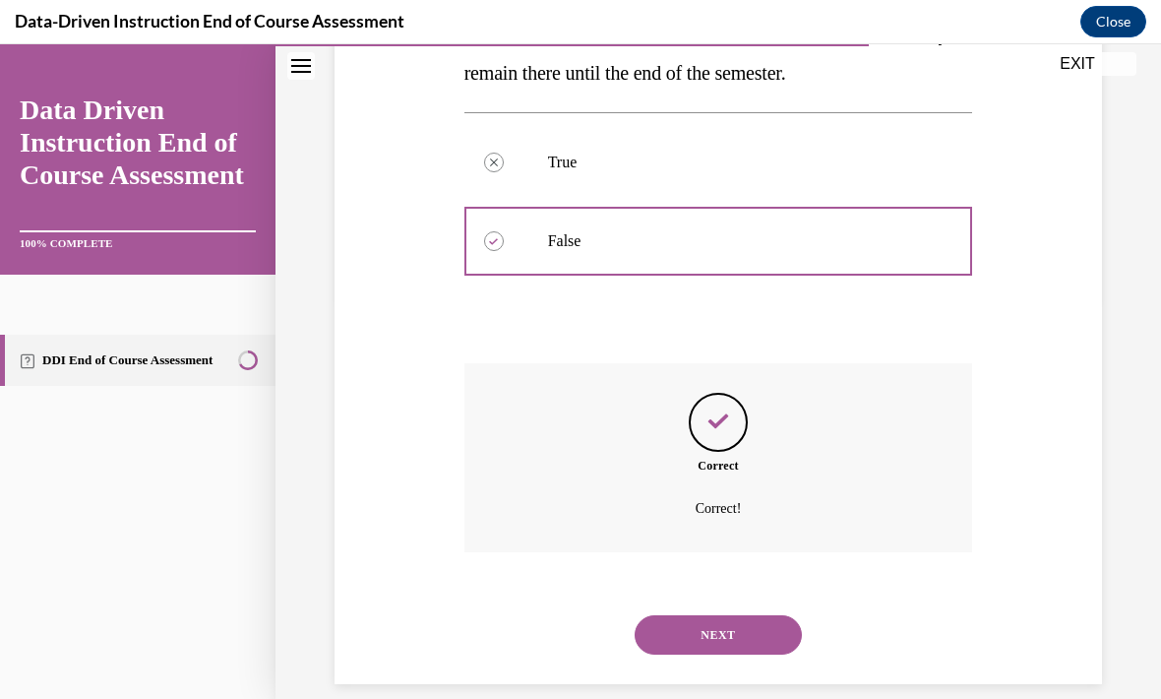
click at [760, 615] on button "NEXT" at bounding box center [718, 634] width 167 height 39
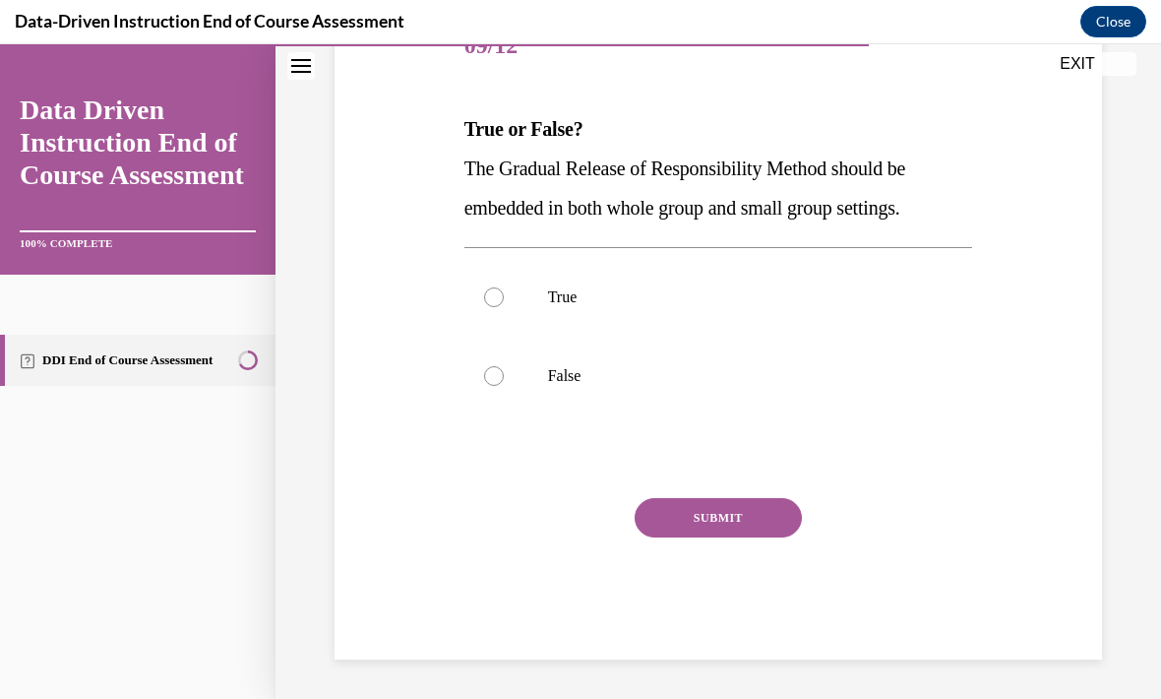
scroll to position [218, 0]
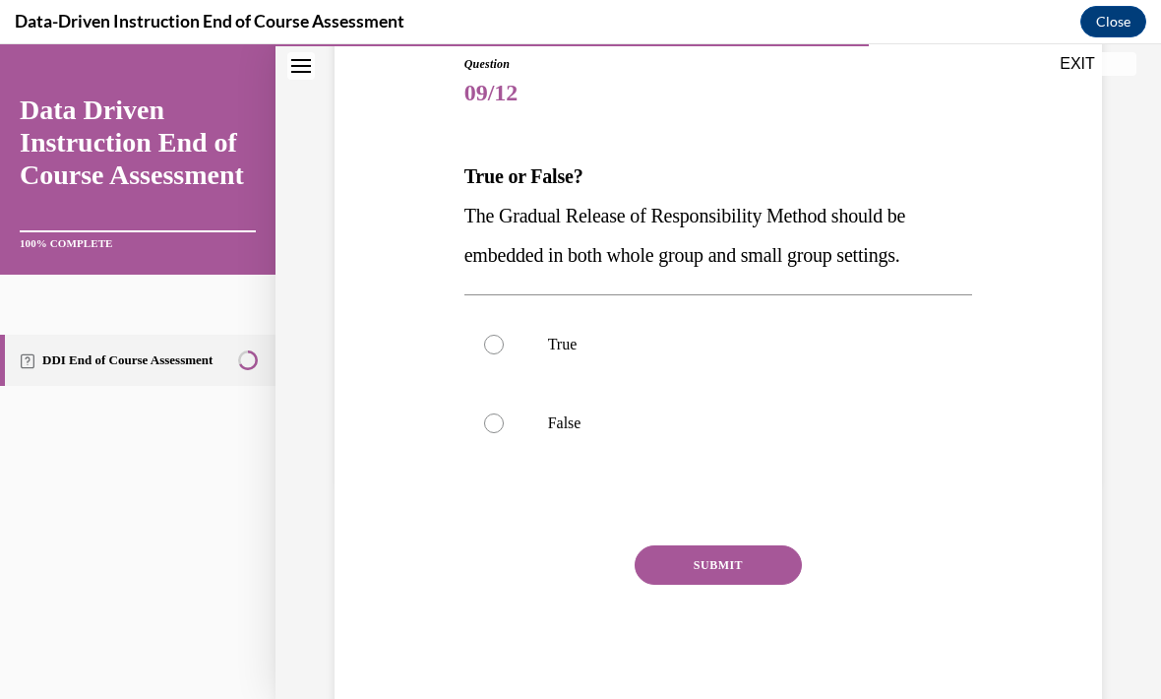
click at [647, 365] on label "True" at bounding box center [718, 344] width 509 height 79
click at [504, 354] on input "True" at bounding box center [494, 345] width 20 height 20
radio input "true"
click at [734, 583] on button "SUBMIT" at bounding box center [718, 564] width 167 height 39
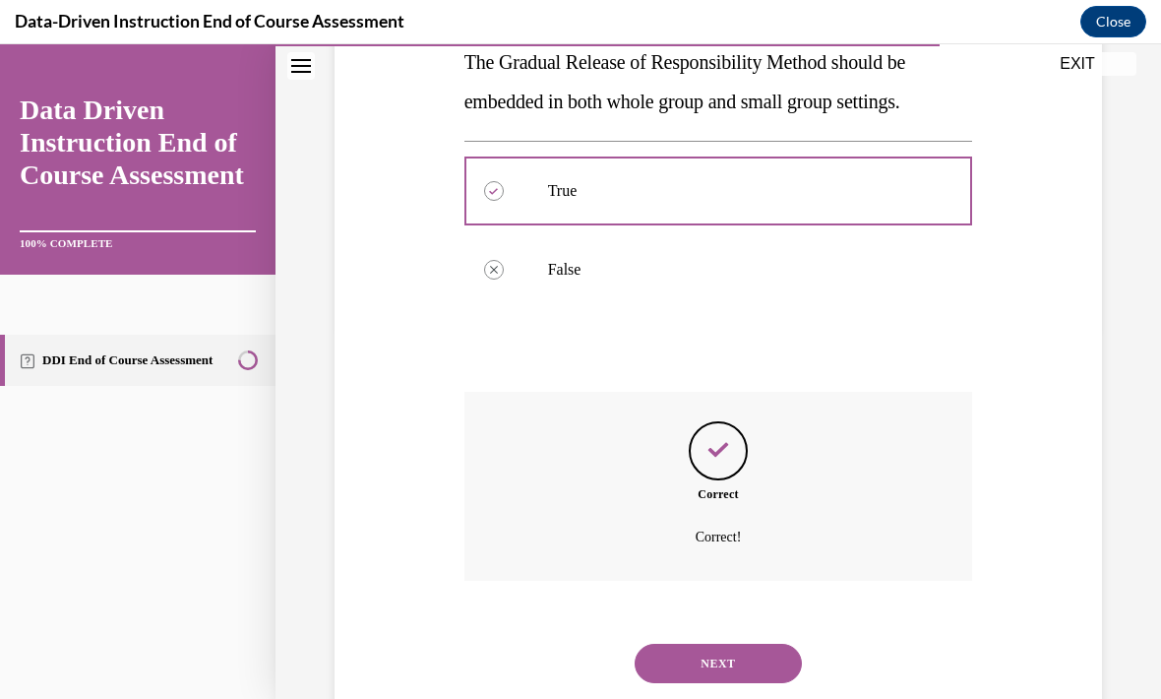
scroll to position [400, 0]
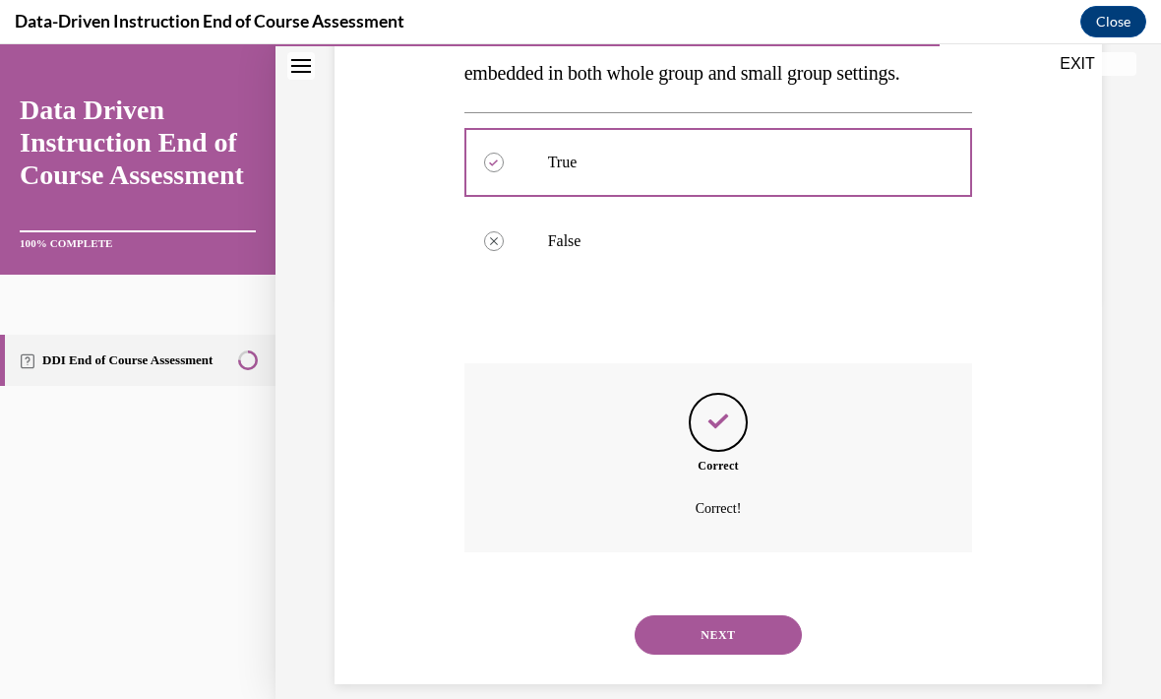
click at [750, 619] on button "NEXT" at bounding box center [718, 634] width 167 height 39
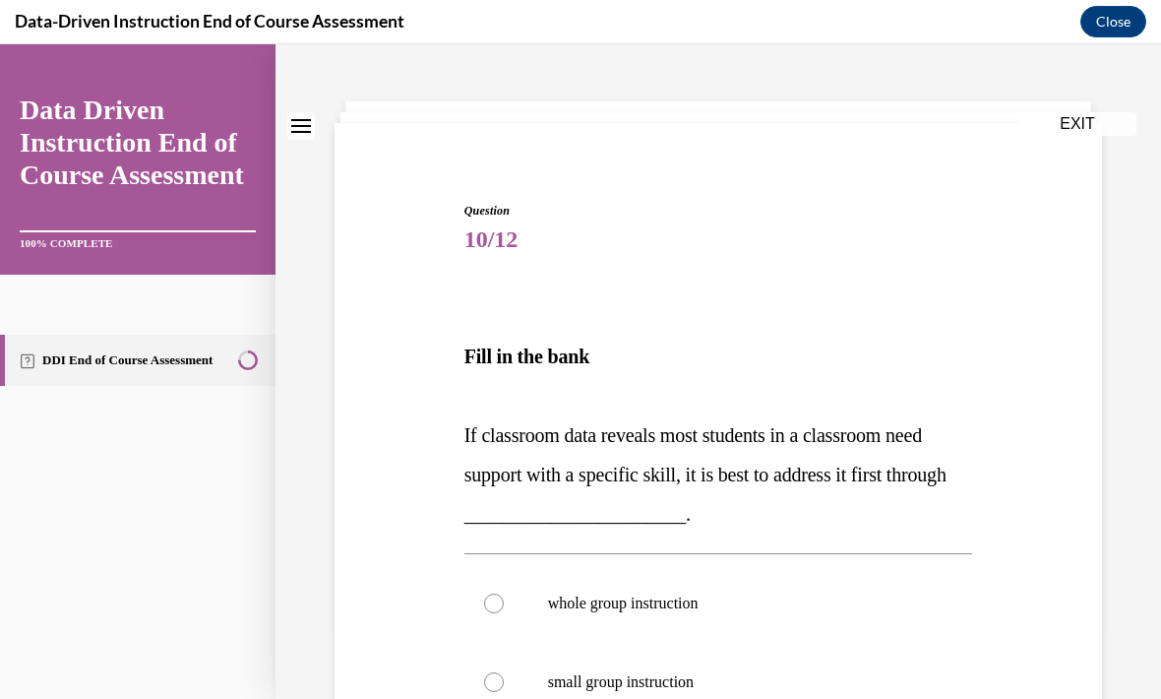
scroll to position [72, 0]
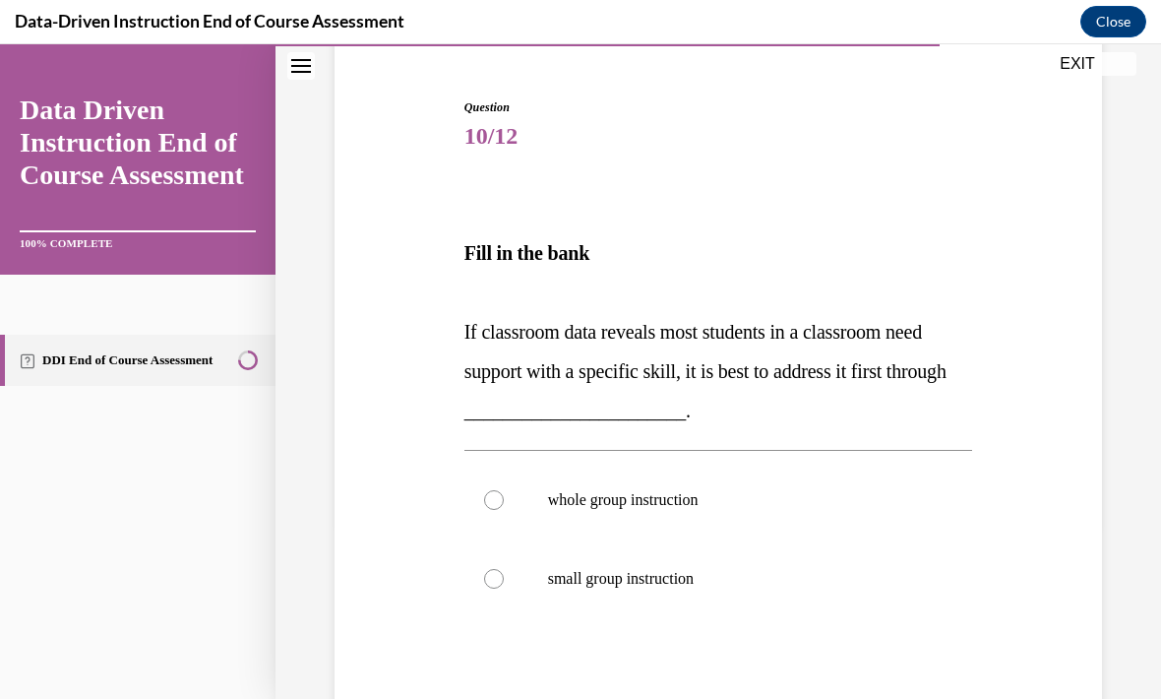
click at [685, 502] on p "whole group instruction" at bounding box center [736, 500] width 376 height 20
click at [504, 502] on input "whole group instruction" at bounding box center [494, 500] width 20 height 20
radio input "true"
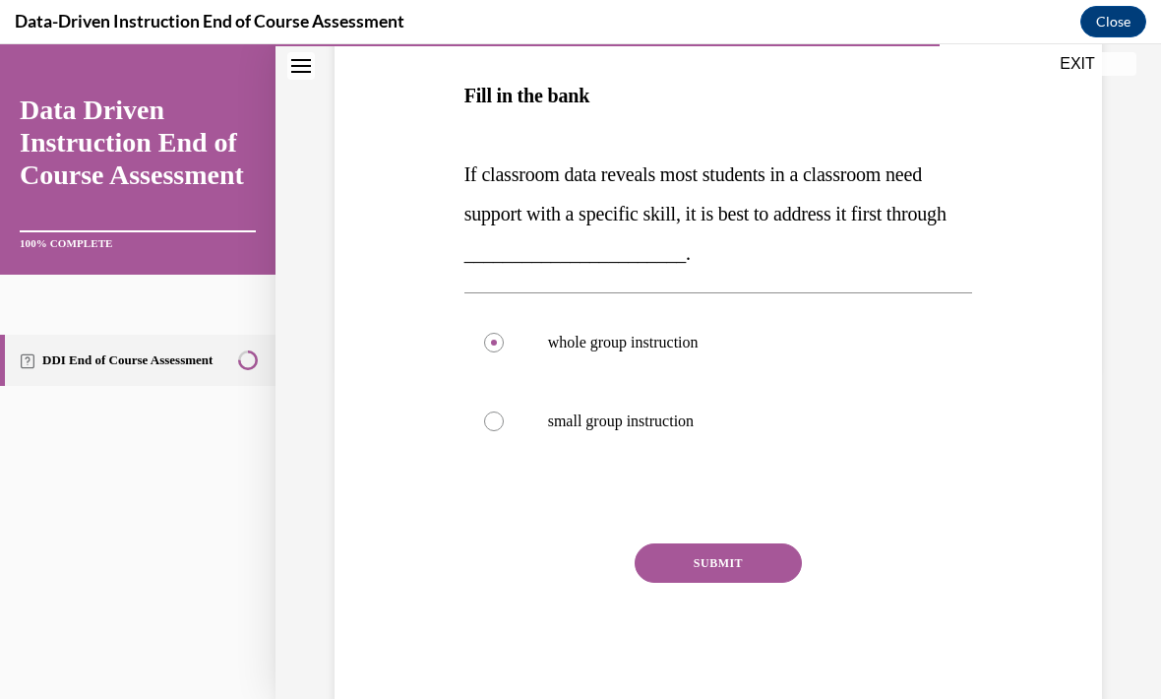
click at [747, 566] on button "SUBMIT" at bounding box center [718, 562] width 167 height 39
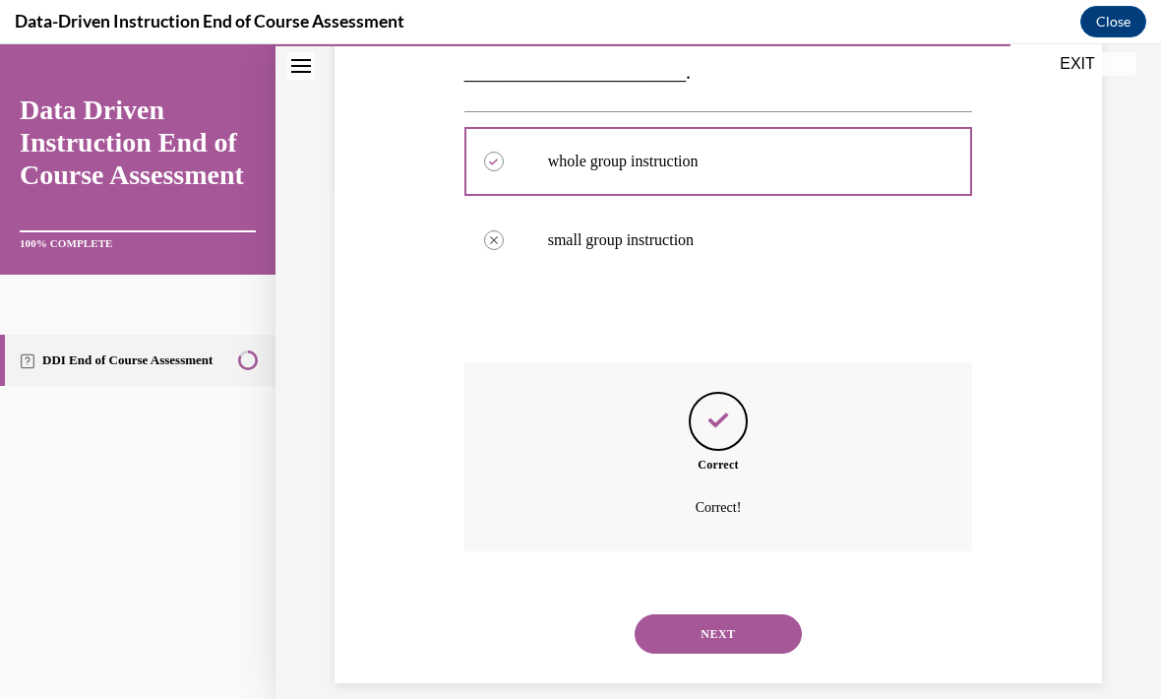
scroll to position [513, 0]
click at [741, 615] on button "NEXT" at bounding box center [718, 634] width 167 height 39
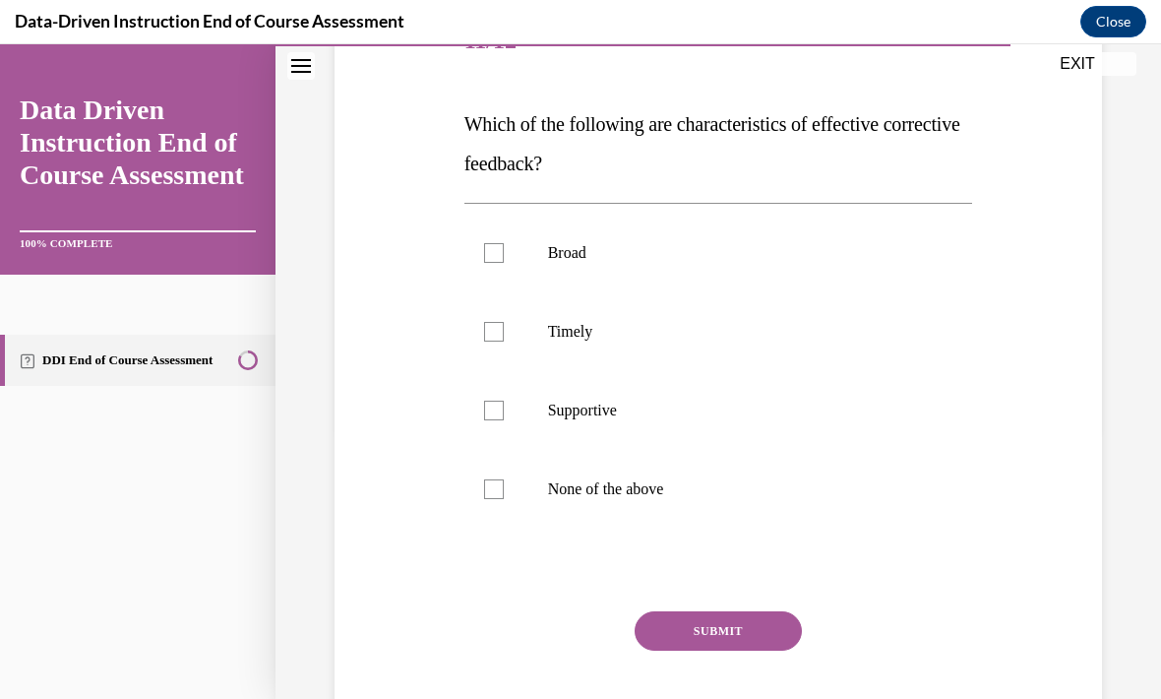
click at [657, 419] on p "Supportive" at bounding box center [736, 410] width 376 height 20
click at [504, 419] on input "Supportive" at bounding box center [494, 410] width 20 height 20
checkbox input "true"
click at [623, 345] on label "Timely" at bounding box center [718, 331] width 509 height 79
click at [504, 341] on input "Timely" at bounding box center [494, 332] width 20 height 20
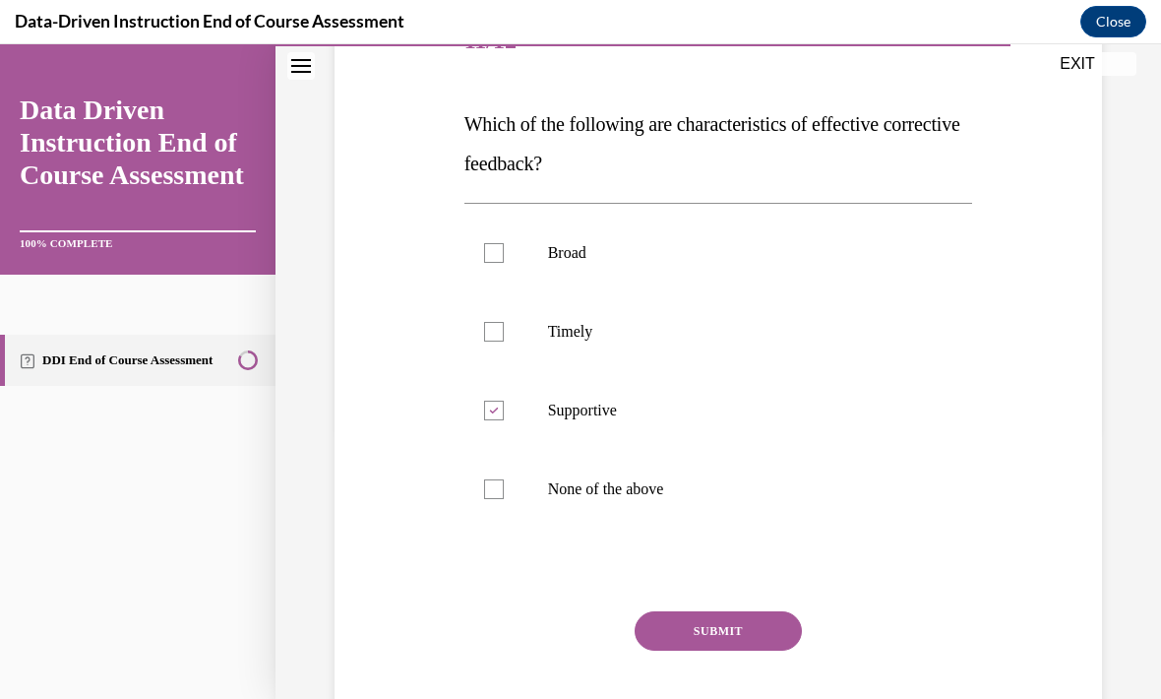
checkbox input "true"
click at [746, 643] on button "SUBMIT" at bounding box center [718, 630] width 167 height 39
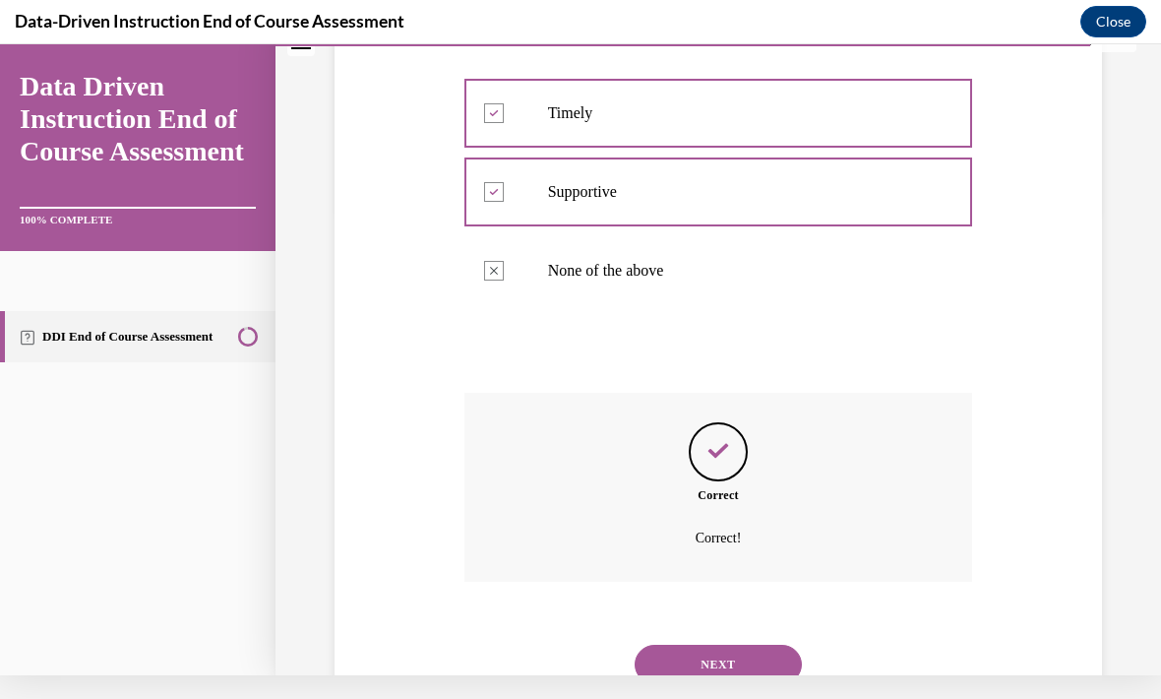
click at [736, 644] on button "NEXT" at bounding box center [718, 663] width 167 height 39
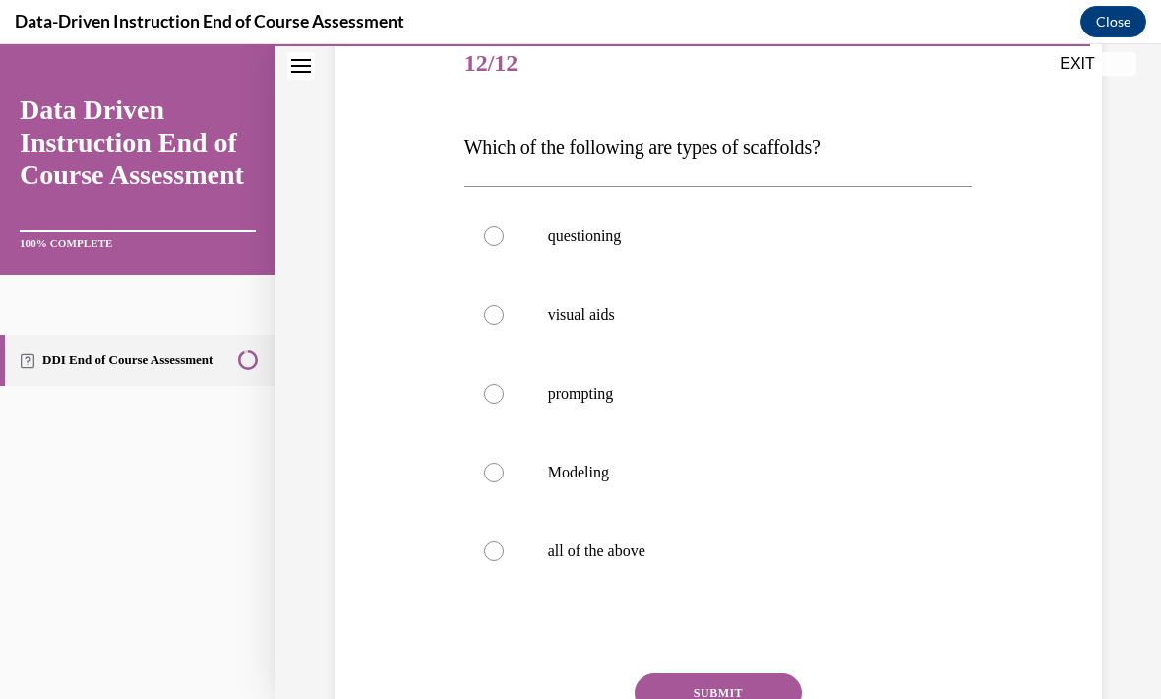
click at [662, 576] on label "all of the above" at bounding box center [718, 551] width 509 height 79
click at [504, 561] on input "all of the above" at bounding box center [494, 551] width 20 height 20
radio input "true"
click at [751, 688] on button "SUBMIT" at bounding box center [718, 692] width 167 height 39
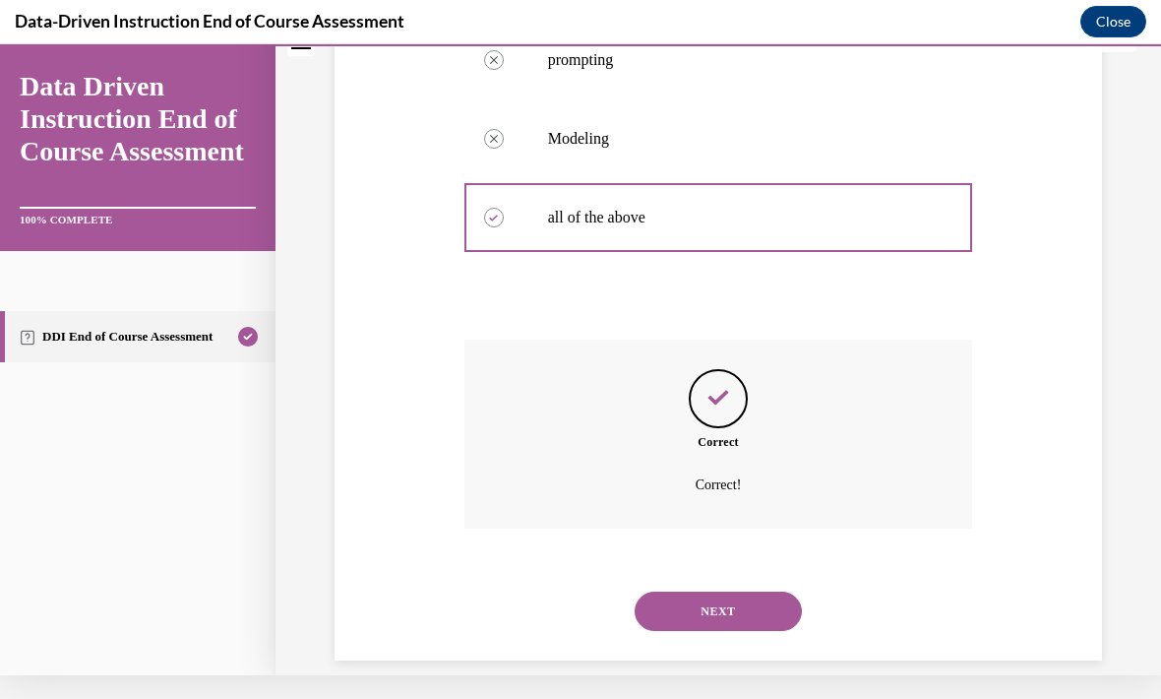
click at [736, 591] on button "NEXT" at bounding box center [718, 610] width 167 height 39
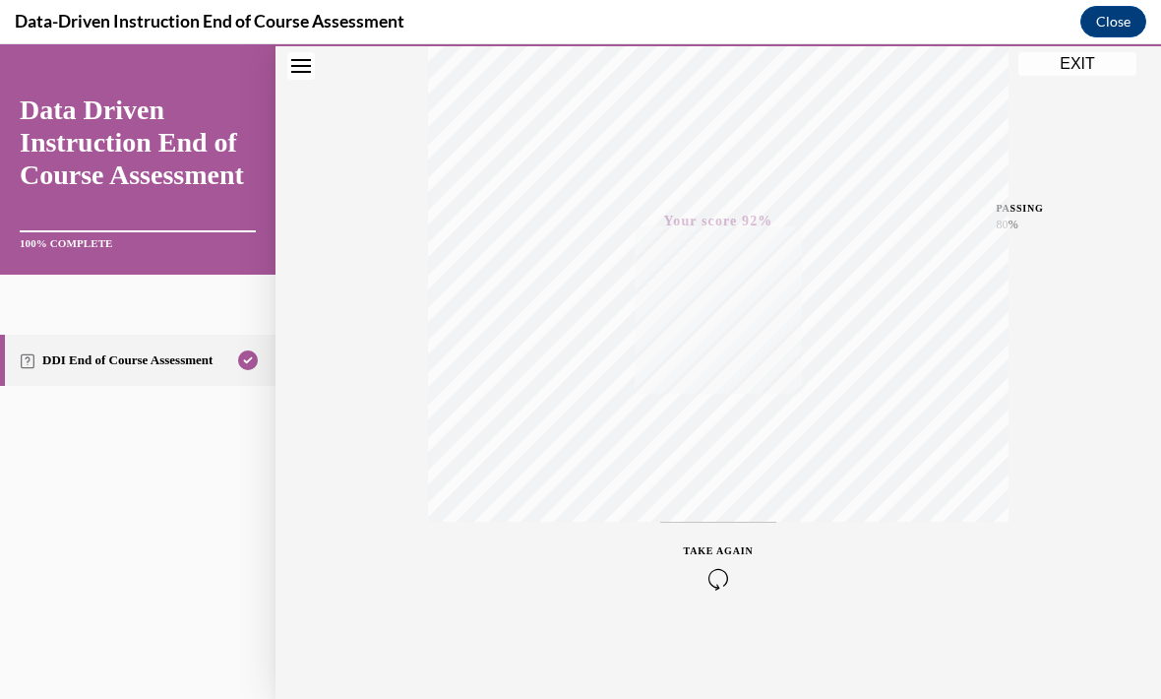
click at [1088, 35] on button "Close" at bounding box center [1113, 21] width 66 height 31
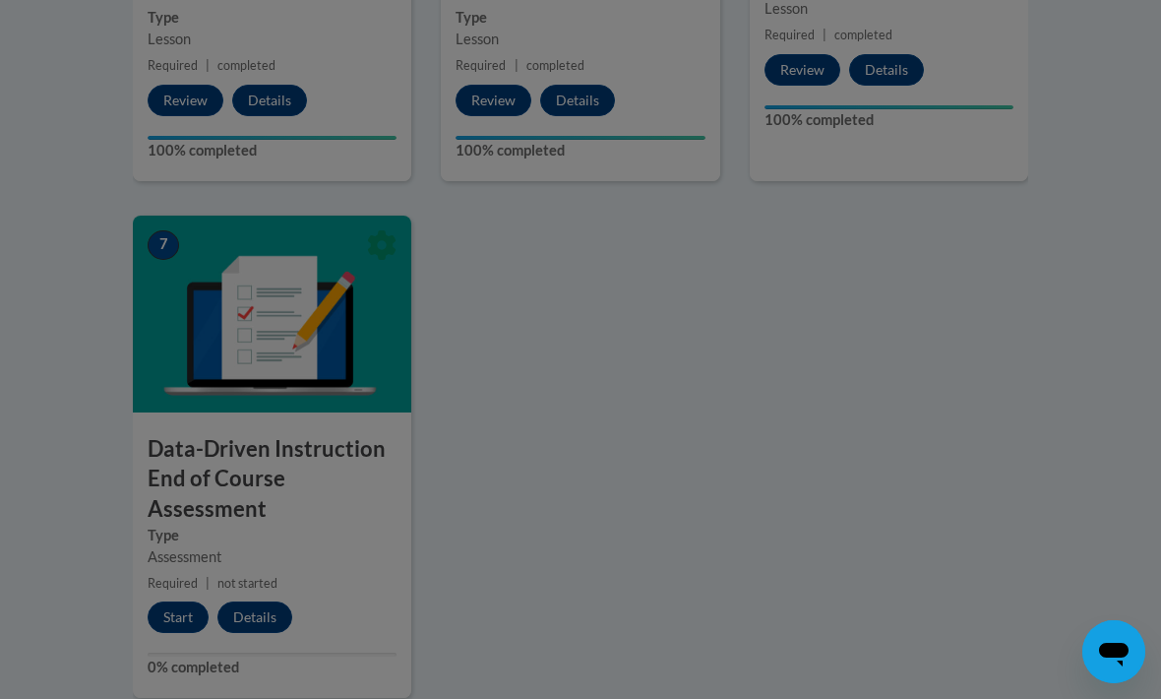
click at [197, 615] on div at bounding box center [580, 349] width 1161 height 699
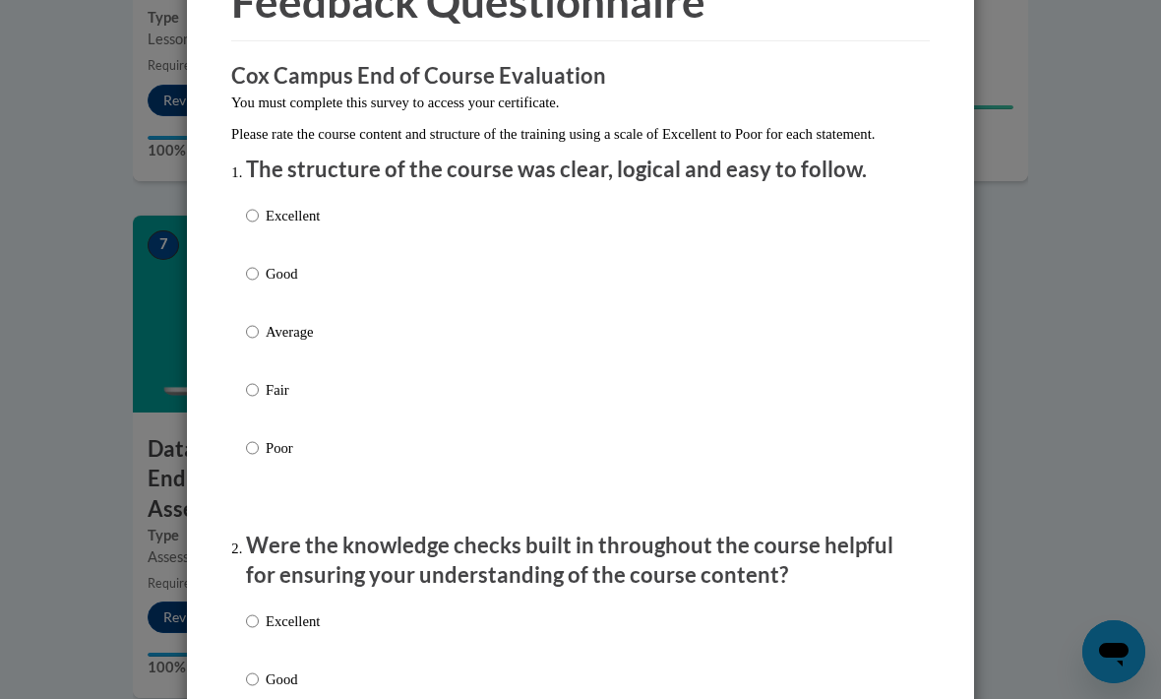
scroll to position [122, 0]
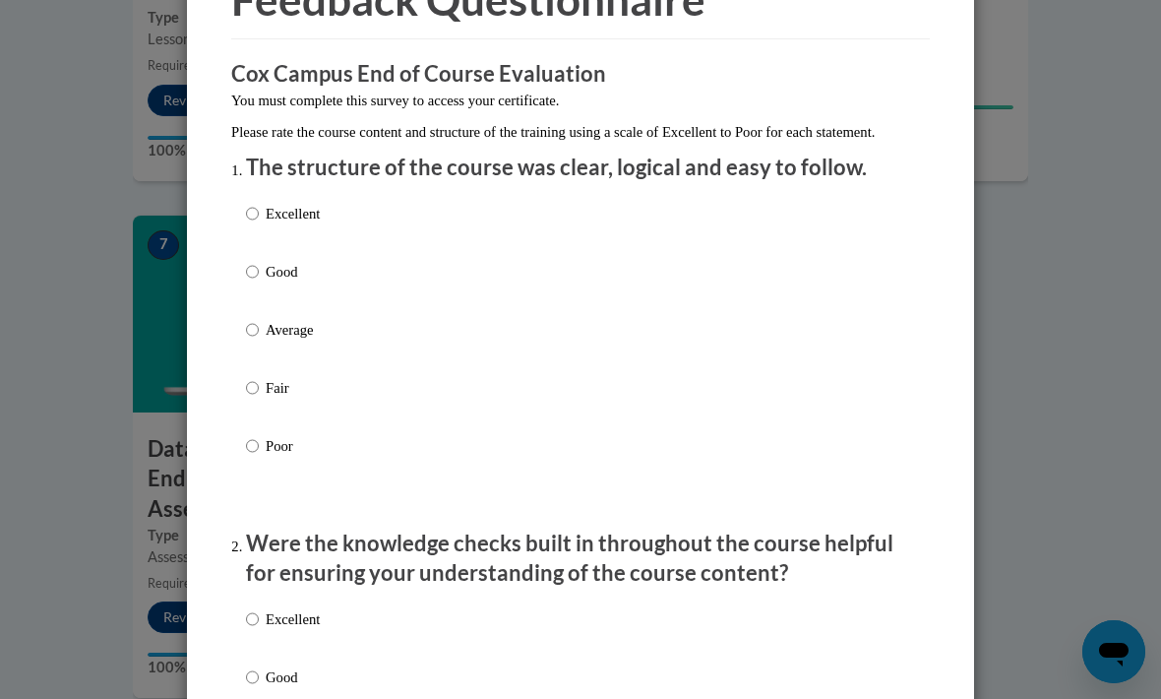
click at [308, 213] on p "Excellent" at bounding box center [293, 214] width 54 height 22
click at [259, 213] on input "Excellent" at bounding box center [252, 214] width 13 height 22
radio input "true"
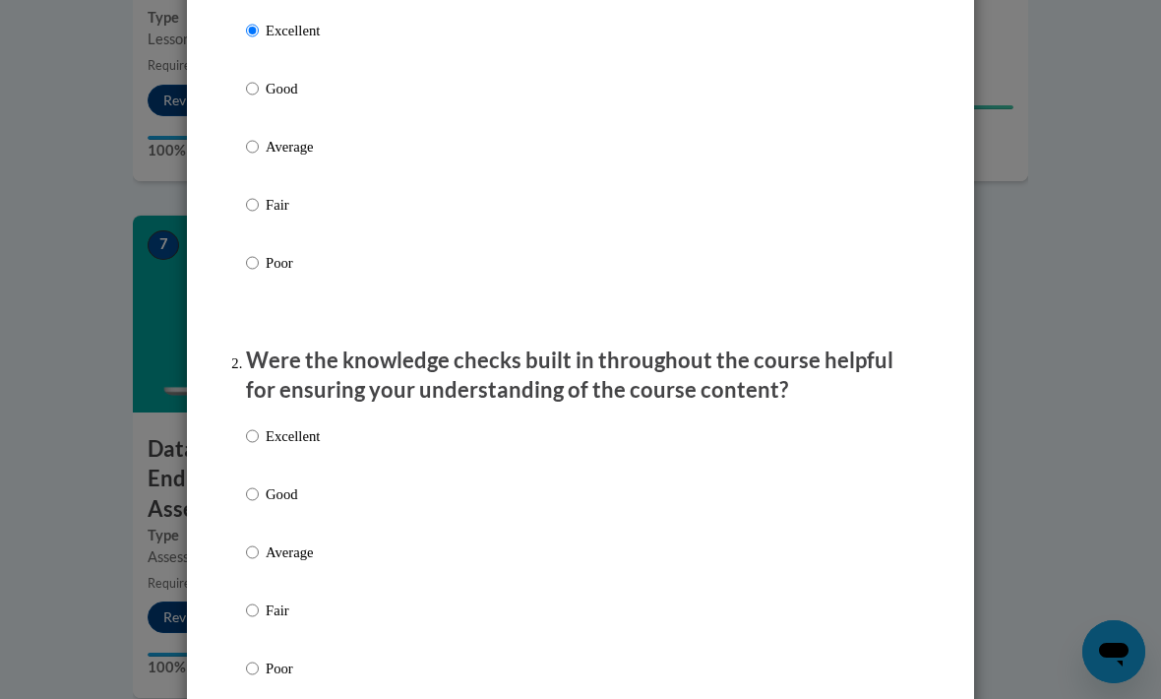
scroll to position [342, 0]
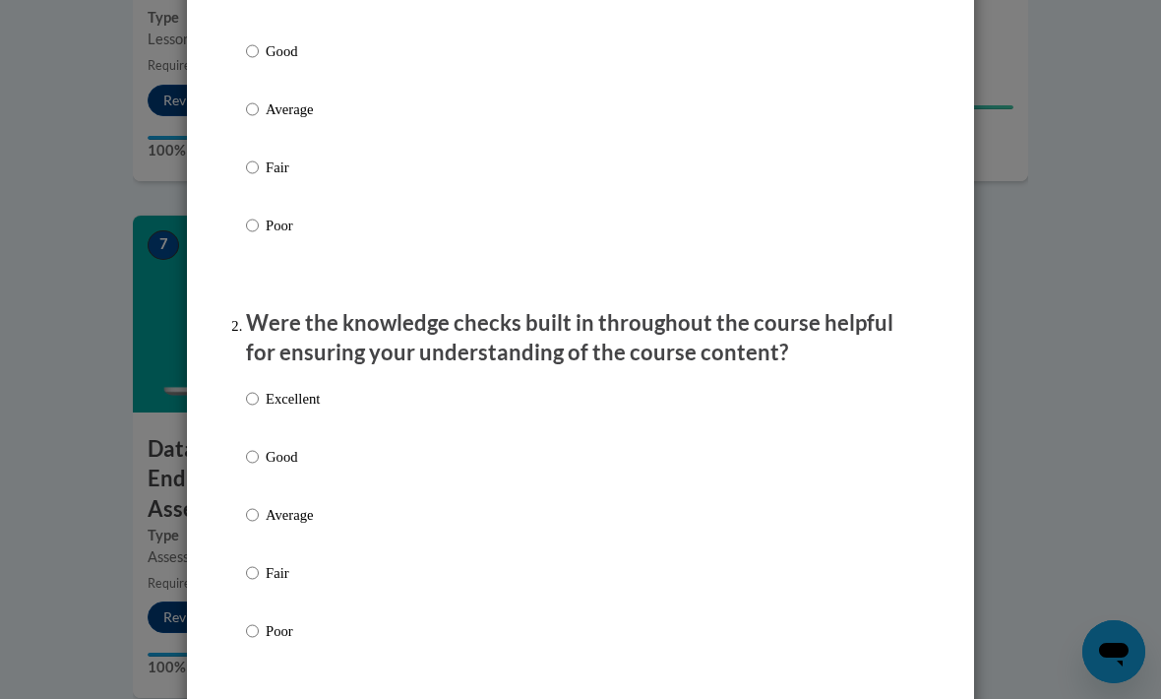
click at [316, 409] on label "Excellent" at bounding box center [283, 414] width 74 height 53
click at [259, 409] on input "Excellent" at bounding box center [252, 399] width 13 height 22
radio input "true"
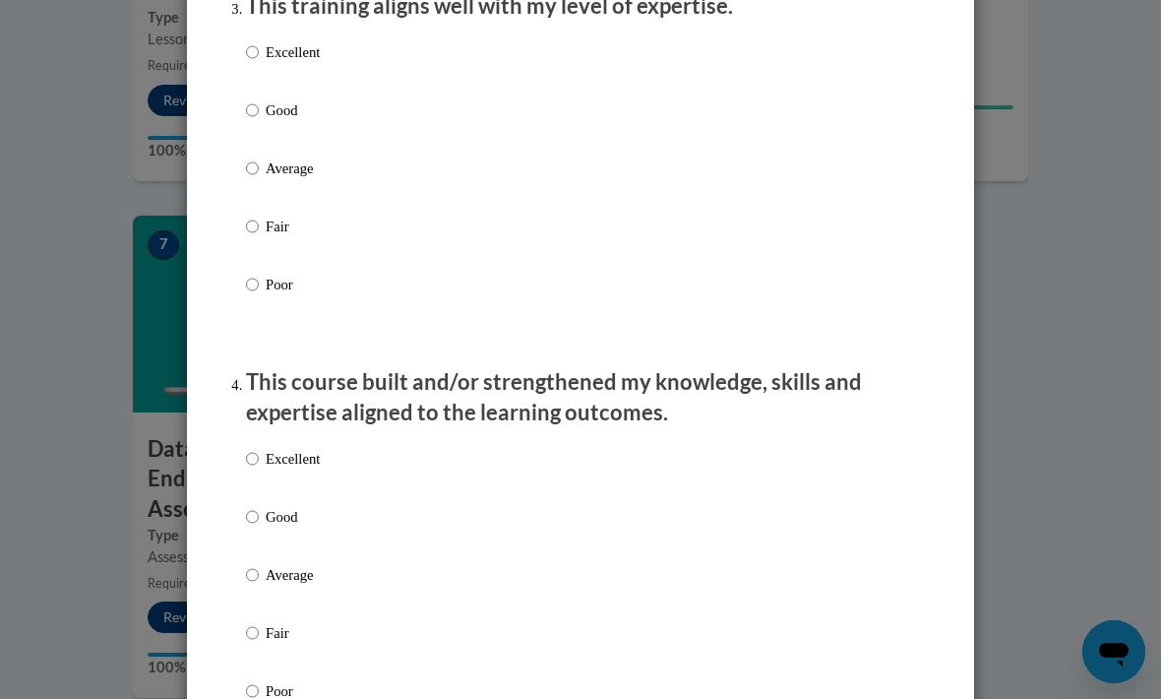
scroll to position [1066, 0]
click at [311, 69] on label "Excellent" at bounding box center [283, 66] width 74 height 53
click at [259, 62] on input "Excellent" at bounding box center [252, 51] width 13 height 22
radio input "true"
click at [301, 459] on p "Excellent" at bounding box center [293, 458] width 54 height 22
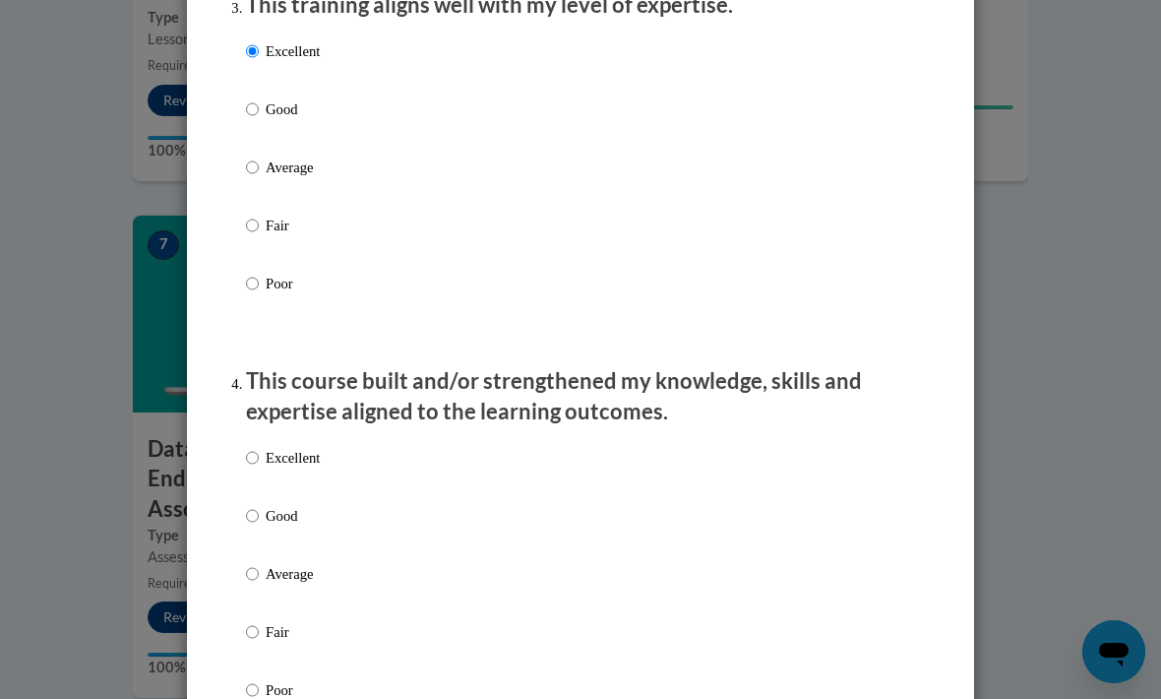
click at [259, 459] on input "Excellent" at bounding box center [252, 458] width 13 height 22
radio input "true"
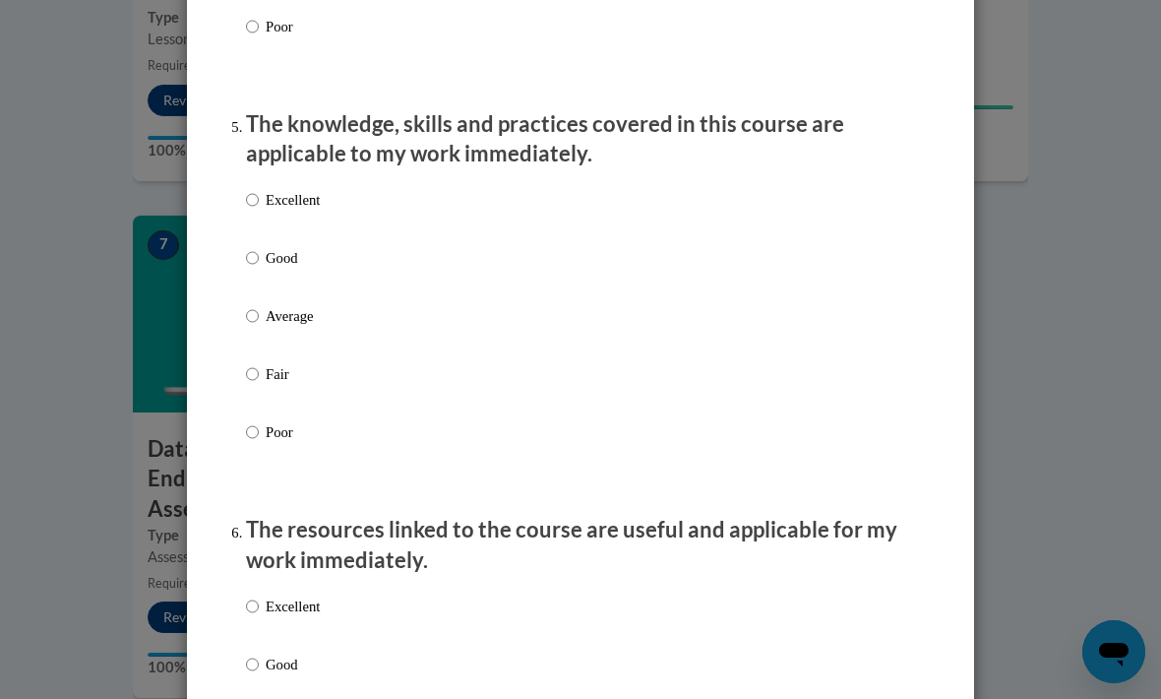
scroll to position [1826, 0]
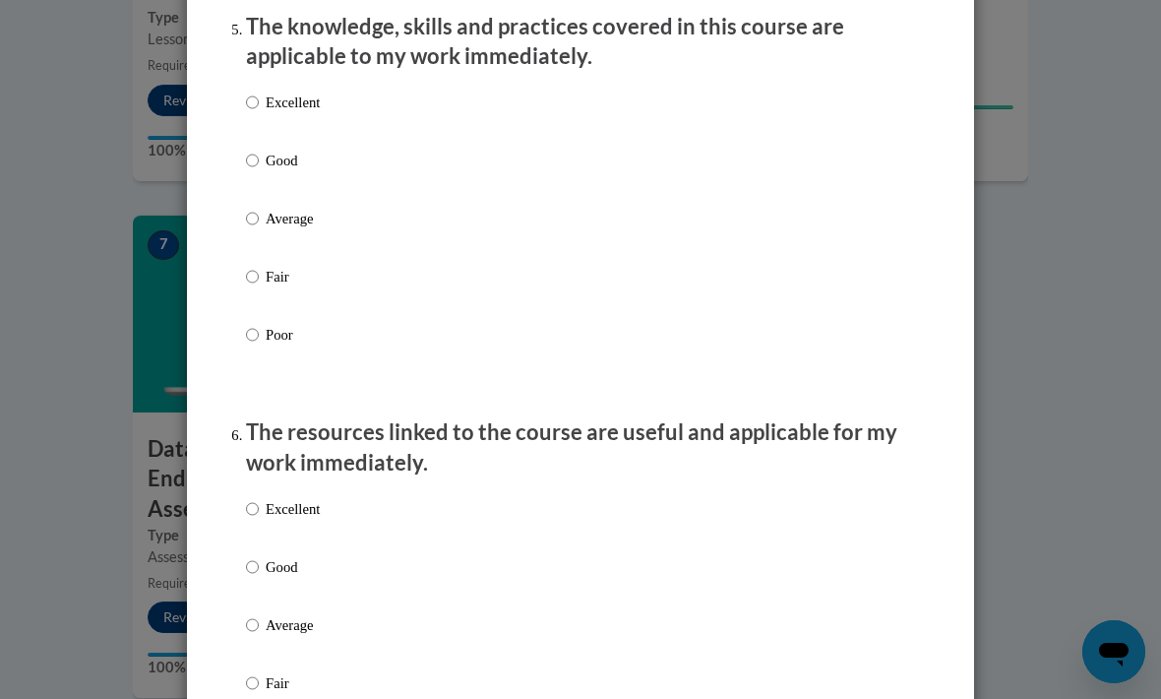
click at [300, 92] on p "Excellent" at bounding box center [293, 103] width 54 height 22
click at [259, 92] on input "Excellent" at bounding box center [252, 103] width 13 height 22
radio input "true"
click at [318, 516] on label "Excellent" at bounding box center [283, 524] width 74 height 53
click at [259, 516] on input "Excellent" at bounding box center [252, 509] width 13 height 22
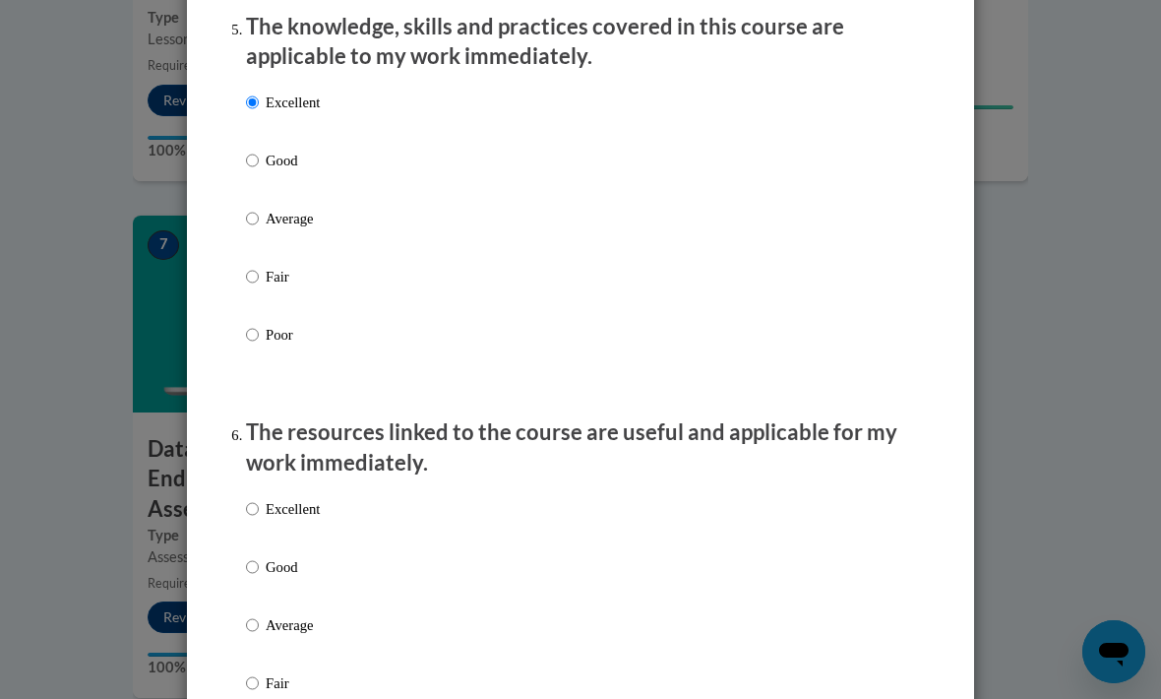
radio input "true"
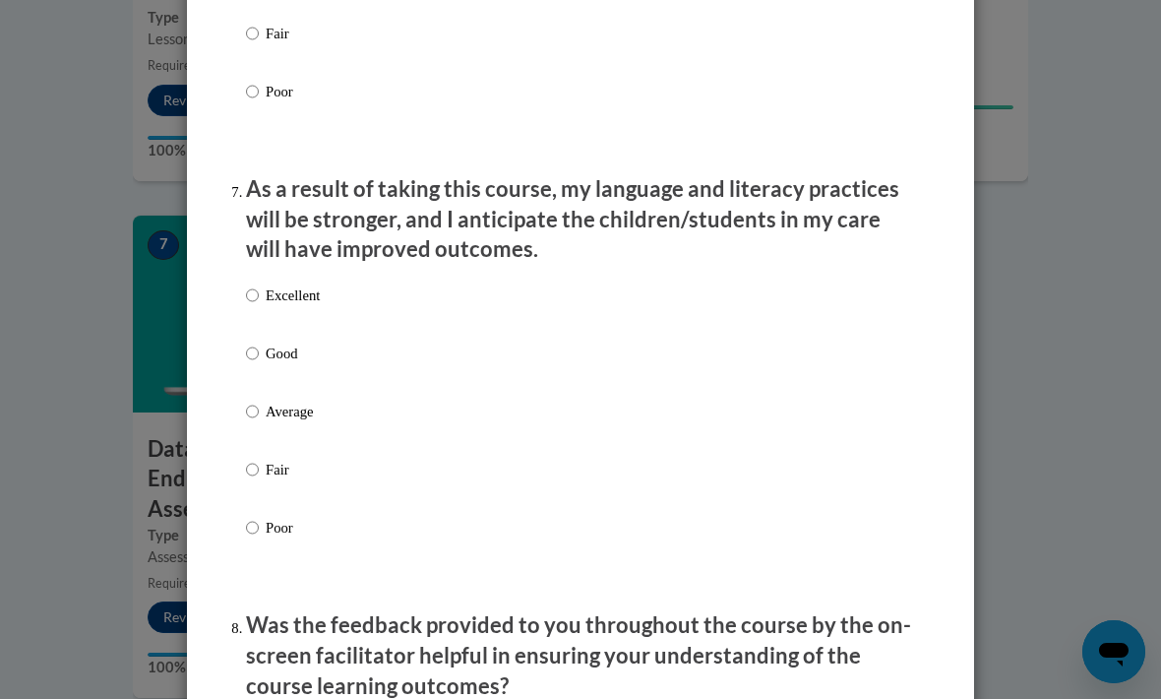
scroll to position [2474, 0]
click at [314, 285] on p "Excellent" at bounding box center [293, 296] width 54 height 22
click at [259, 285] on input "Excellent" at bounding box center [252, 296] width 13 height 22
radio input "true"
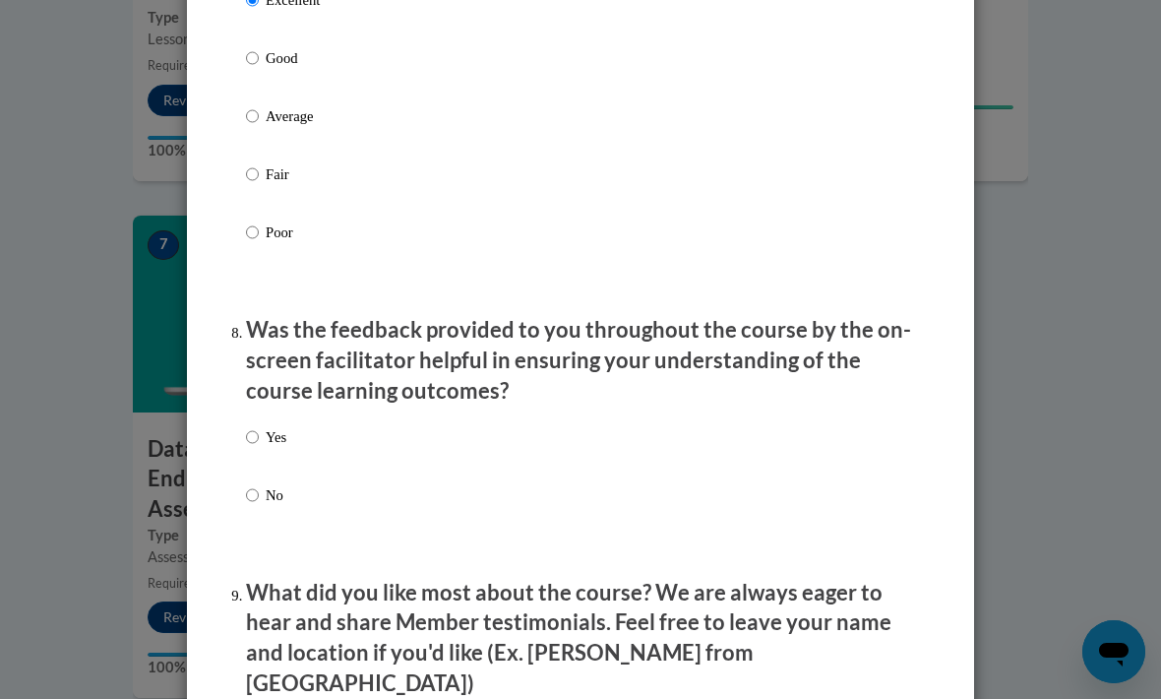
scroll to position [2782, 0]
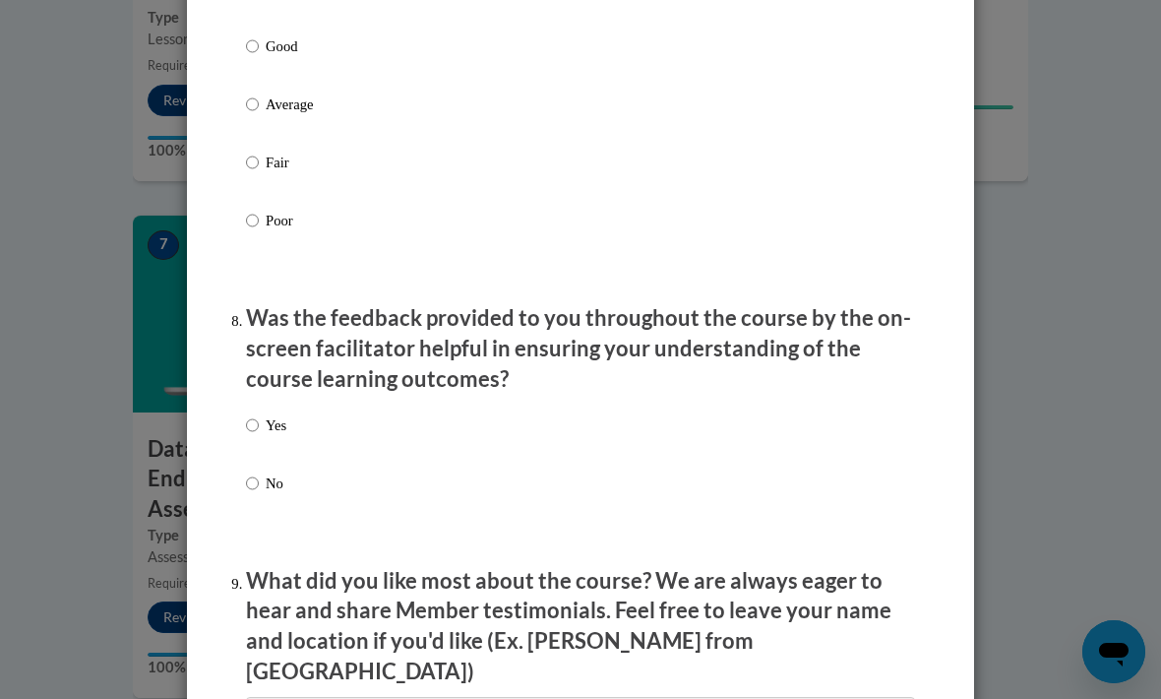
click at [305, 434] on div "Yes No" at bounding box center [580, 477] width 669 height 147
click at [437, 451] on div "Yes No" at bounding box center [580, 477] width 669 height 147
click at [312, 405] on div "Yes No" at bounding box center [580, 477] width 669 height 147
click at [354, 441] on div "Yes No" at bounding box center [580, 477] width 669 height 147
click at [277, 425] on label "Yes" at bounding box center [266, 440] width 40 height 53
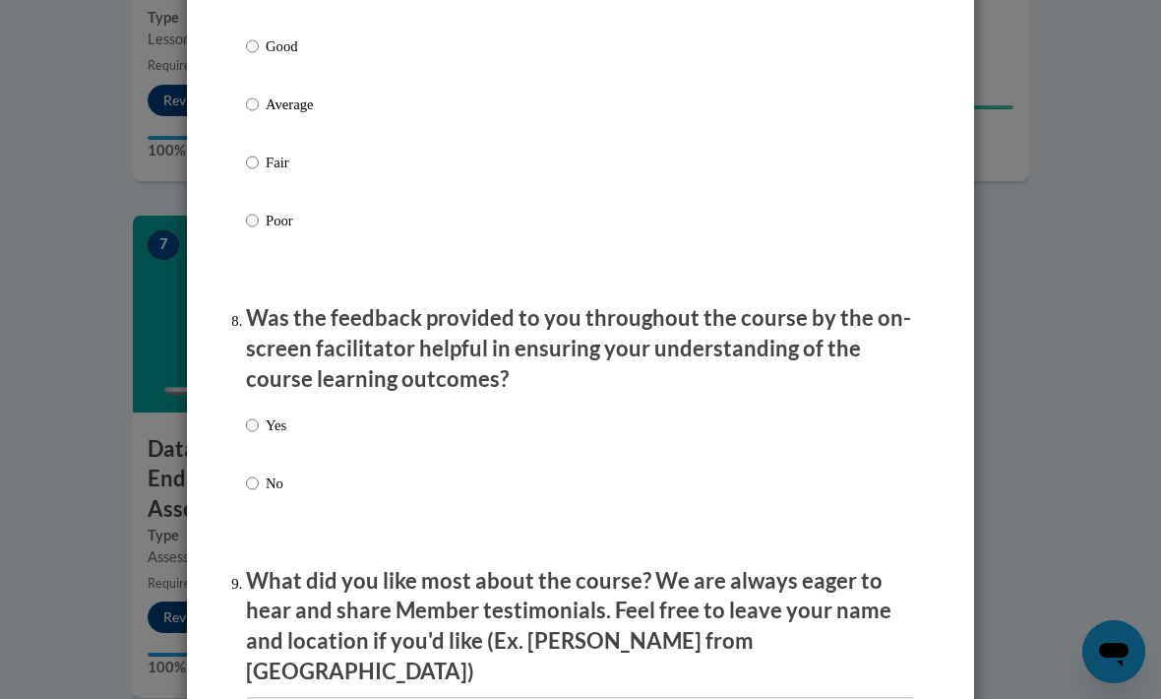
click at [259, 425] on input "Yes" at bounding box center [252, 425] width 13 height 22
radio input "true"
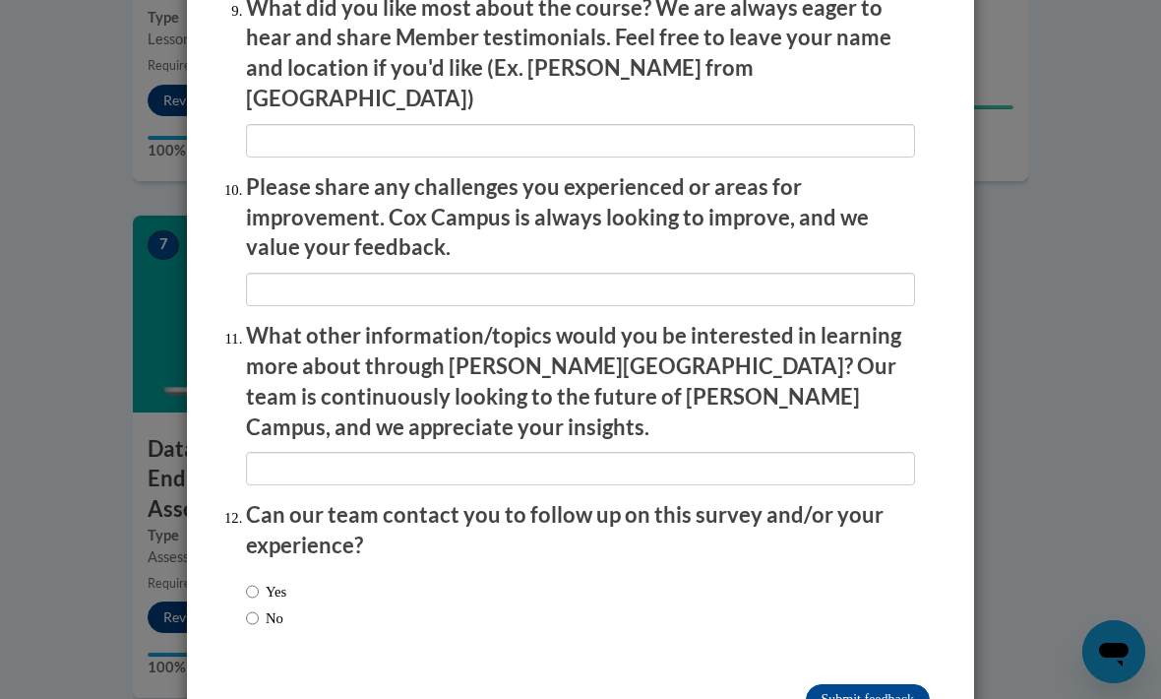
scroll to position [3355, 0]
click at [272, 580] on label "Yes" at bounding box center [266, 591] width 40 height 22
click at [259, 580] on input "Yes" at bounding box center [252, 591] width 13 height 22
radio input "true"
click at [880, 684] on input "Submit feedback" at bounding box center [868, 699] width 124 height 31
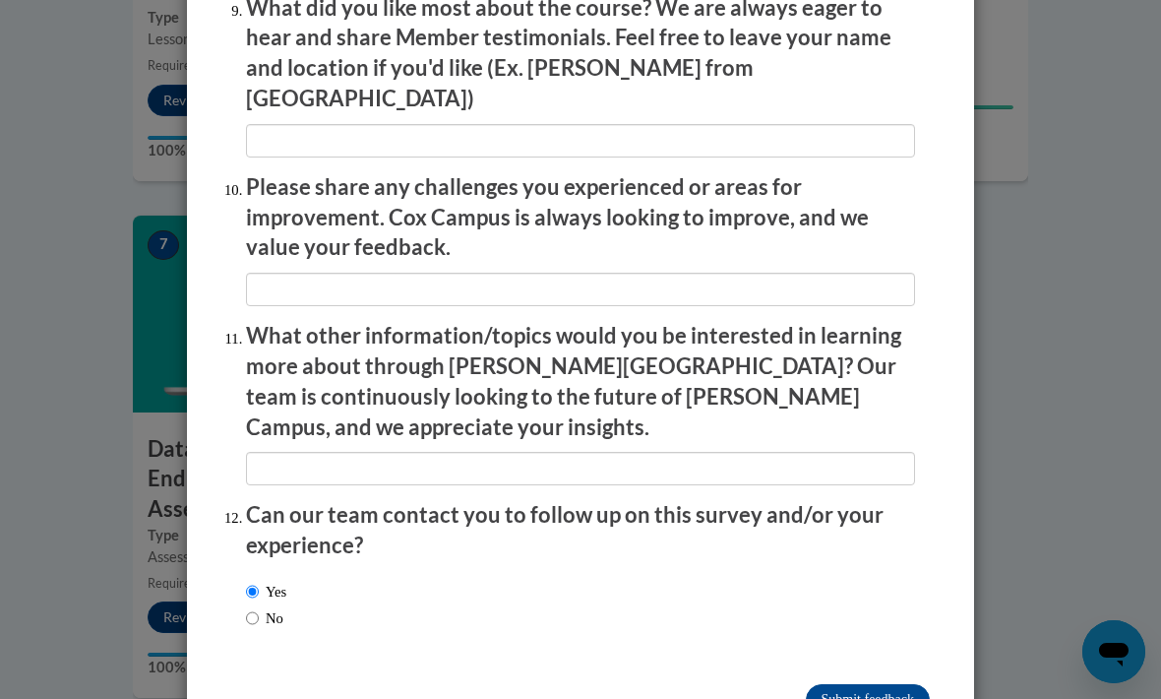
click at [880, 684] on input "Submitting" at bounding box center [868, 699] width 124 height 31
